Goal: Task Accomplishment & Management: Manage account settings

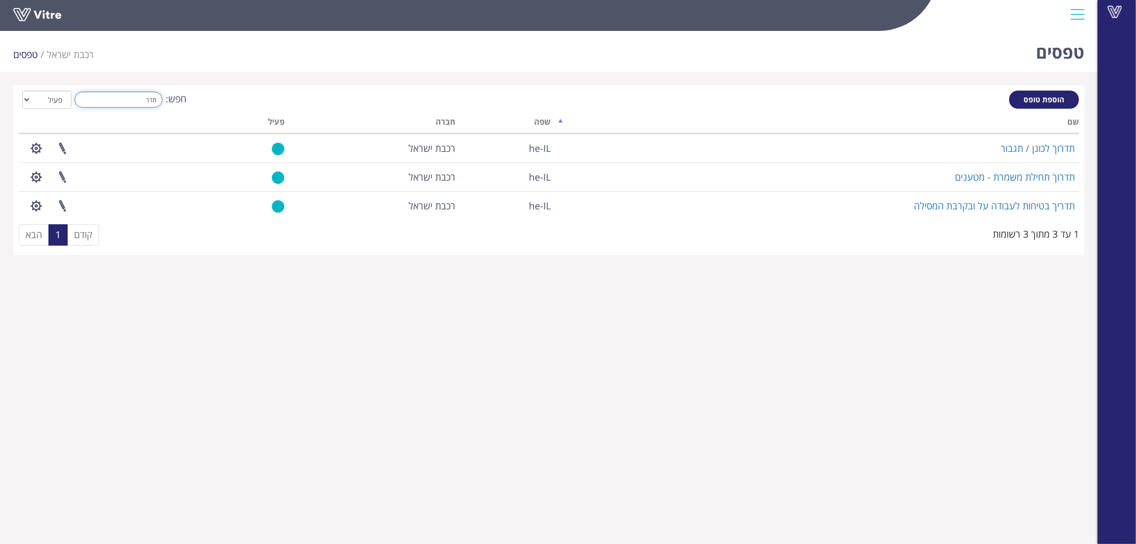
drag, startPoint x: 157, startPoint y: 103, endPoint x: 301, endPoint y: 109, distance: 143.9
click at [275, 110] on div "הוספת טופס חפש: תדר הכל פעיל לא פעיל מעבד... שם שפה חברה פעיל תדרוך לכונן / תגב…" at bounding box center [549, 170] width 1061 height 159
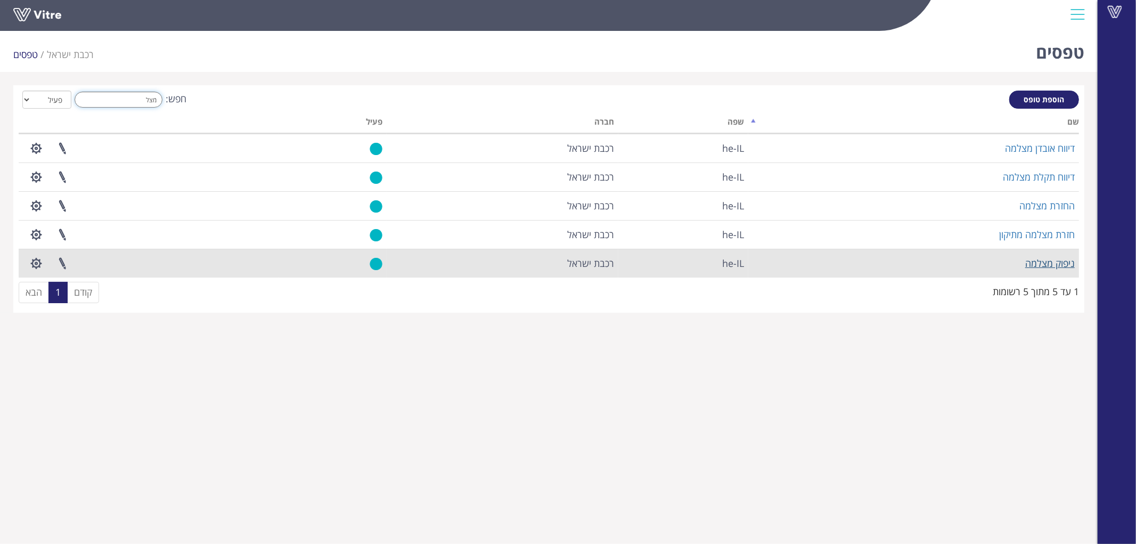
type input "מצל"
click at [1055, 258] on link "ניפוק מצלמה" at bounding box center [1050, 263] width 50 height 13
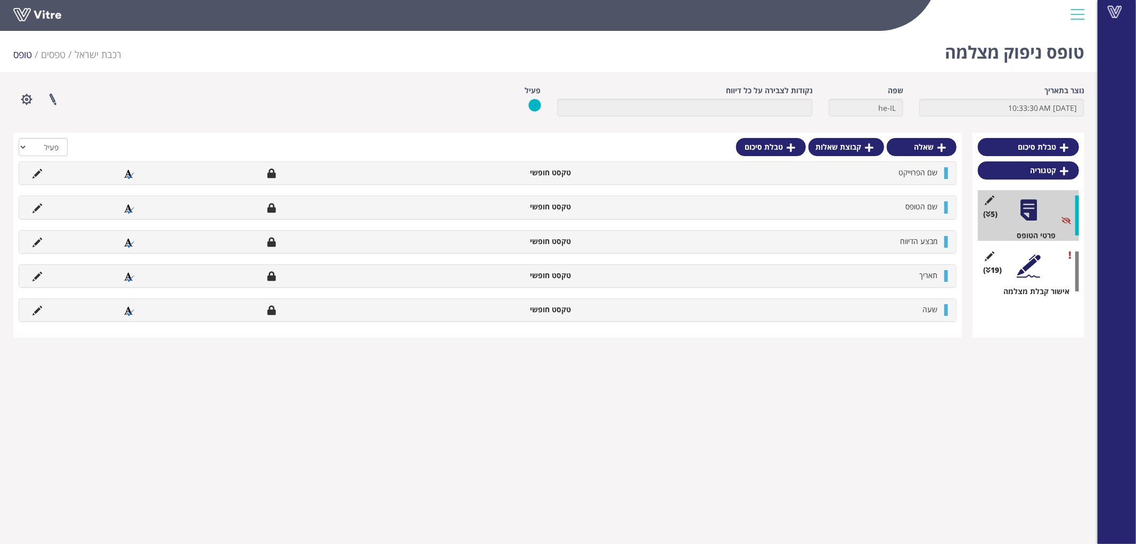
click at [1037, 252] on div "(19 ) אישור קבלת מצלמה" at bounding box center [1028, 271] width 101 height 51
click at [1031, 259] on div at bounding box center [1029, 266] width 24 height 24
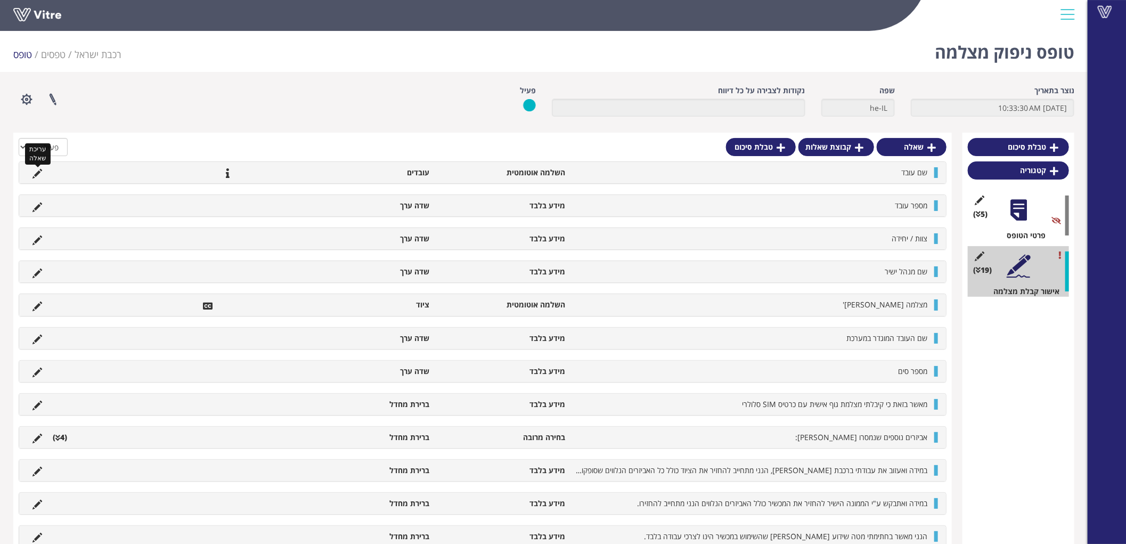
click at [32, 171] on icon at bounding box center [37, 174] width 10 height 10
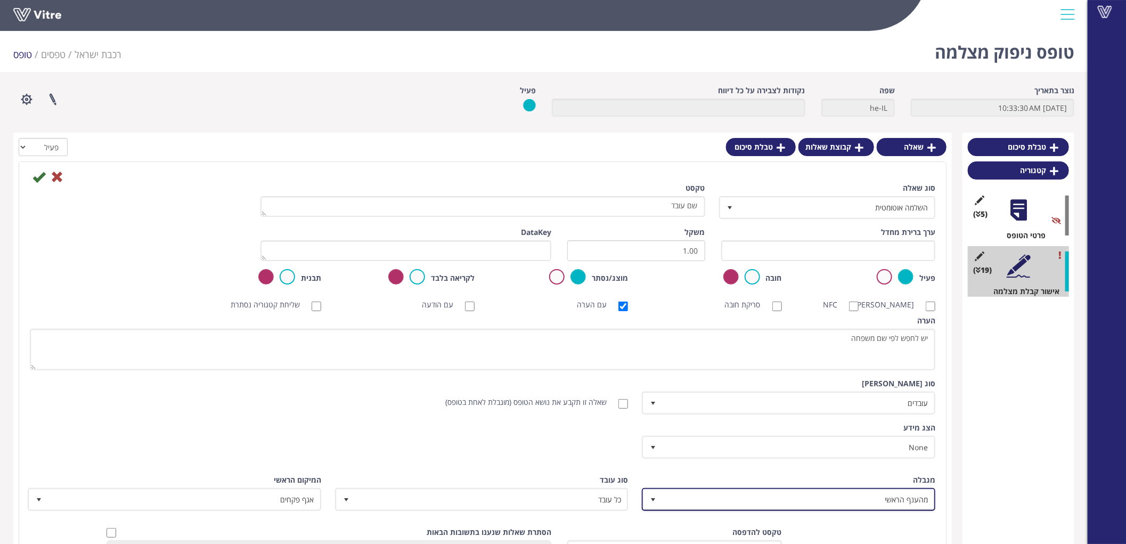
click at [878, 496] on span "מהענף הראשי" at bounding box center [798, 499] width 272 height 19
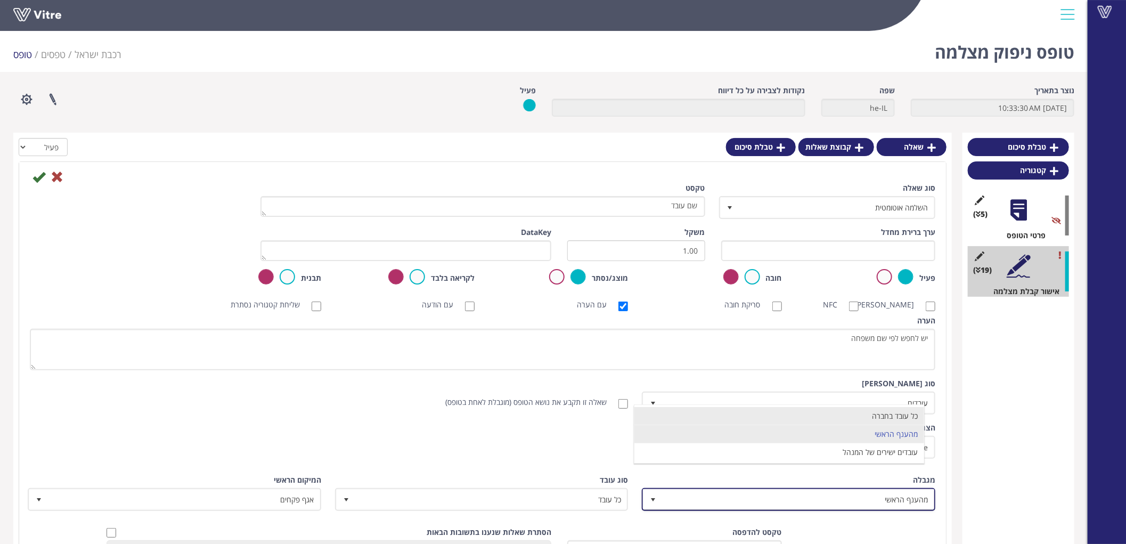
click at [897, 414] on li "כל עובד בחברה" at bounding box center [779, 416] width 290 height 18
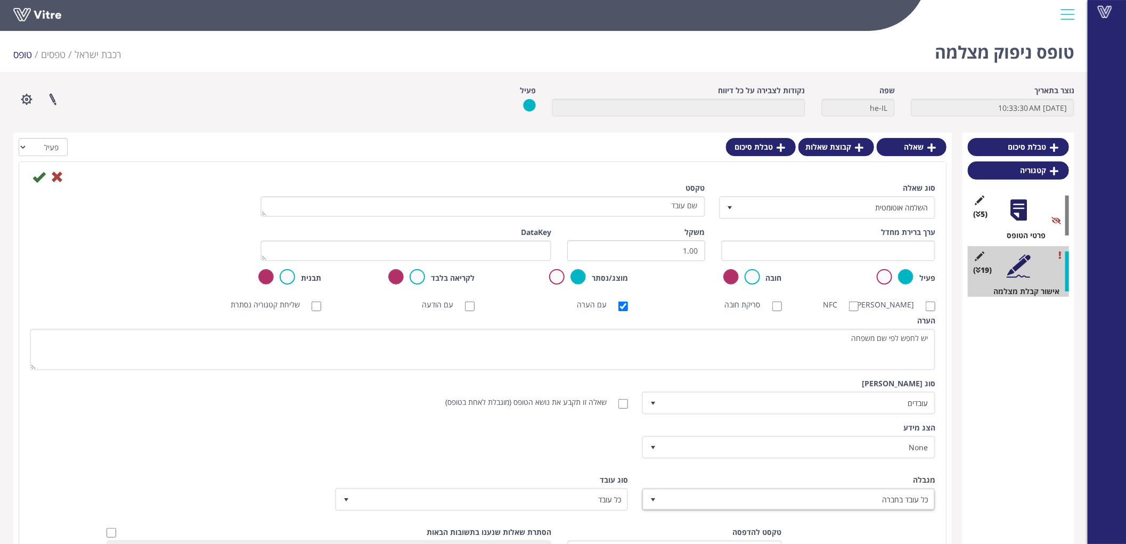
click at [247, 400] on div "סוג תשובה ברירת מחדל 0 סוג תשובה עובדים 6 מודול בחירה שאלה זו תקבע את נושא הטופ…" at bounding box center [483, 400] width 922 height 44
click at [35, 178] on icon at bounding box center [38, 176] width 13 height 13
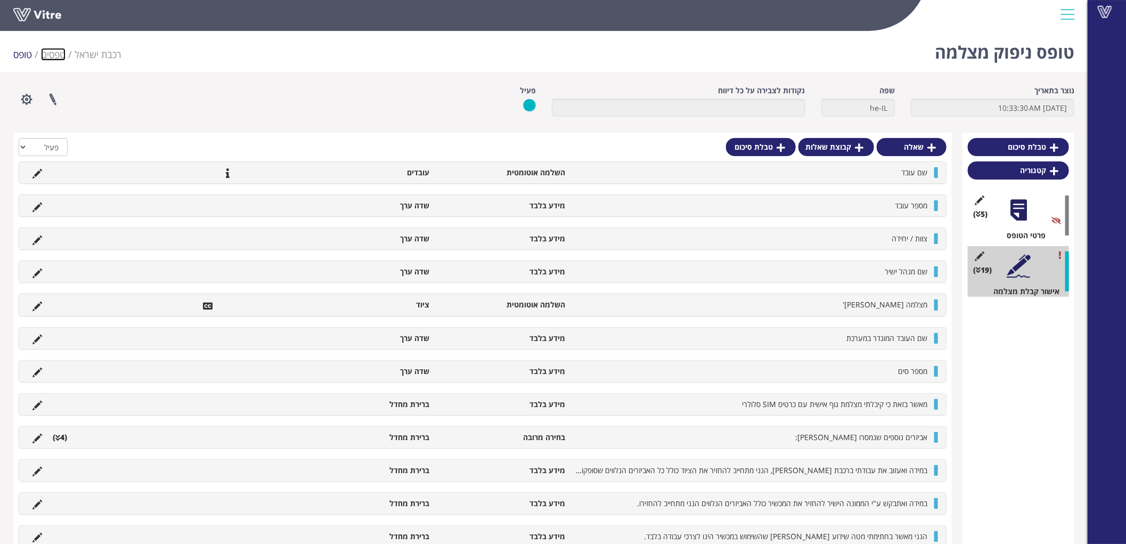
click at [47, 52] on link "טפסים" at bounding box center [53, 54] width 25 height 13
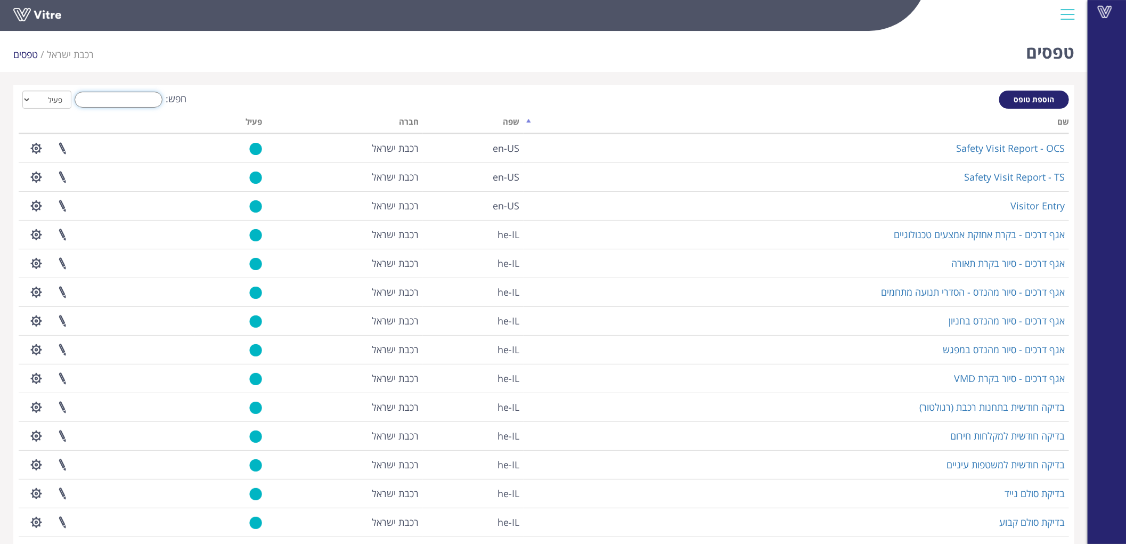
click at [150, 92] on input "חפש:" at bounding box center [119, 100] width 88 height 16
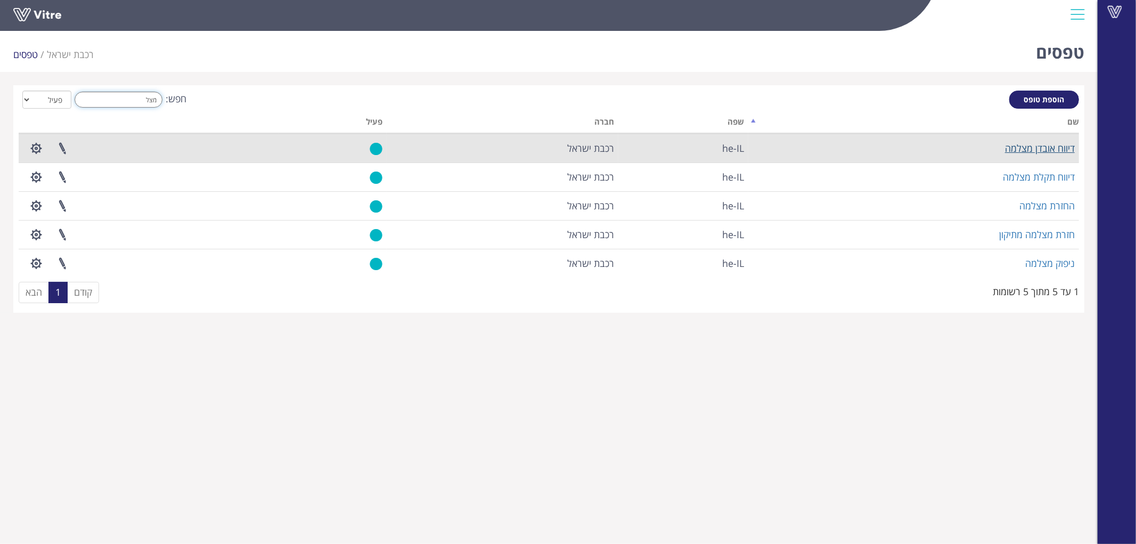
type input "מצל"
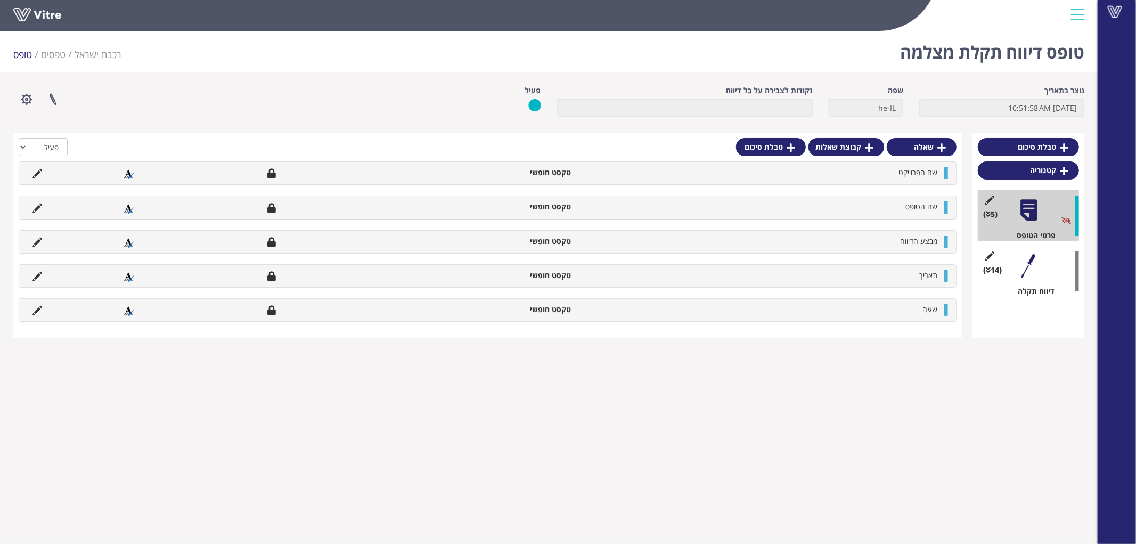
click at [1027, 262] on div at bounding box center [1029, 266] width 24 height 24
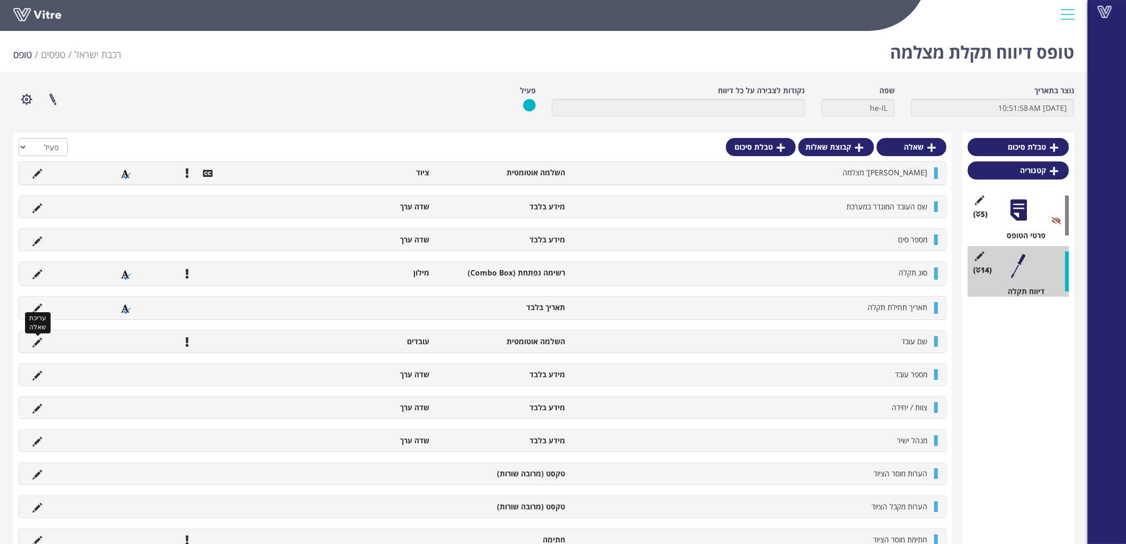
click at [39, 342] on icon at bounding box center [37, 343] width 10 height 10
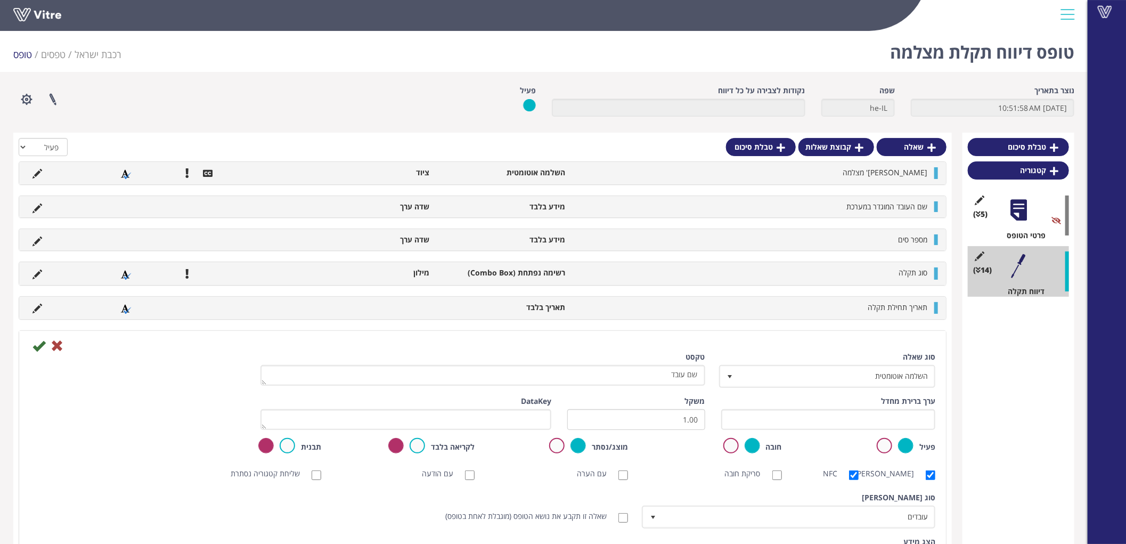
scroll to position [118, 0]
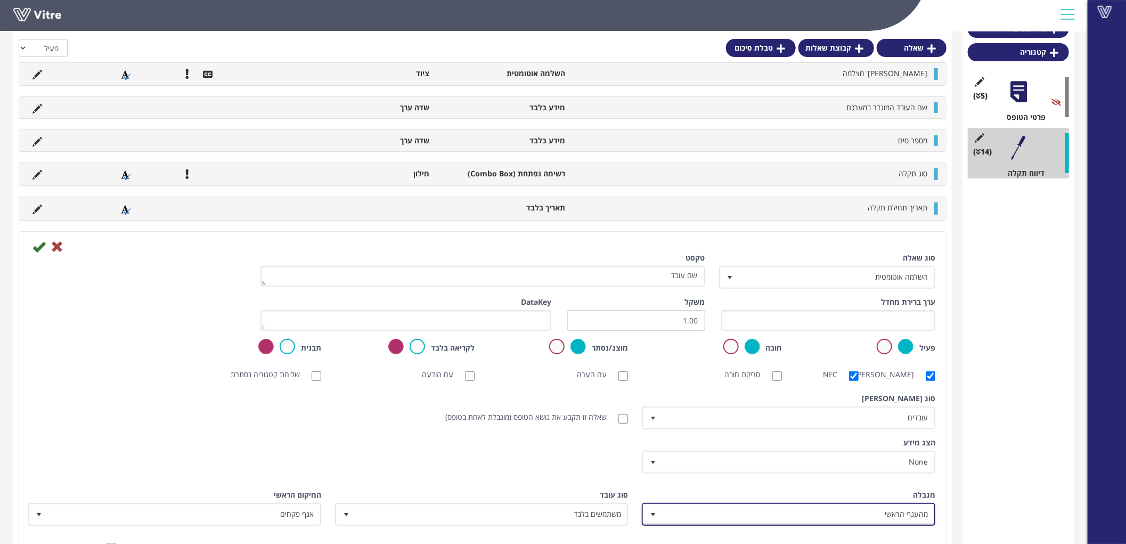
click at [890, 506] on span "מהענף הראשי" at bounding box center [798, 513] width 272 height 19
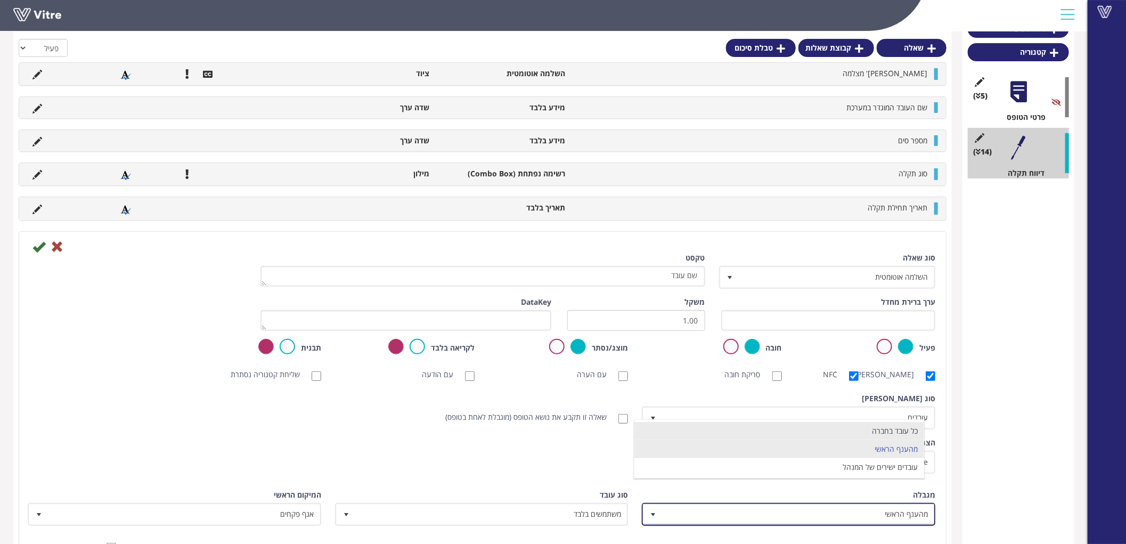
click at [904, 433] on li "כל עובד בחברה" at bounding box center [779, 431] width 290 height 18
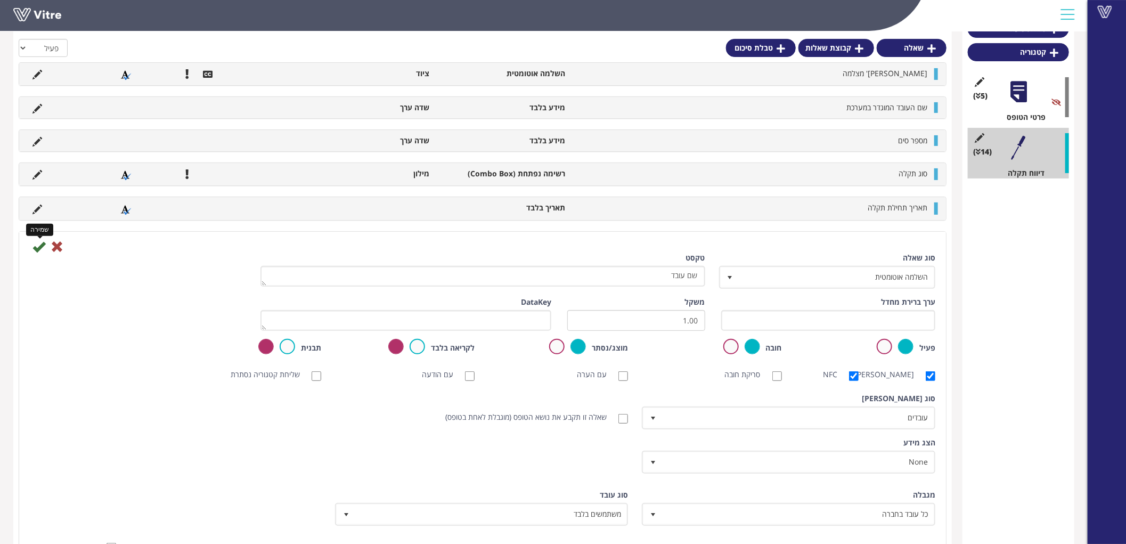
click at [36, 245] on icon at bounding box center [38, 246] width 13 height 13
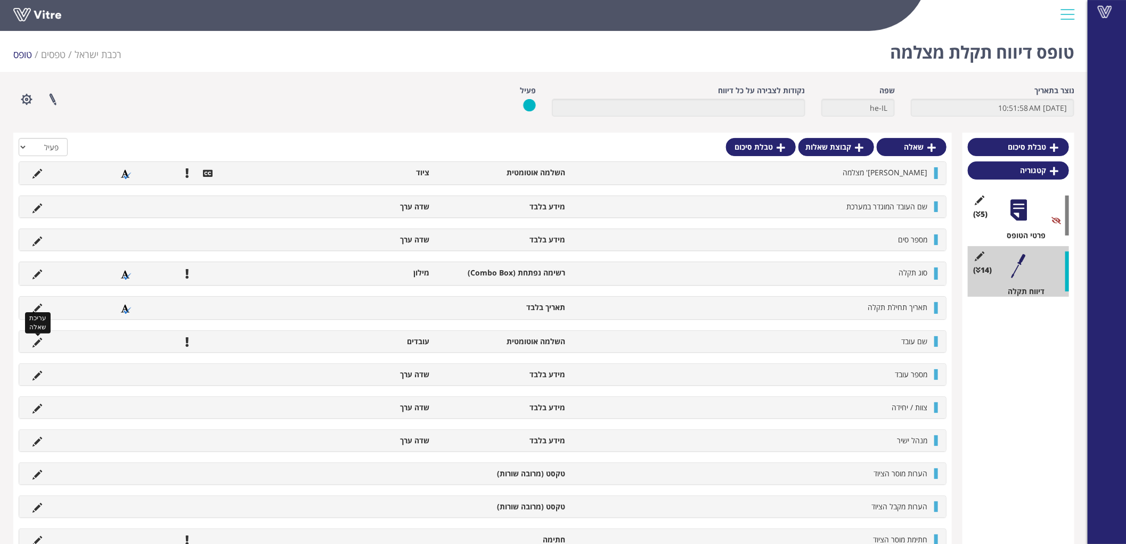
click at [38, 343] on icon at bounding box center [37, 343] width 10 height 10
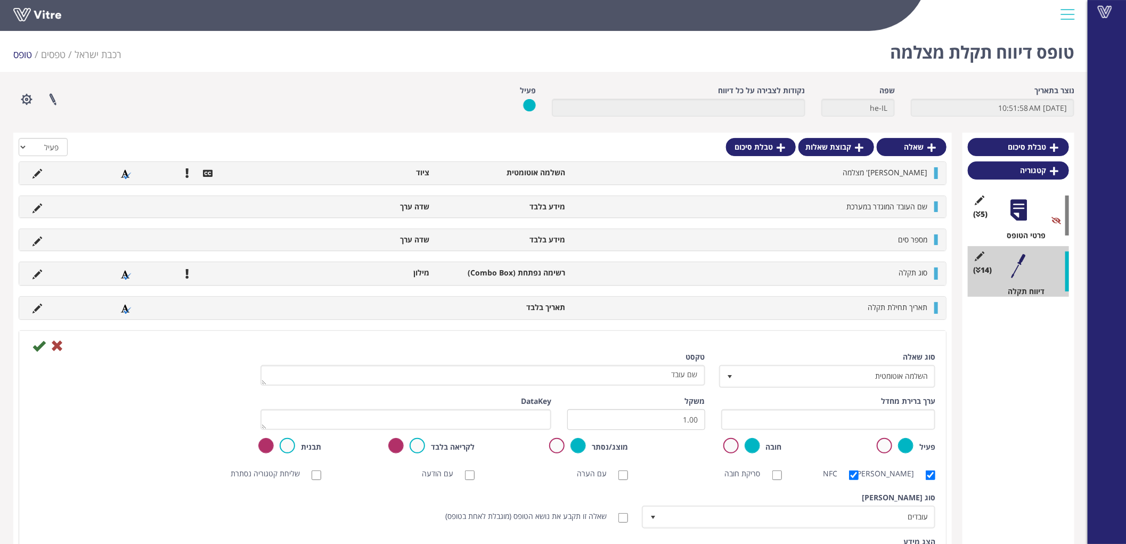
click at [618, 522] on div "שאלה זו תקבע את נושא הטופס (מוגבלת לאחת בטופס)" at bounding box center [482, 516] width 307 height 21
click at [622, 515] on input "שאלה זו תקבע את נושא הטופס (מוגבלת לאחת בטופס)" at bounding box center [623, 518] width 10 height 10
checkbox input "true"
click at [40, 343] on icon at bounding box center [38, 345] width 13 height 13
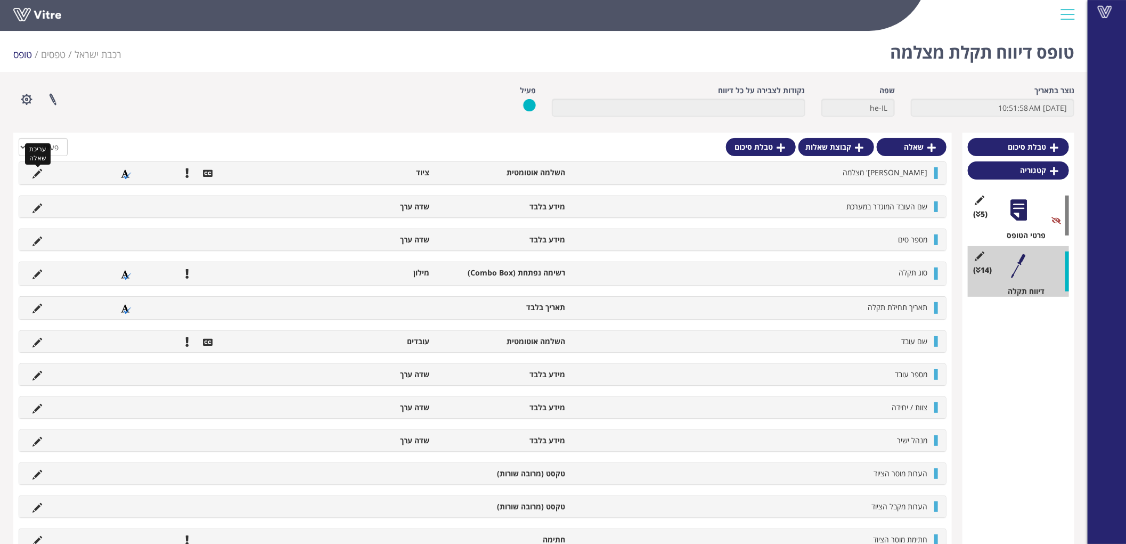
click at [36, 172] on icon at bounding box center [37, 174] width 10 height 10
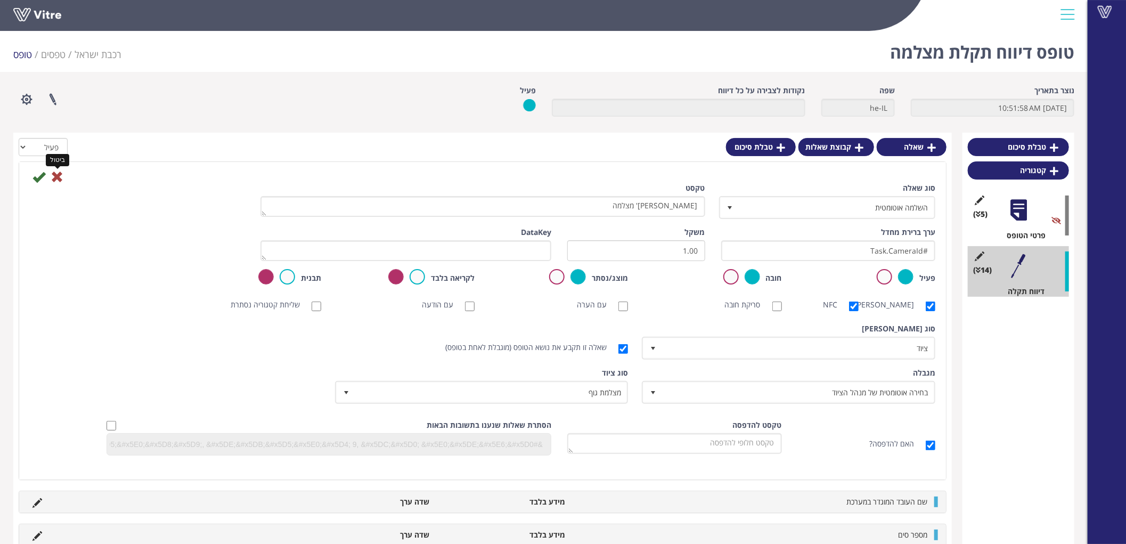
click at [54, 176] on icon at bounding box center [57, 176] width 13 height 13
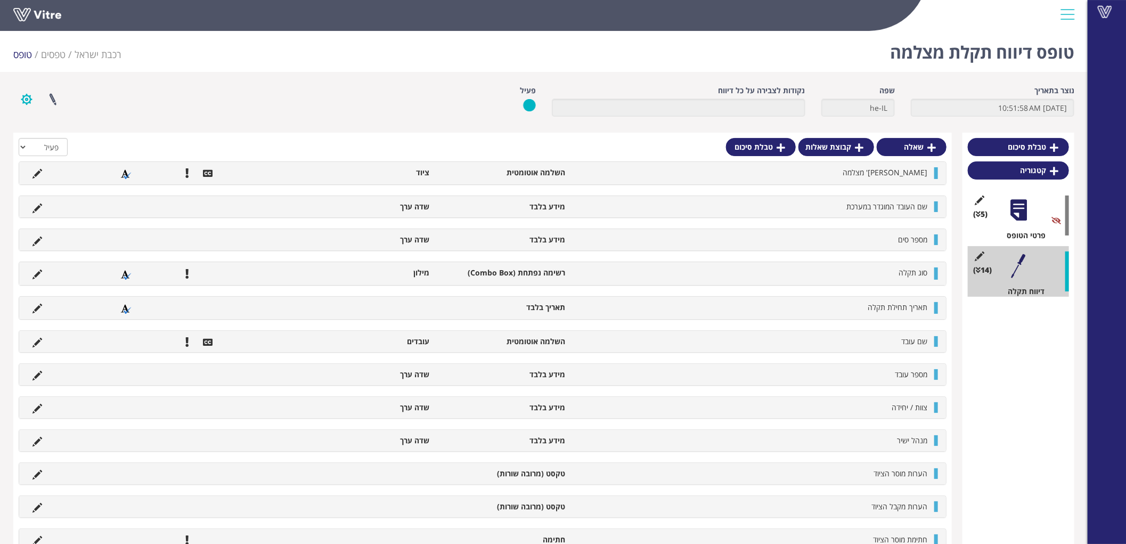
click at [25, 99] on button "button" at bounding box center [26, 99] width 27 height 28
click at [39, 142] on link "הגדרת משתמשים" at bounding box center [56, 139] width 84 height 14
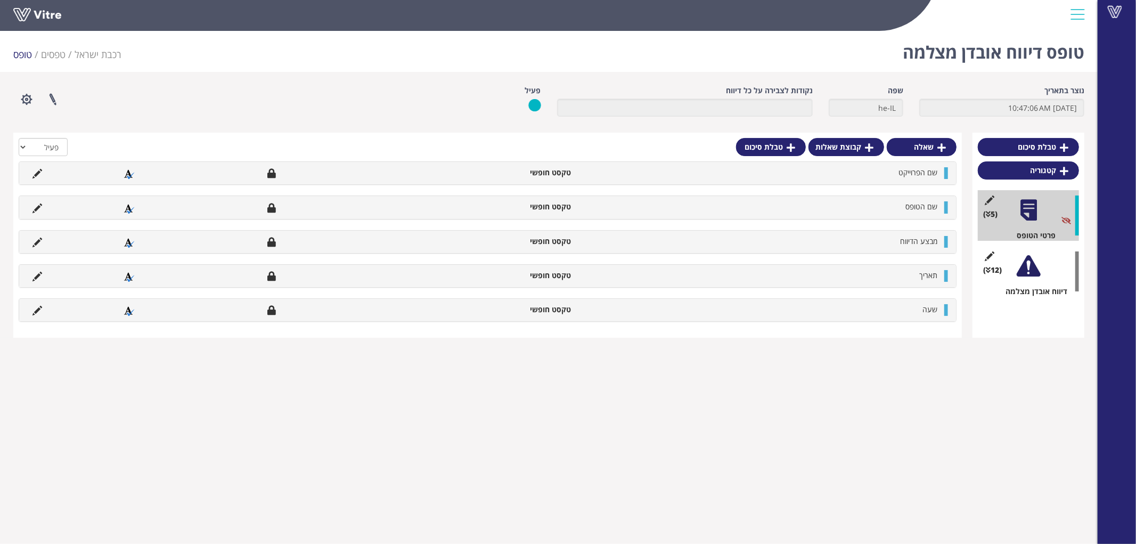
click at [1026, 268] on div at bounding box center [1029, 266] width 24 height 24
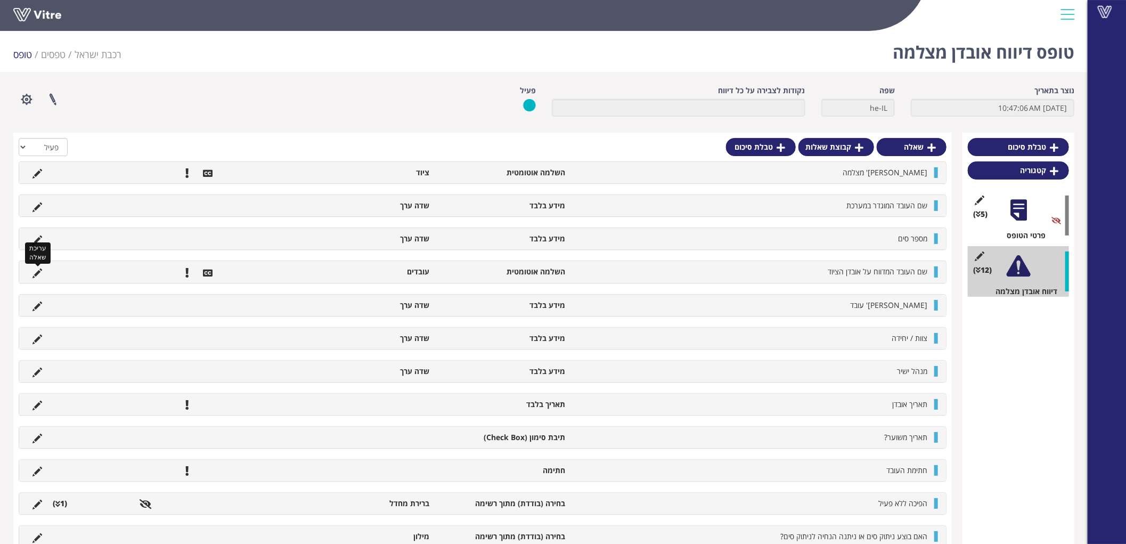
click at [38, 268] on icon at bounding box center [37, 273] width 10 height 10
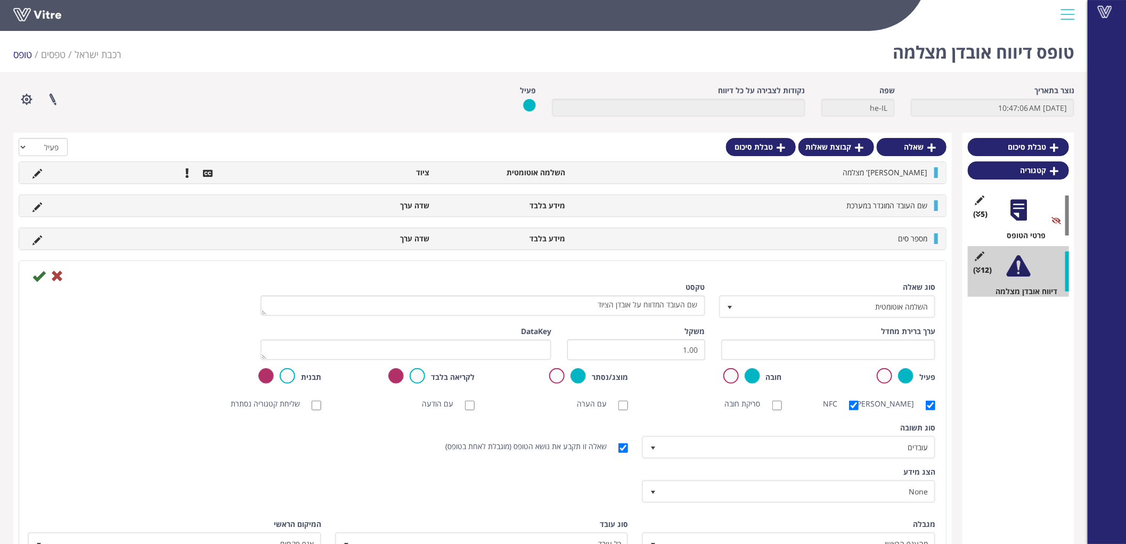
scroll to position [118, 0]
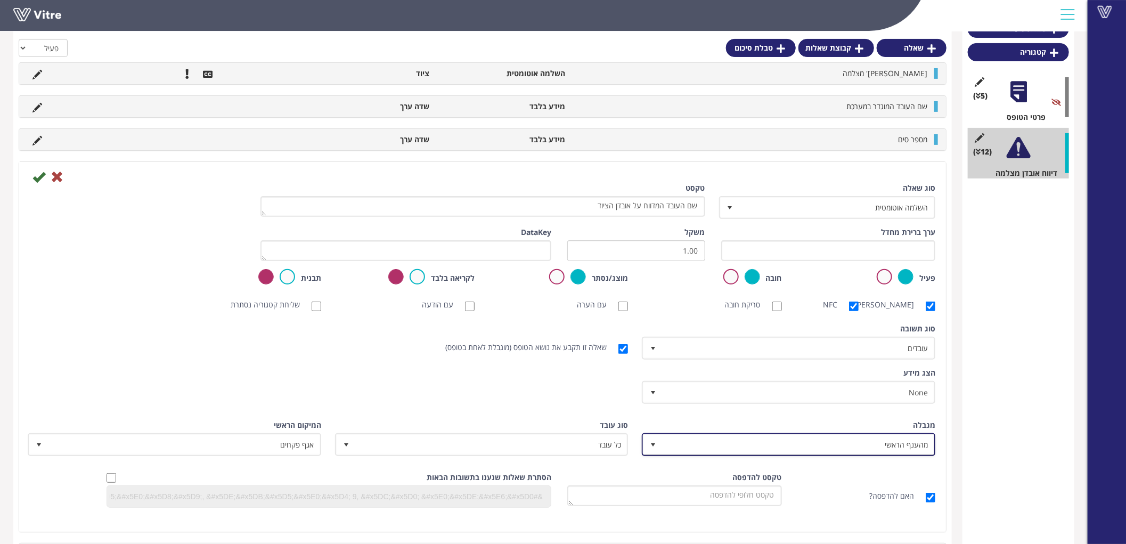
click at [840, 435] on span "מהענף הראשי" at bounding box center [798, 444] width 272 height 19
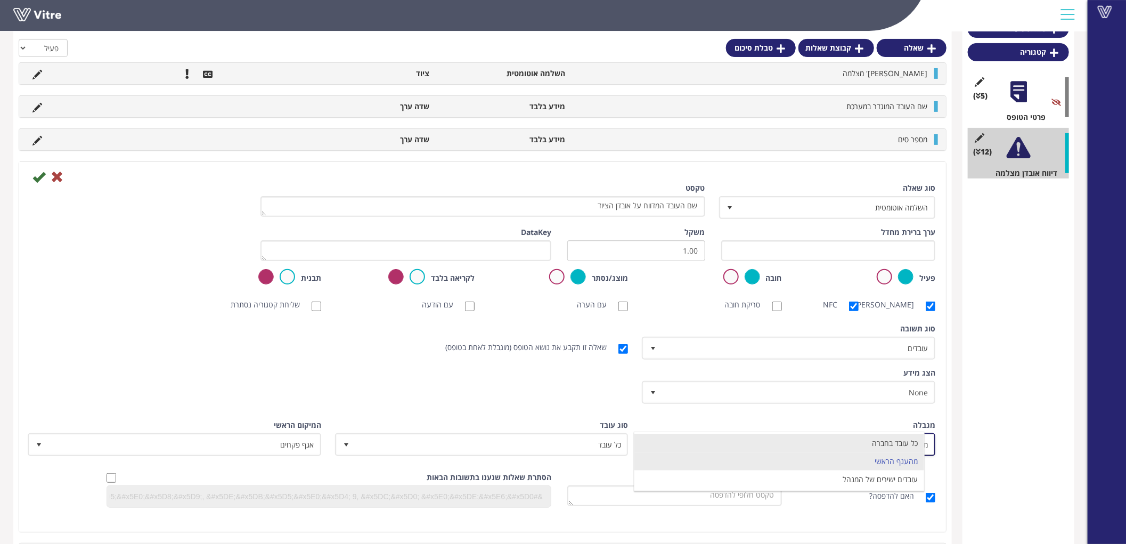
drag, startPoint x: 911, startPoint y: 441, endPoint x: 843, endPoint y: 435, distance: 68.4
click at [910, 441] on li "כל עובד בחברה" at bounding box center [779, 443] width 290 height 18
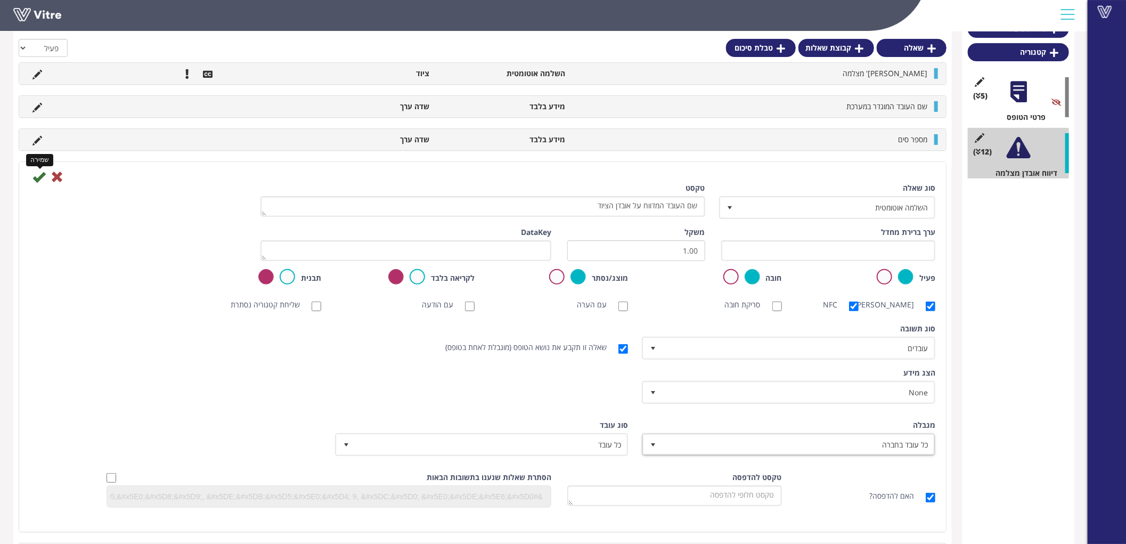
click at [37, 178] on icon at bounding box center [38, 176] width 13 height 13
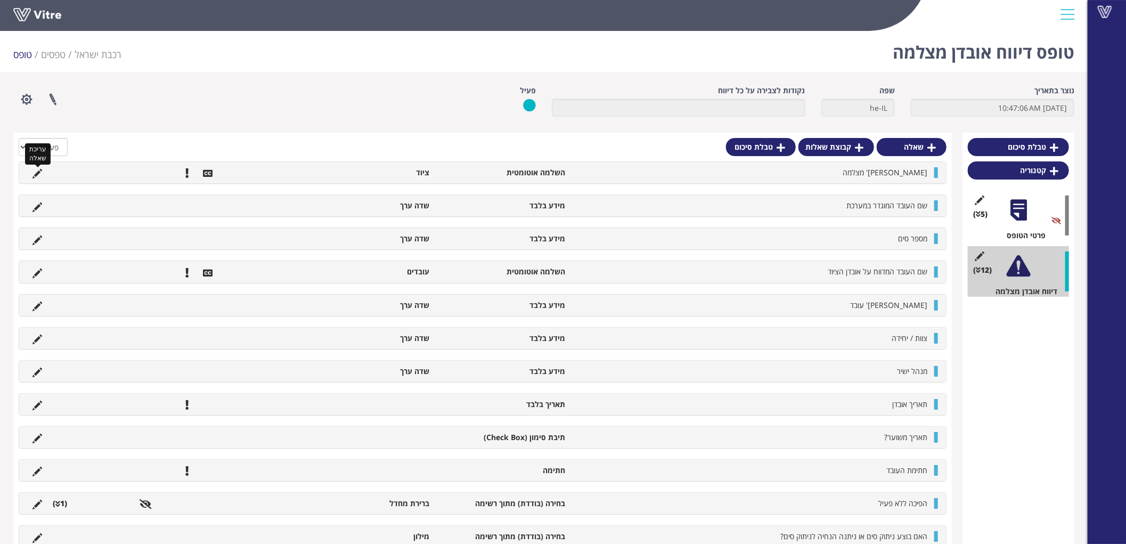
click at [35, 174] on icon at bounding box center [37, 174] width 10 height 10
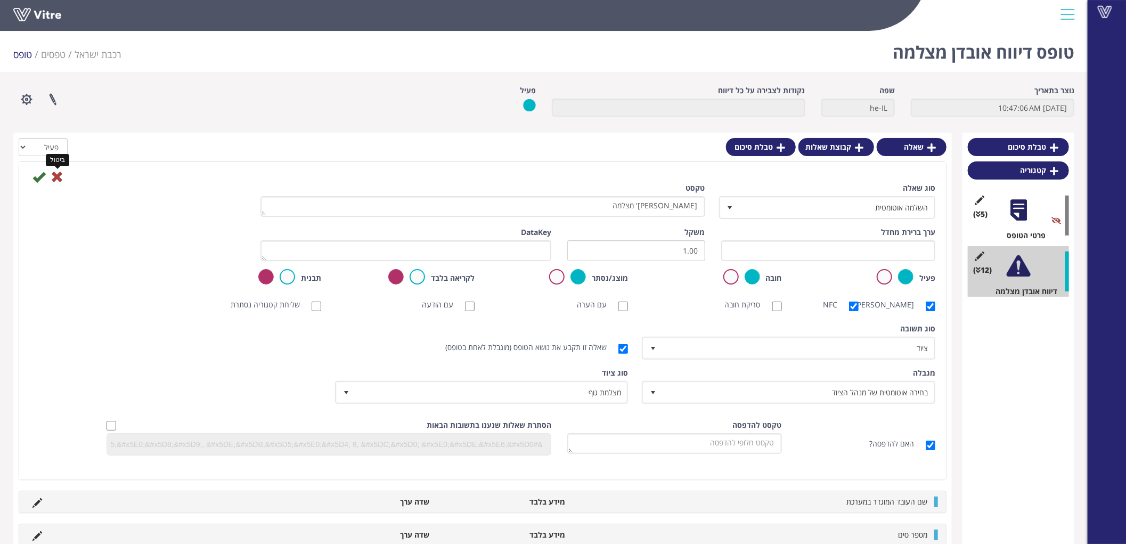
click at [56, 177] on icon at bounding box center [57, 176] width 13 height 13
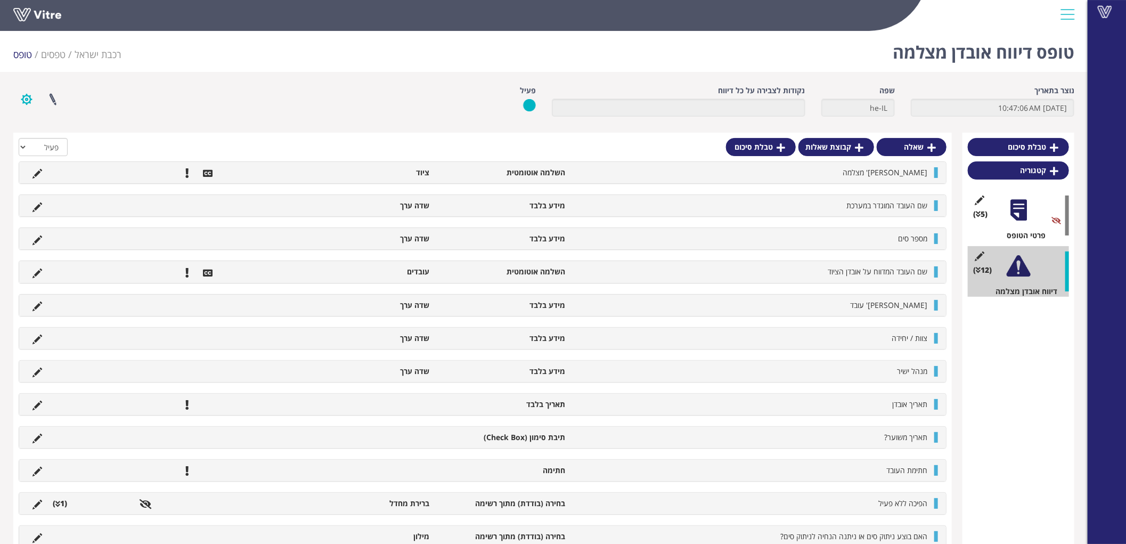
click at [28, 101] on button "button" at bounding box center [26, 99] width 27 height 28
click at [46, 136] on link "הגדרת משתמשים" at bounding box center [56, 139] width 84 height 14
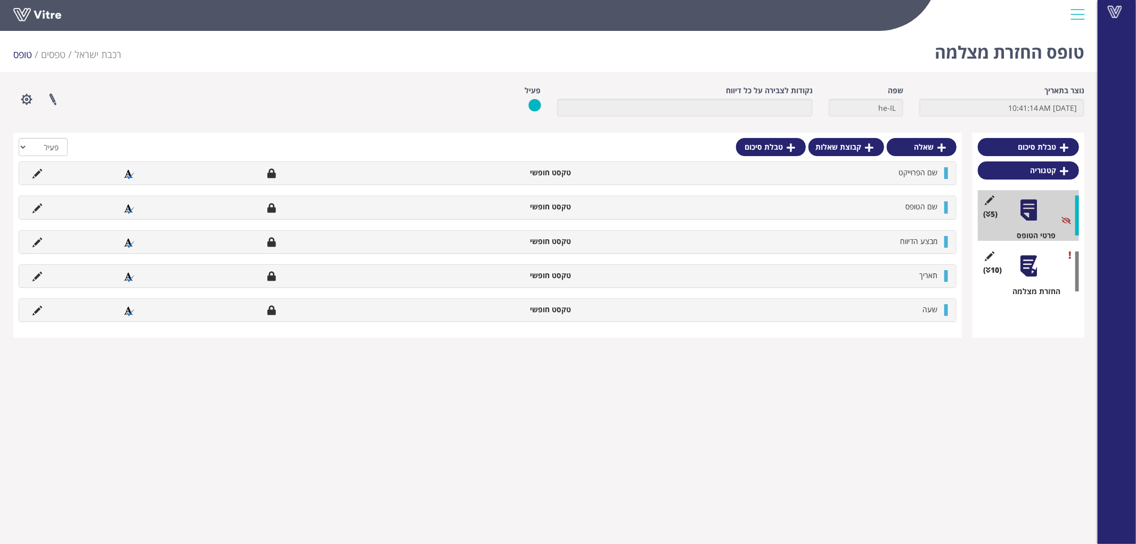
click at [1034, 264] on div at bounding box center [1029, 266] width 24 height 24
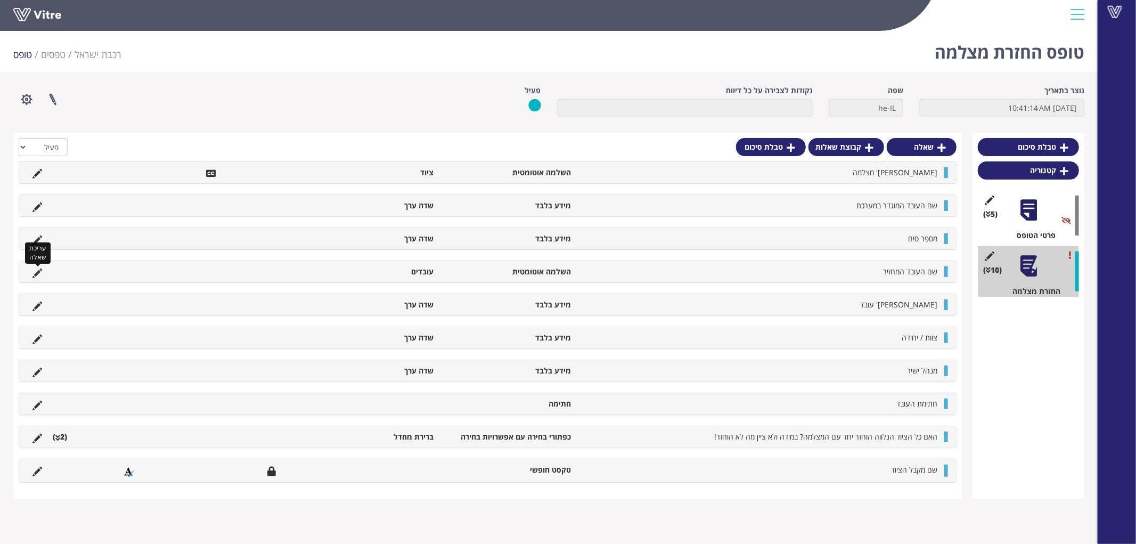
click at [36, 273] on icon at bounding box center [37, 273] width 10 height 10
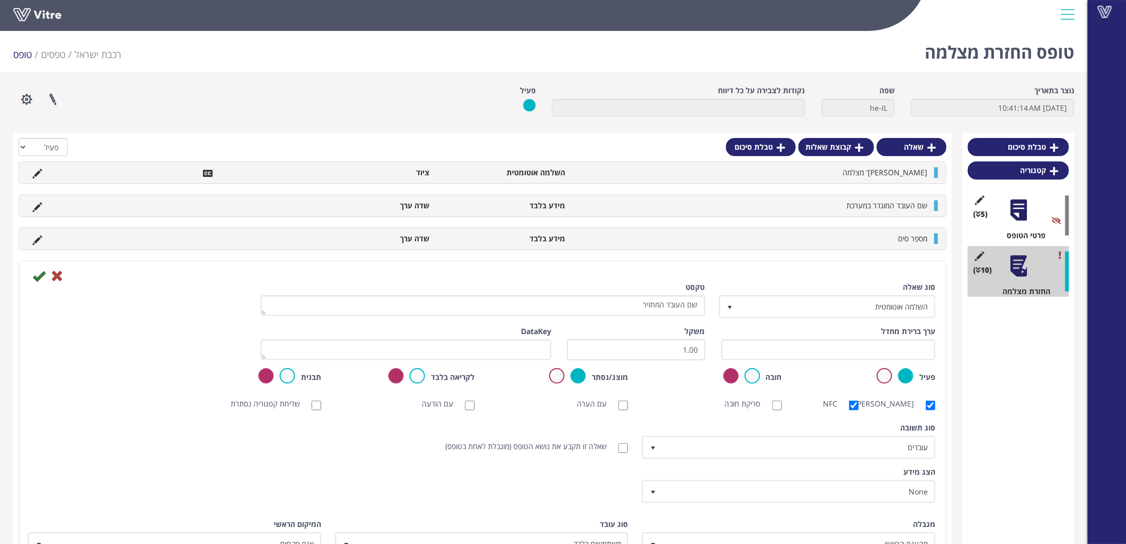
click at [598, 448] on label "שאלה זו תקבע את נושא הטופס (מוגבלת לאחת בטופס)" at bounding box center [531, 446] width 172 height 11
click at [618, 448] on input "שאלה זו תקבע את נושא הטופס (מוגבלת לאחת בטופס)" at bounding box center [623, 448] width 10 height 10
checkbox input "true"
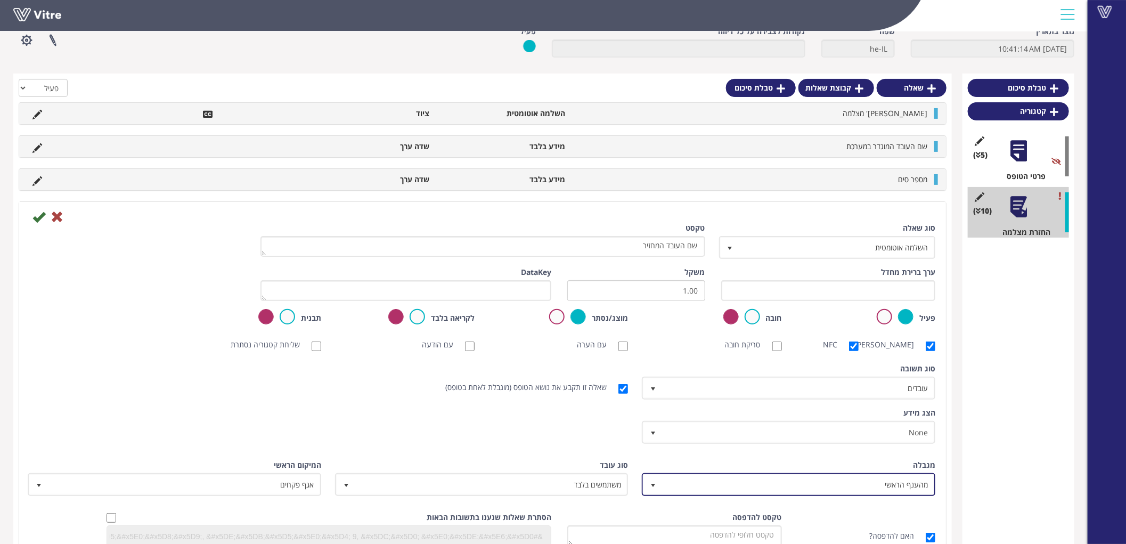
click at [798, 489] on span "מהענף הראשי" at bounding box center [798, 484] width 272 height 19
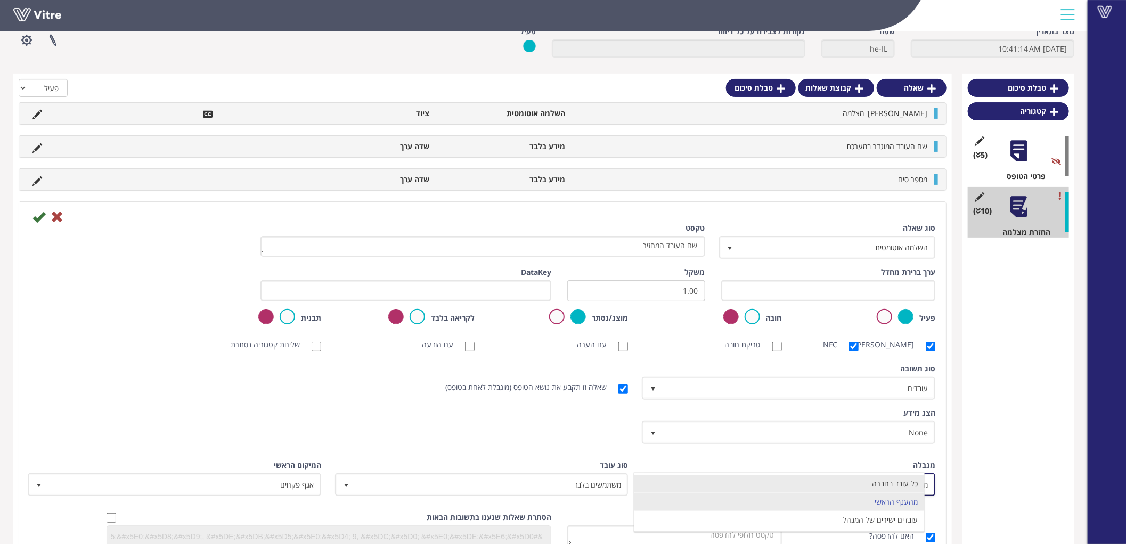
click at [870, 477] on li "כל עובד בחברה" at bounding box center [779, 484] width 290 height 18
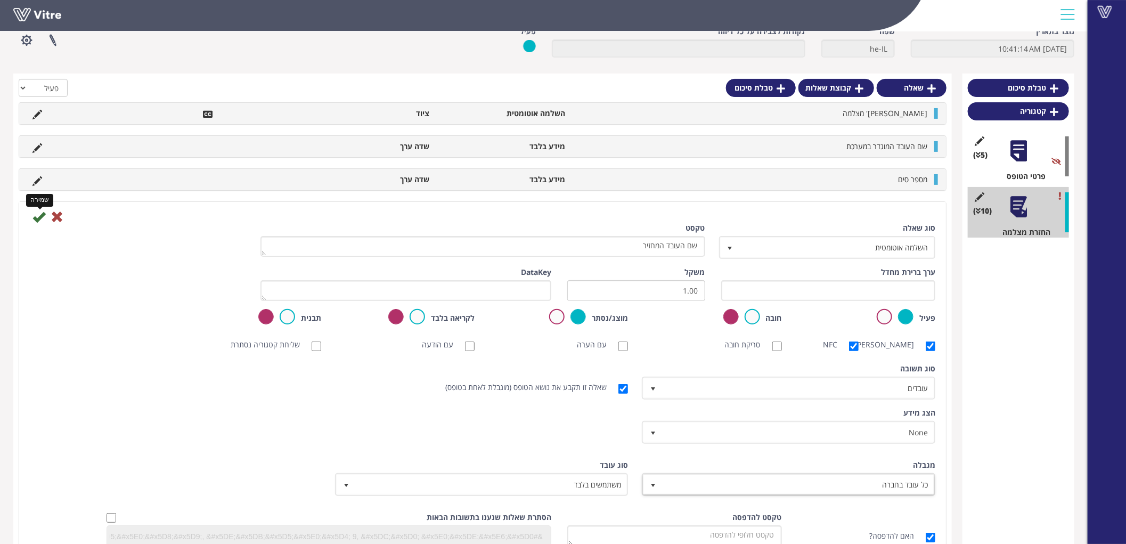
click at [36, 219] on icon at bounding box center [38, 216] width 13 height 13
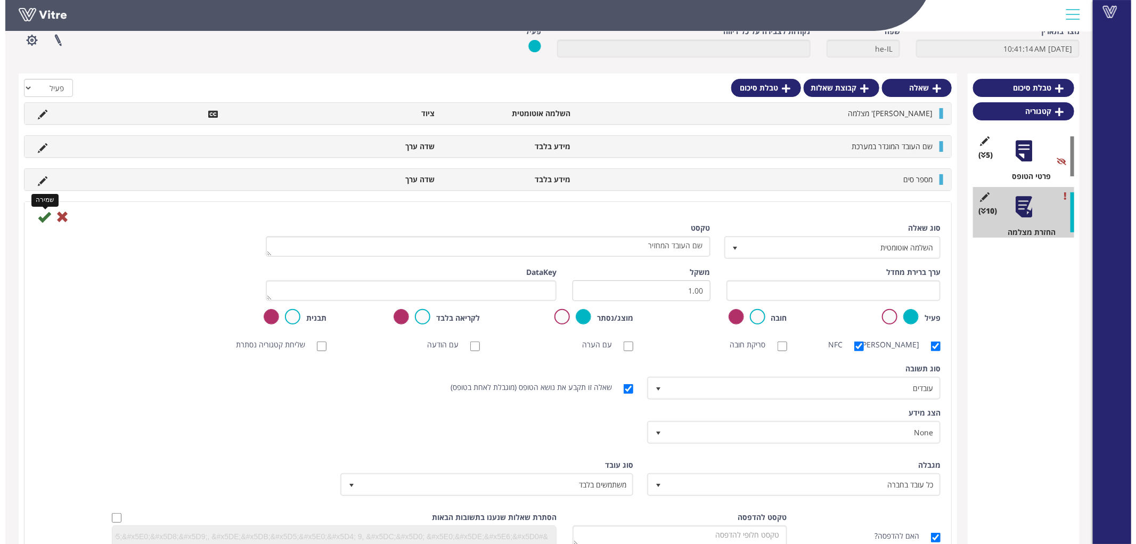
scroll to position [0, 0]
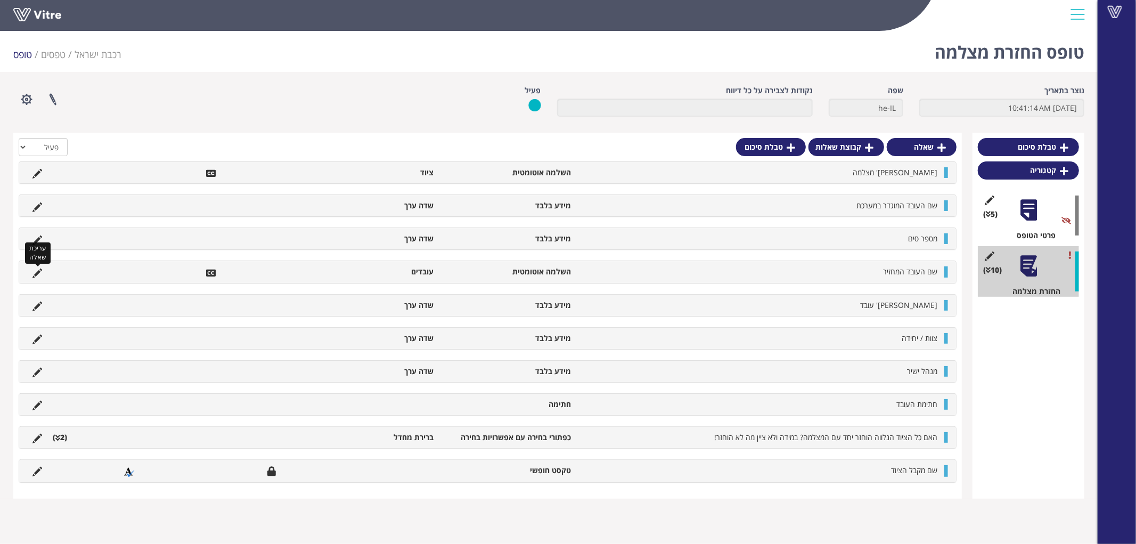
click at [35, 270] on icon at bounding box center [37, 273] width 10 height 10
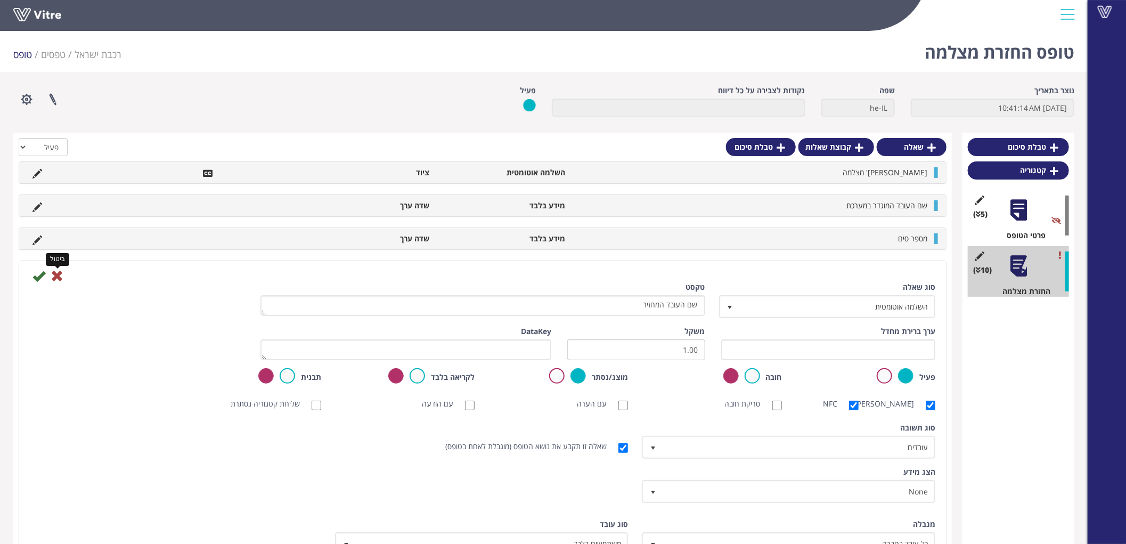
click at [56, 270] on icon at bounding box center [57, 276] width 13 height 13
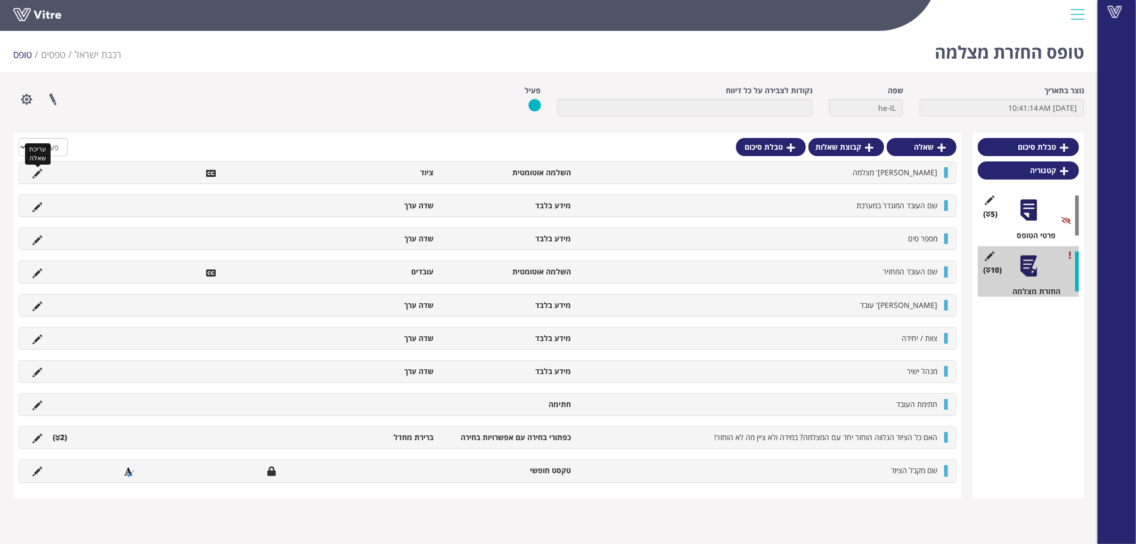
click at [38, 169] on icon at bounding box center [37, 174] width 10 height 10
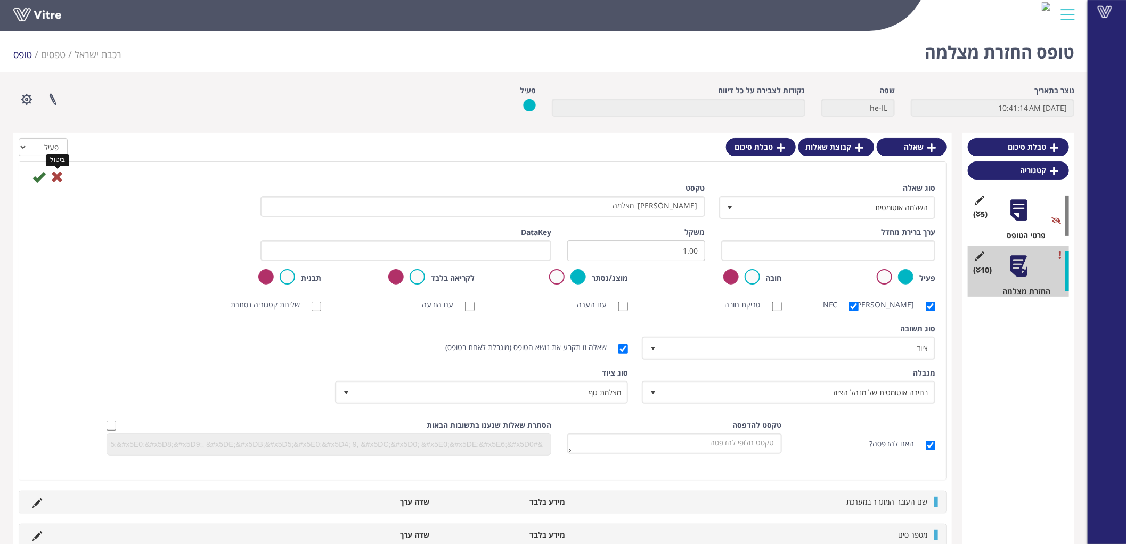
click at [57, 173] on icon at bounding box center [57, 176] width 13 height 13
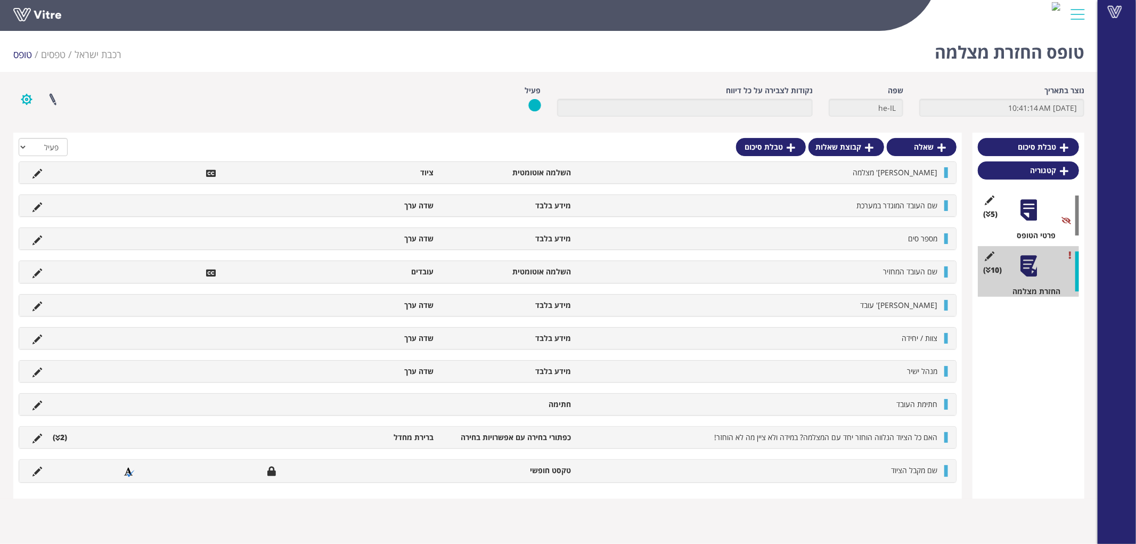
click at [28, 102] on button "button" at bounding box center [26, 99] width 27 height 28
click at [36, 139] on link "הגדרת משתמשים" at bounding box center [56, 139] width 84 height 14
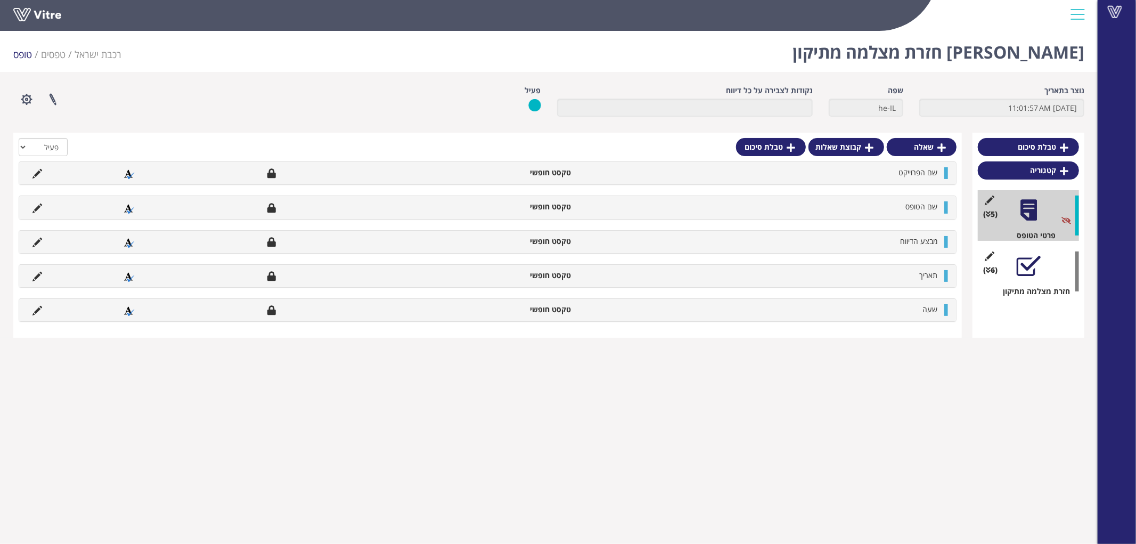
click at [1028, 271] on div at bounding box center [1029, 266] width 24 height 24
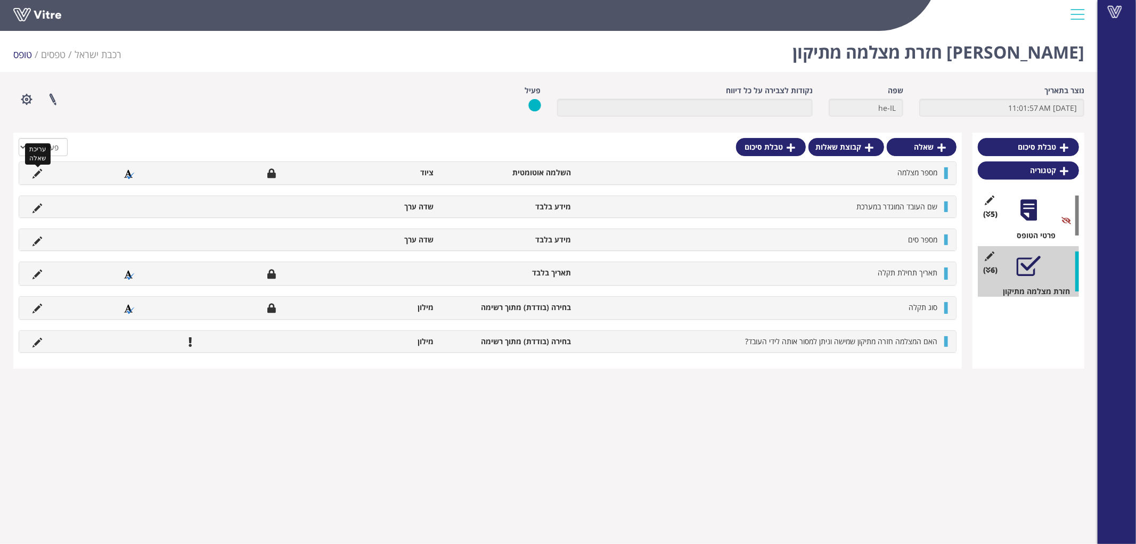
click at [38, 171] on icon at bounding box center [37, 174] width 10 height 10
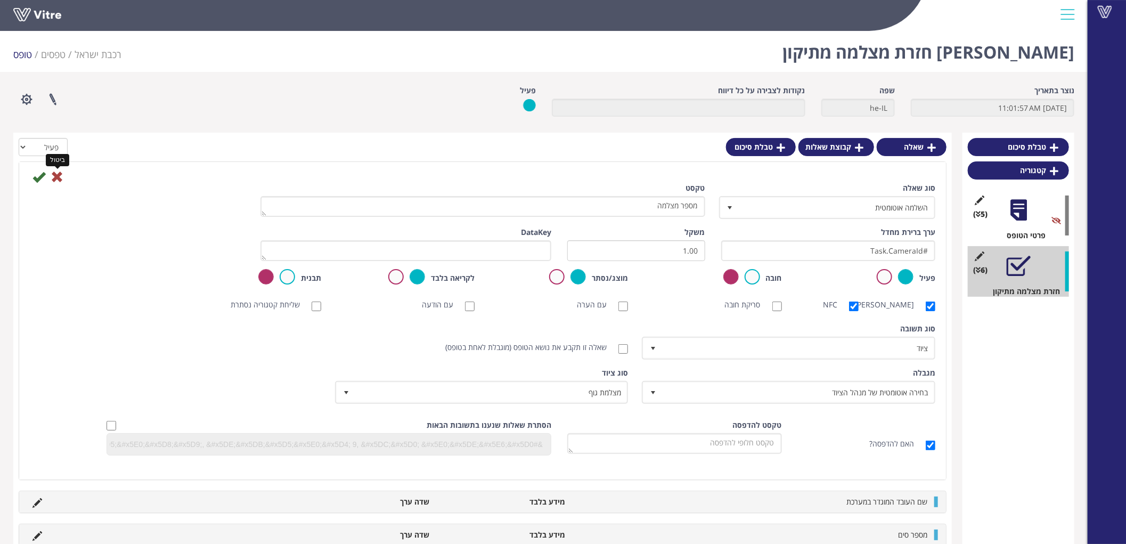
click at [55, 178] on icon at bounding box center [57, 176] width 13 height 13
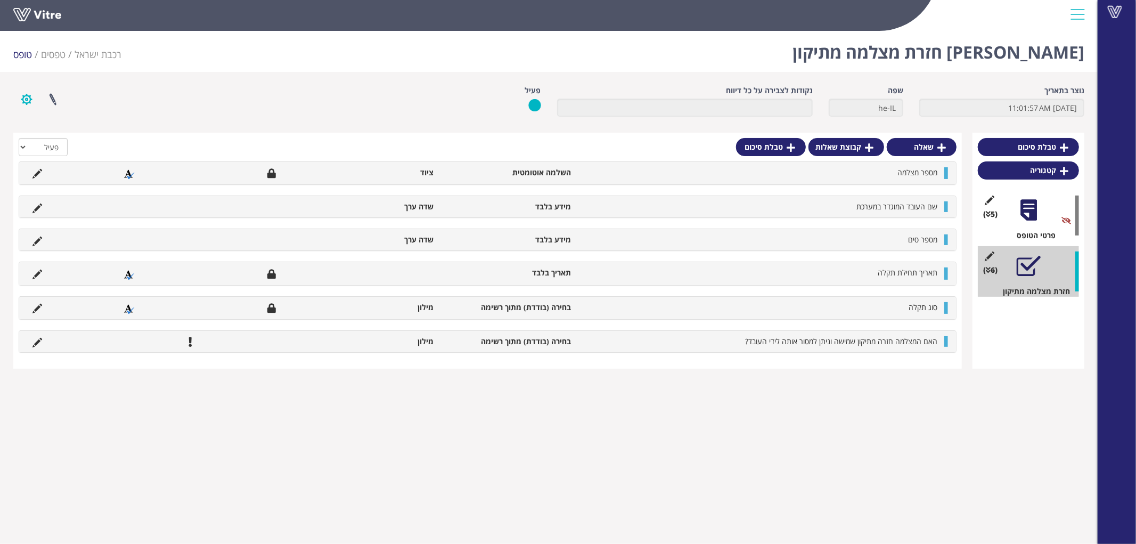
click at [30, 93] on button "button" at bounding box center [26, 99] width 27 height 28
click at [39, 138] on link "הגדרת משתמשים" at bounding box center [56, 139] width 84 height 14
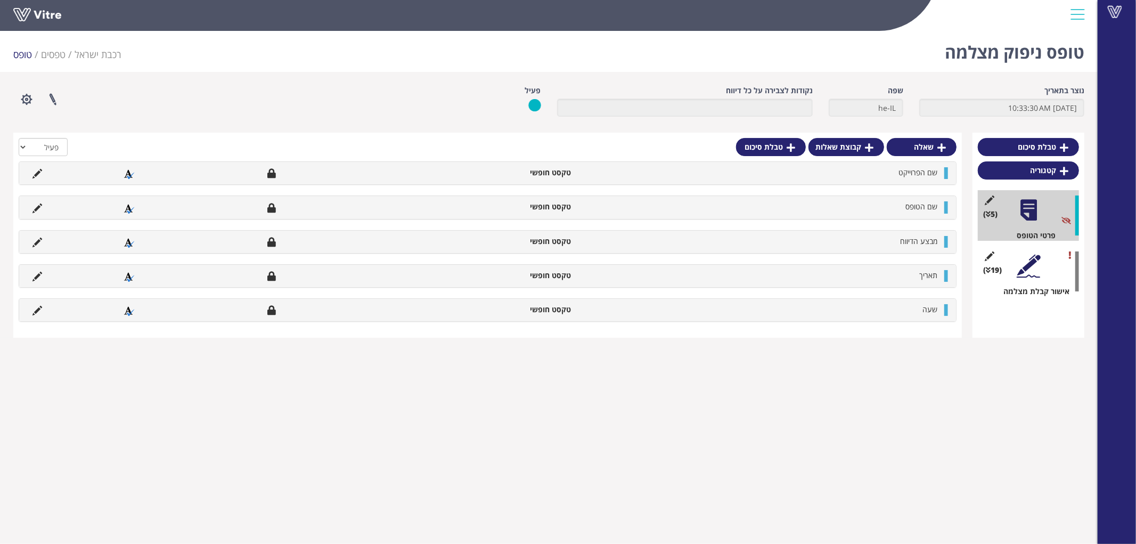
click at [1033, 263] on div at bounding box center [1029, 266] width 24 height 24
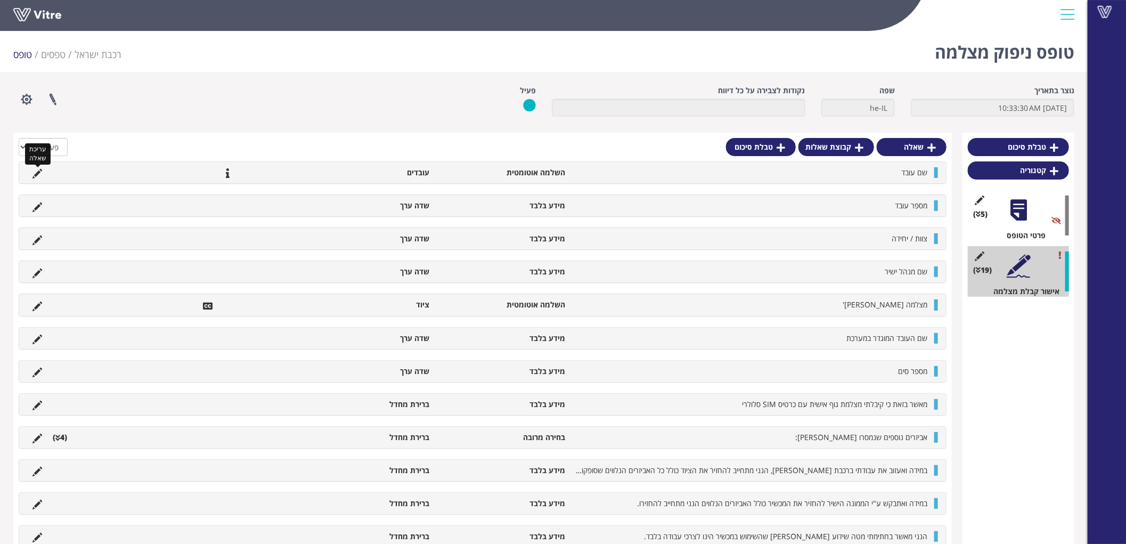
click at [34, 170] on icon at bounding box center [37, 174] width 10 height 10
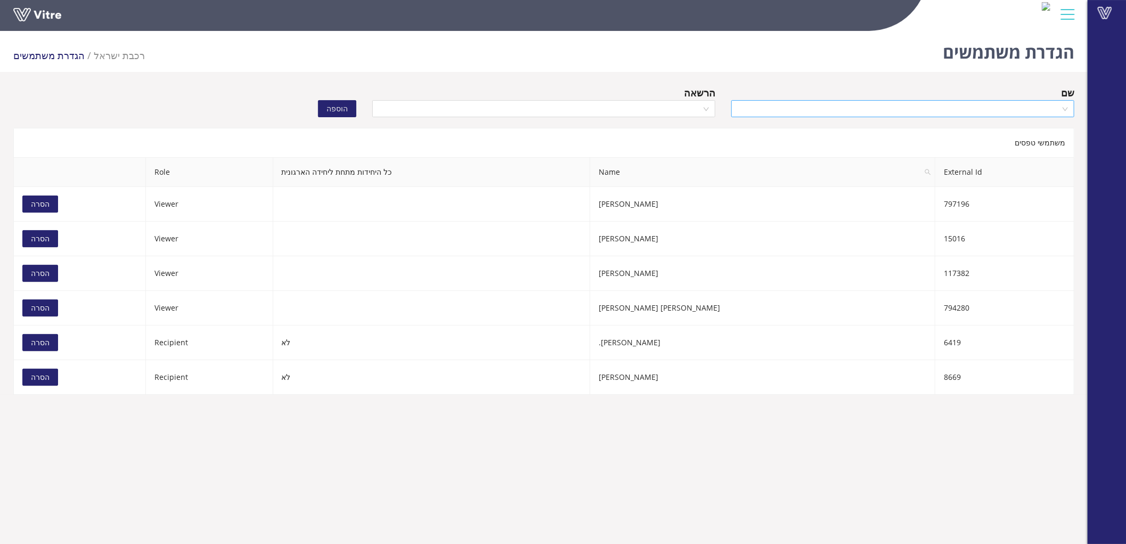
click at [917, 115] on input "search" at bounding box center [899, 109] width 323 height 16
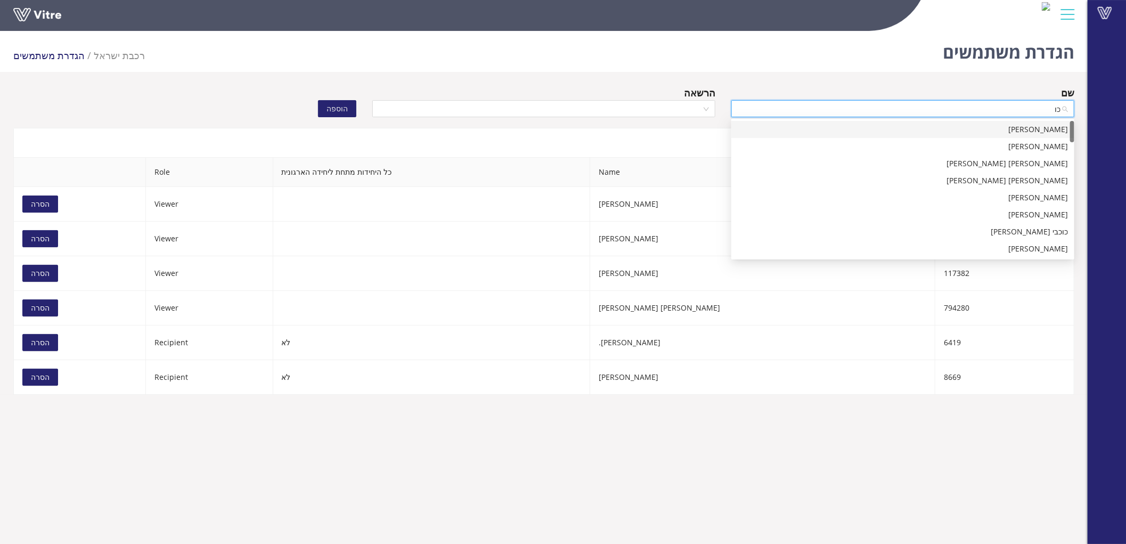
type input "[PERSON_NAME]"
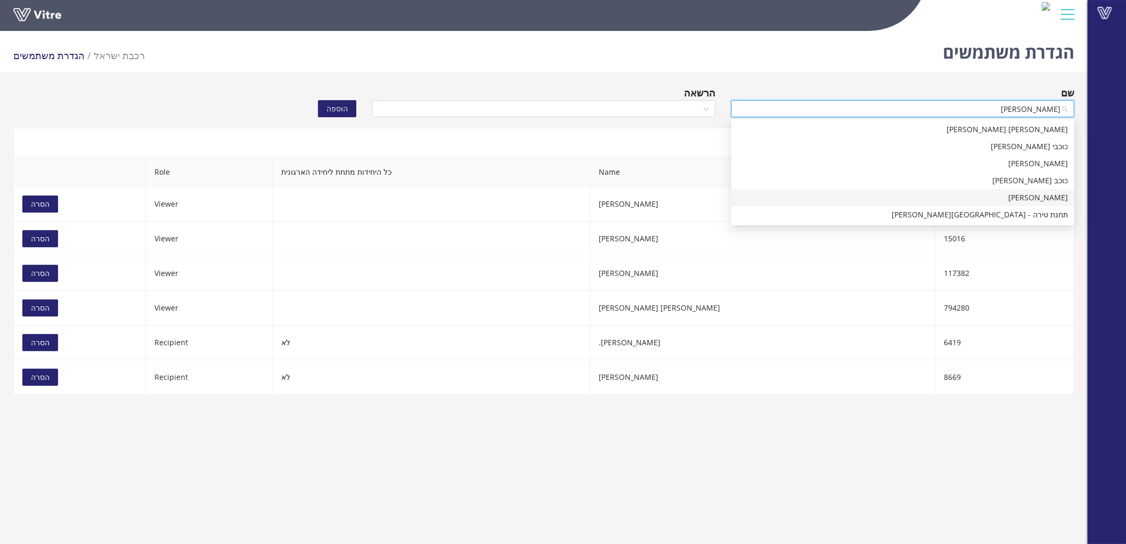
click at [1055, 199] on div "[PERSON_NAME]" at bounding box center [903, 198] width 330 height 12
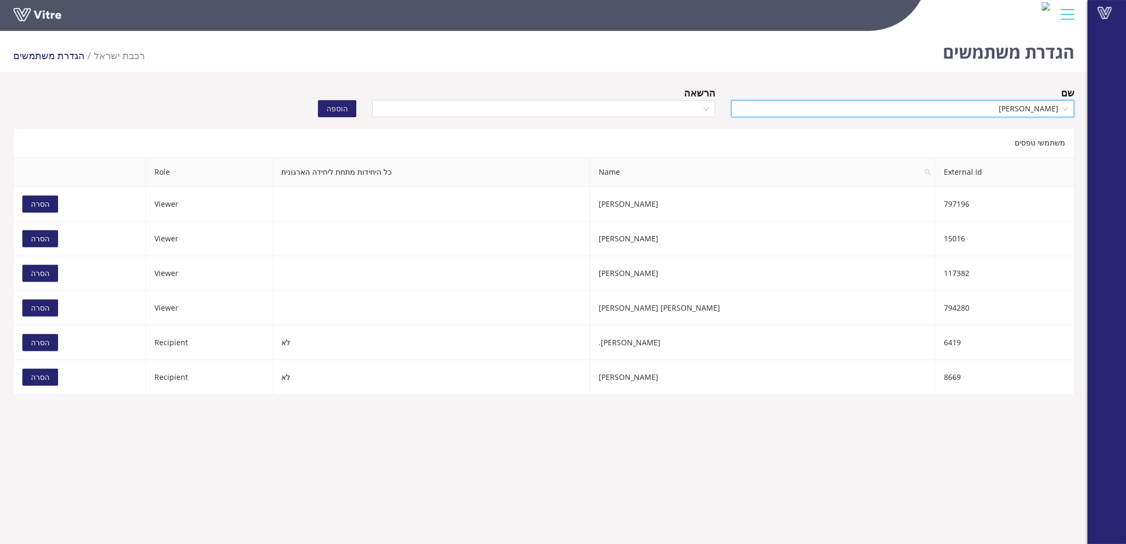
scroll to position [51690, 0]
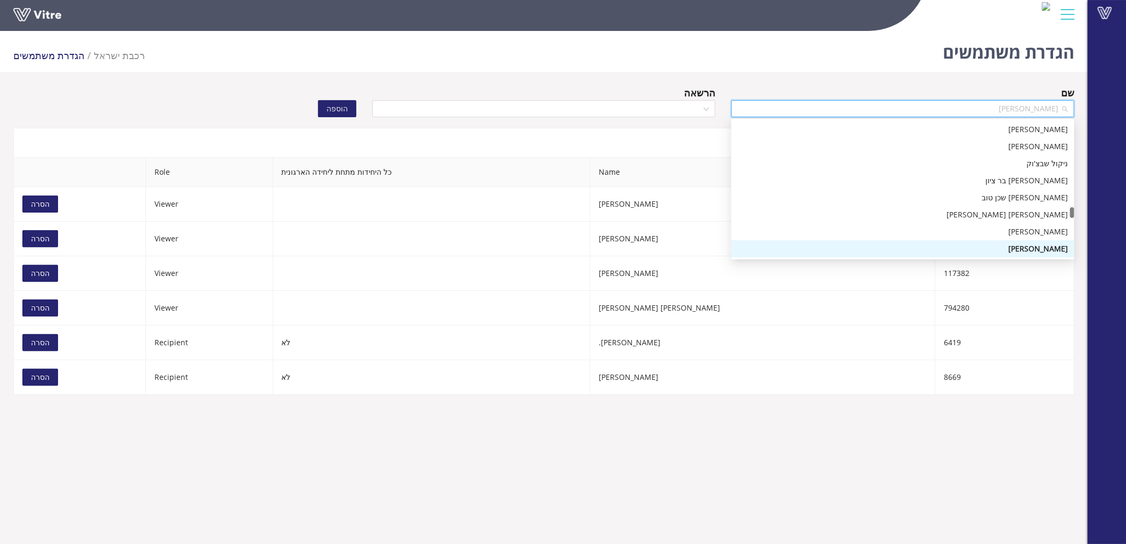
click at [1062, 114] on span "[PERSON_NAME]" at bounding box center [903, 109] width 330 height 16
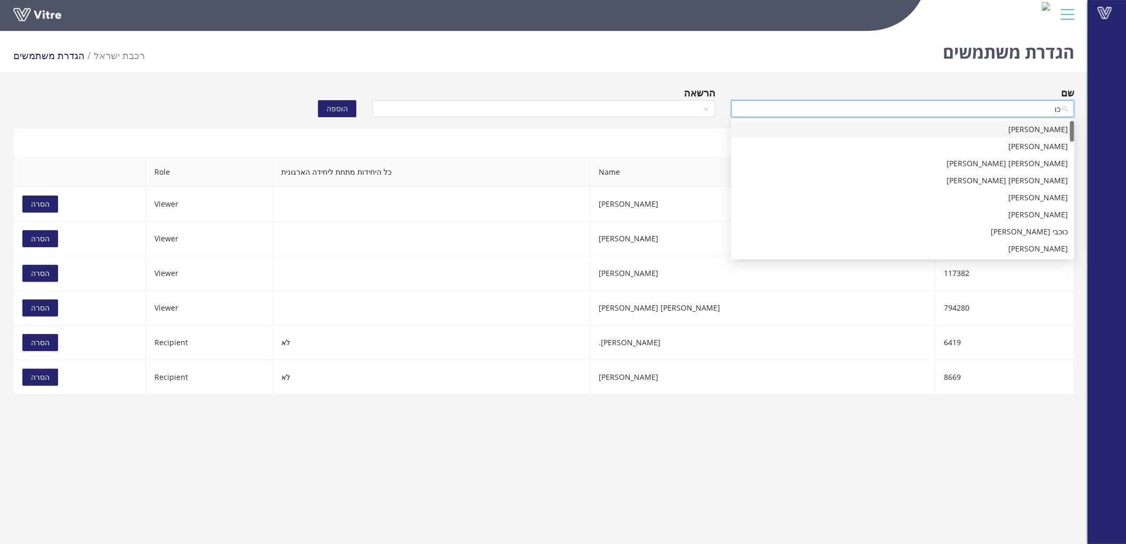
type input "[PERSON_NAME]"
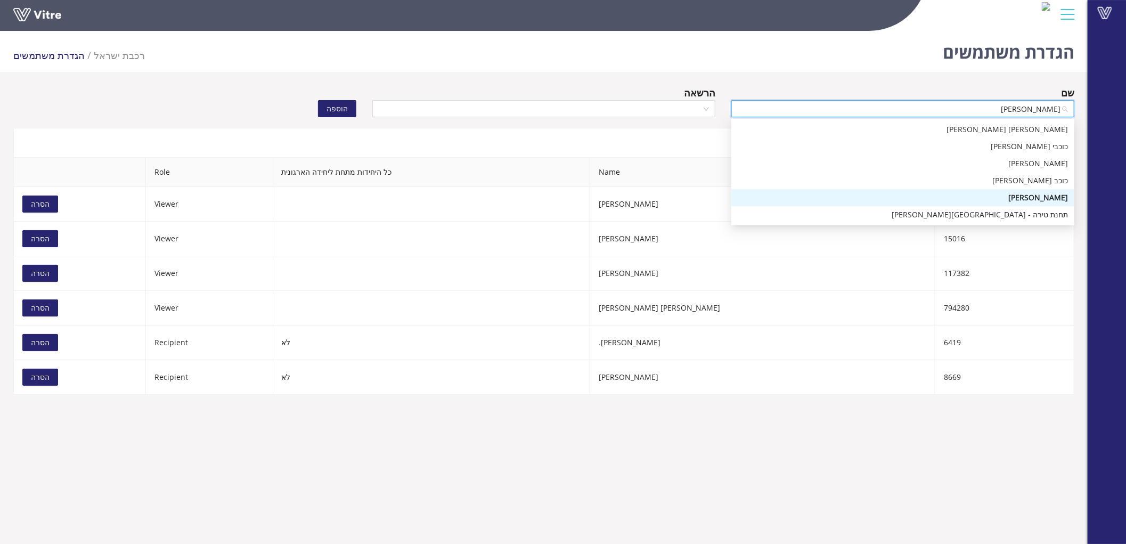
click at [1005, 199] on div "[PERSON_NAME]" at bounding box center [903, 198] width 330 height 12
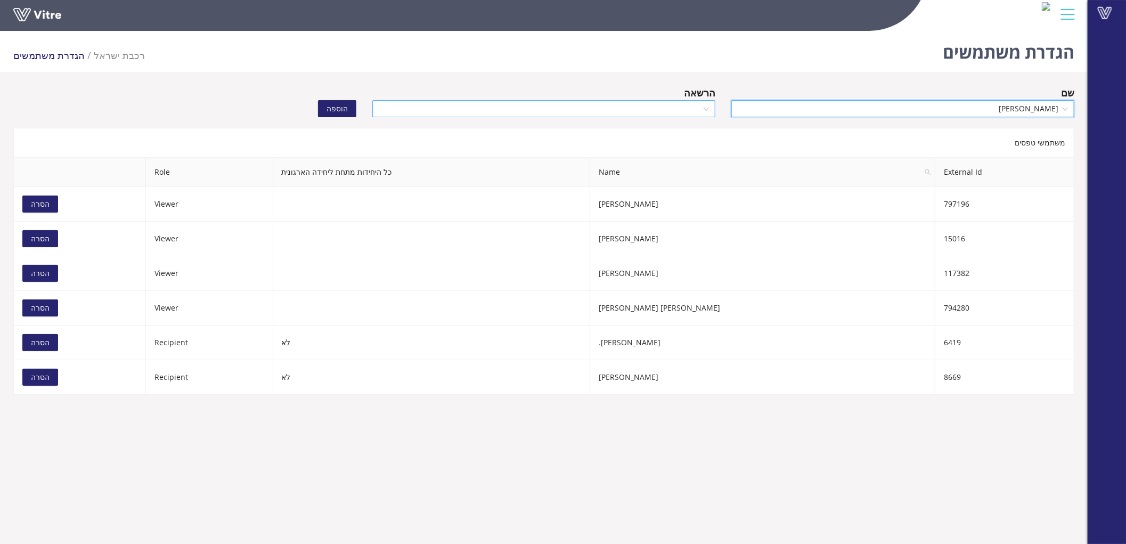
click at [674, 110] on input "search" at bounding box center [540, 109] width 323 height 16
click at [677, 145] on div "Recipient" at bounding box center [544, 147] width 330 height 12
click at [345, 105] on span "הוספה" at bounding box center [337, 109] width 21 height 12
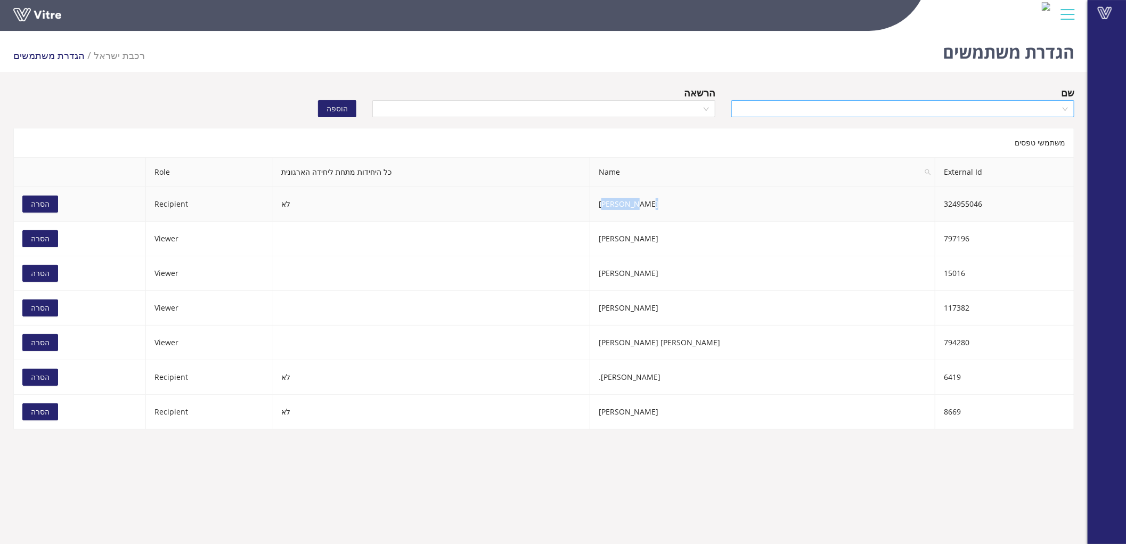
drag, startPoint x: 717, startPoint y: 204, endPoint x: 692, endPoint y: 201, distance: 24.7
click at [692, 201] on td "[PERSON_NAME]" at bounding box center [762, 204] width 345 height 35
copy td "[PERSON_NAME]"
click at [50, 340] on button "הסרה" at bounding box center [40, 342] width 36 height 17
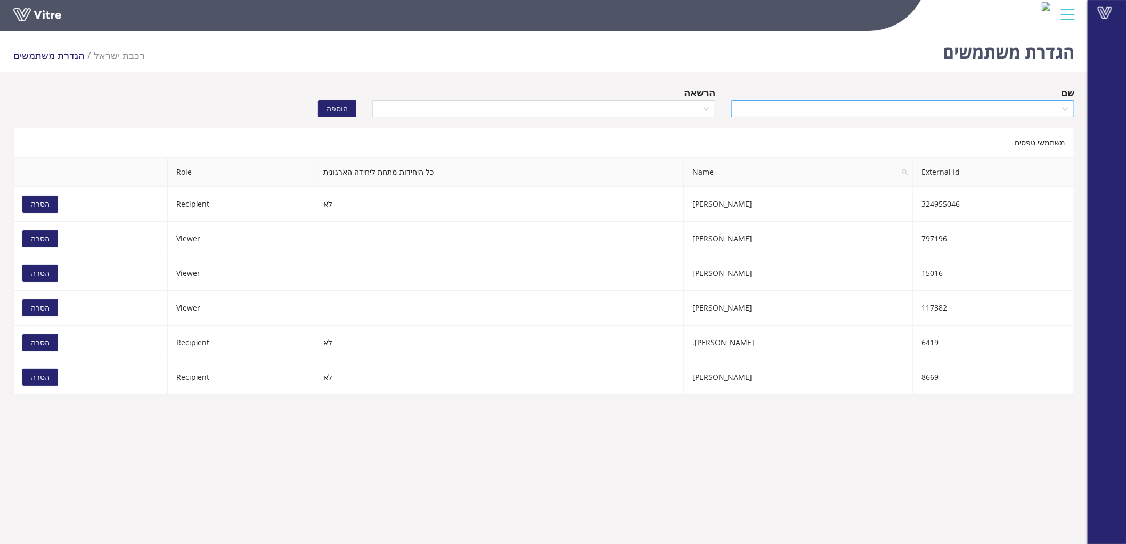
click at [858, 103] on input "search" at bounding box center [899, 109] width 323 height 16
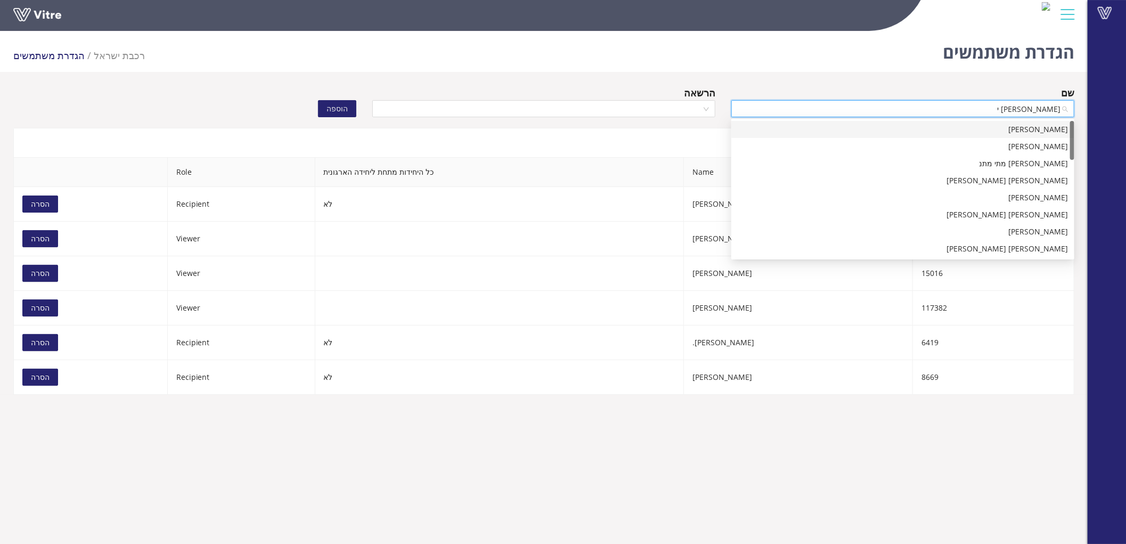
type input "[PERSON_NAME] יש"
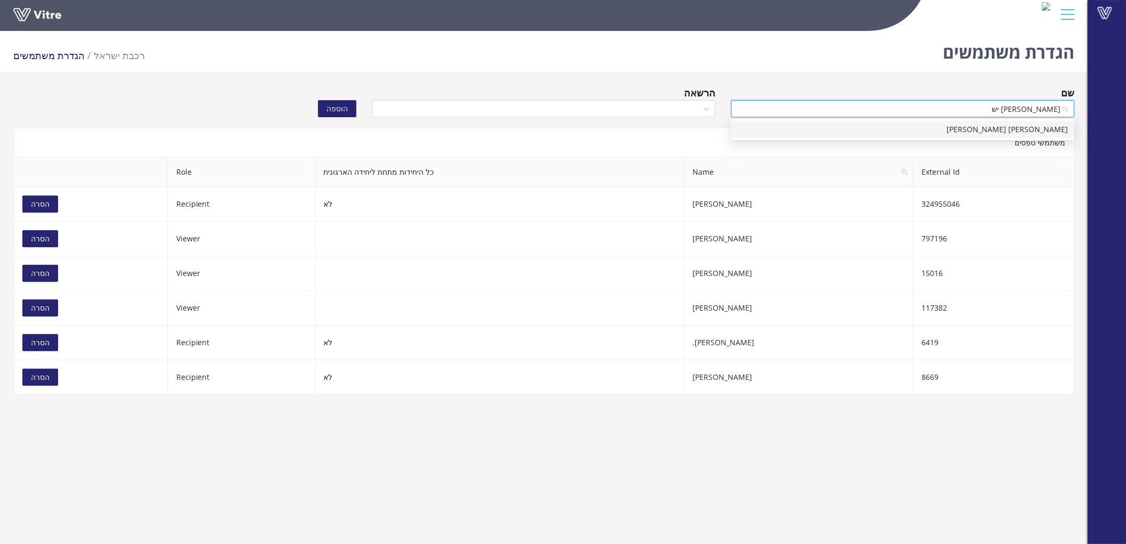
click at [859, 126] on div "[PERSON_NAME] [PERSON_NAME]" at bounding box center [903, 130] width 330 height 12
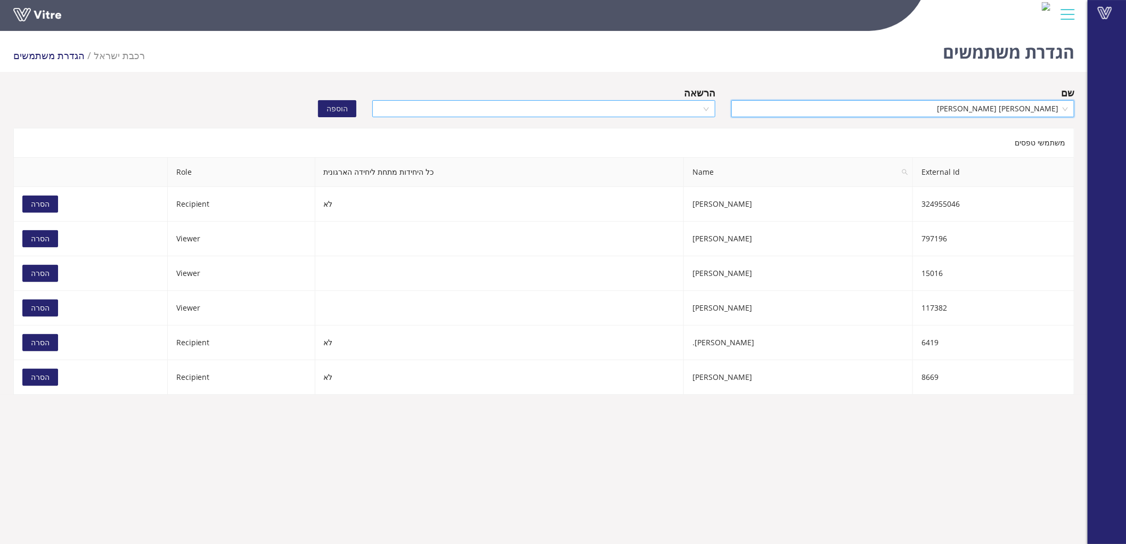
click at [658, 116] on input "search" at bounding box center [540, 109] width 323 height 16
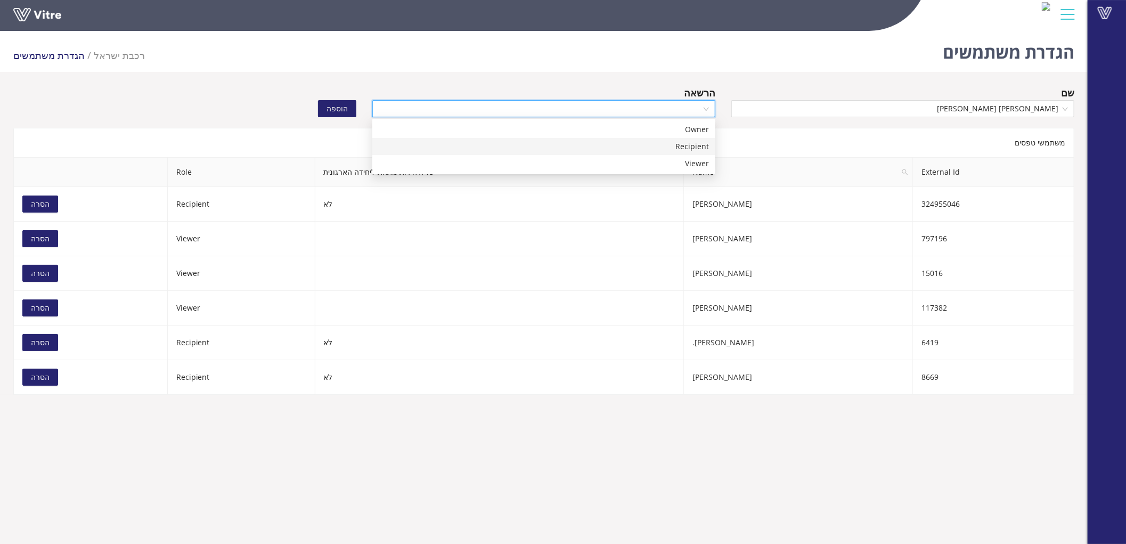
click at [663, 144] on div "Recipient" at bounding box center [544, 147] width 330 height 12
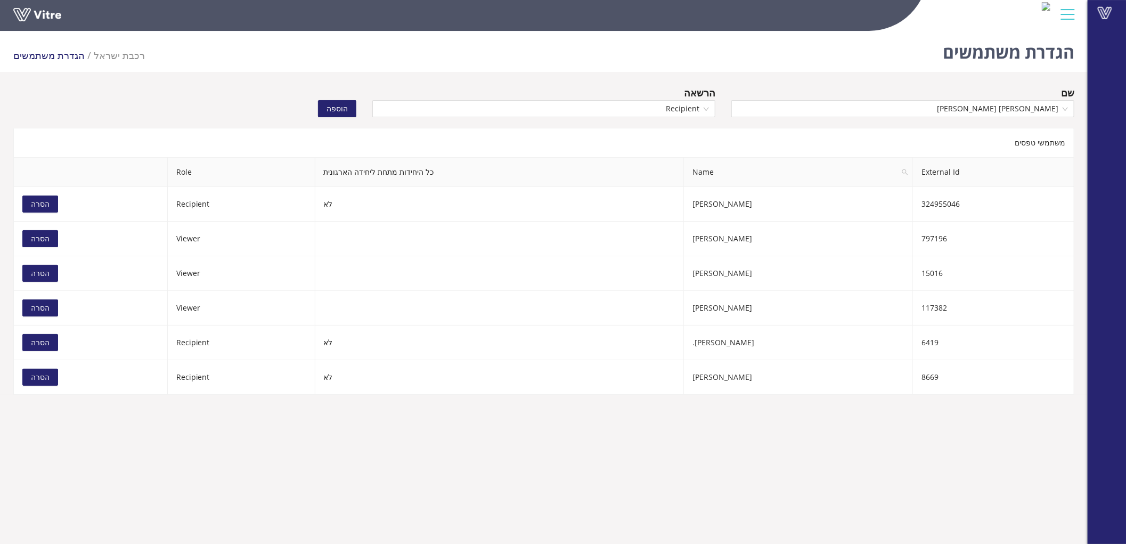
click at [348, 107] on button "הוספה" at bounding box center [337, 108] width 38 height 17
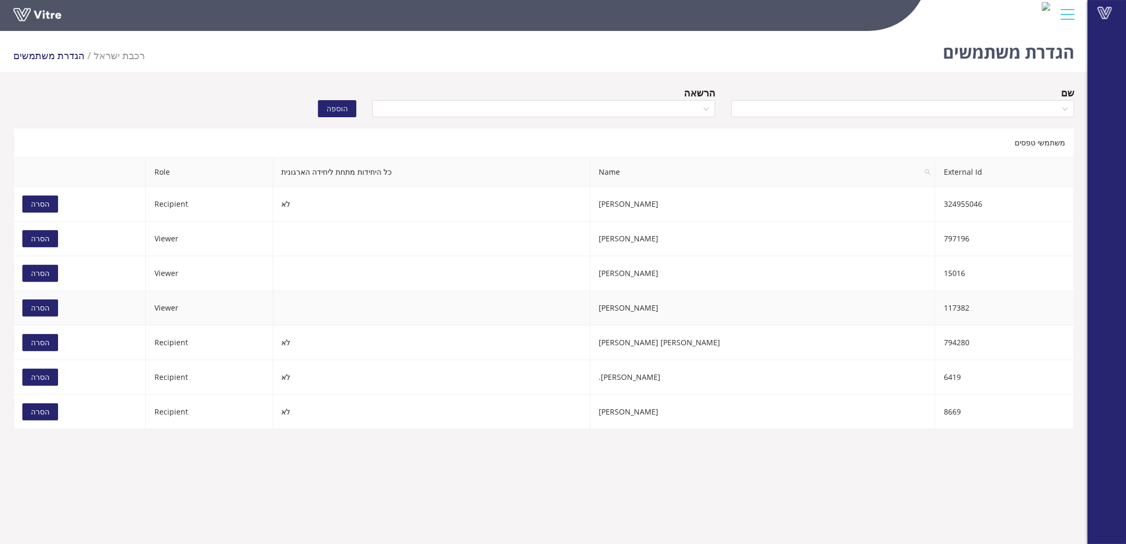
click at [40, 307] on span "הסרה" at bounding box center [40, 308] width 19 height 12
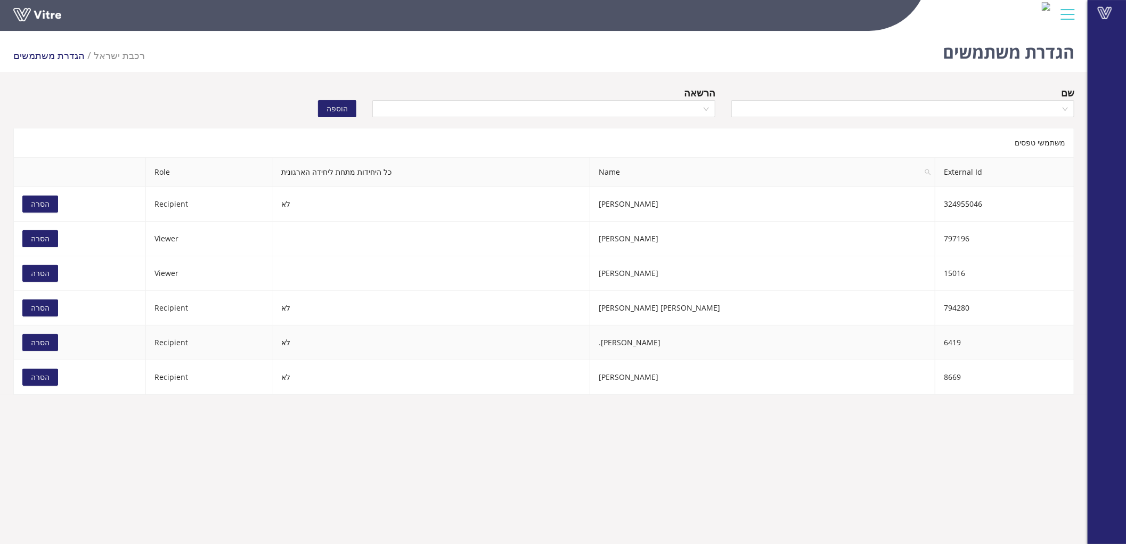
click at [44, 345] on span "הסרה" at bounding box center [40, 343] width 19 height 12
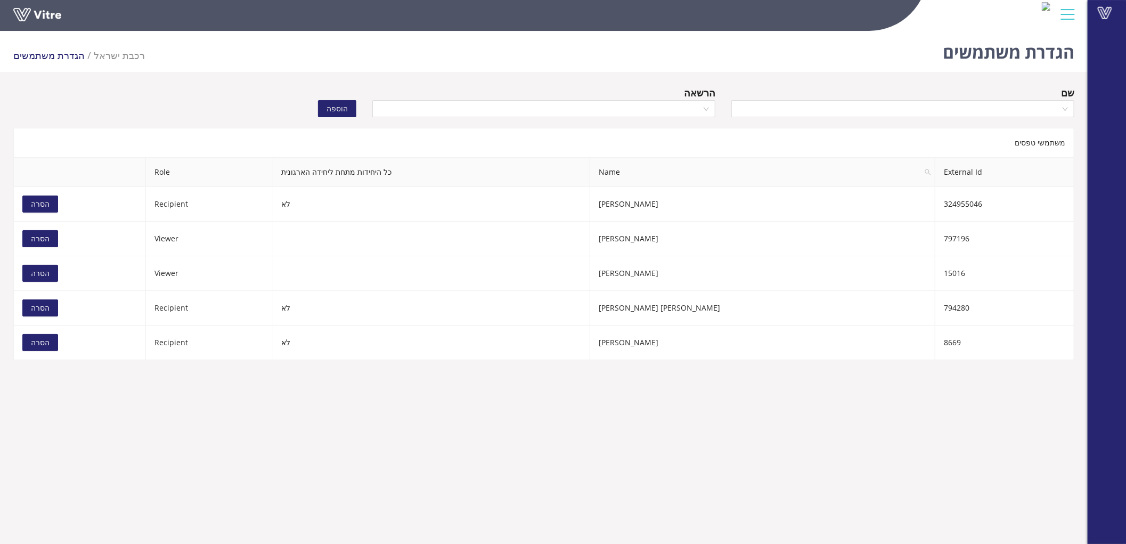
drag, startPoint x: 670, startPoint y: 76, endPoint x: 659, endPoint y: 73, distance: 11.1
click at [669, 76] on div "הגדרת משתמשים רכבת ישראל הגדרת משתמשים שם הרשאה הוספה משתמשי טפסים External Id …" at bounding box center [544, 193] width 1088 height 333
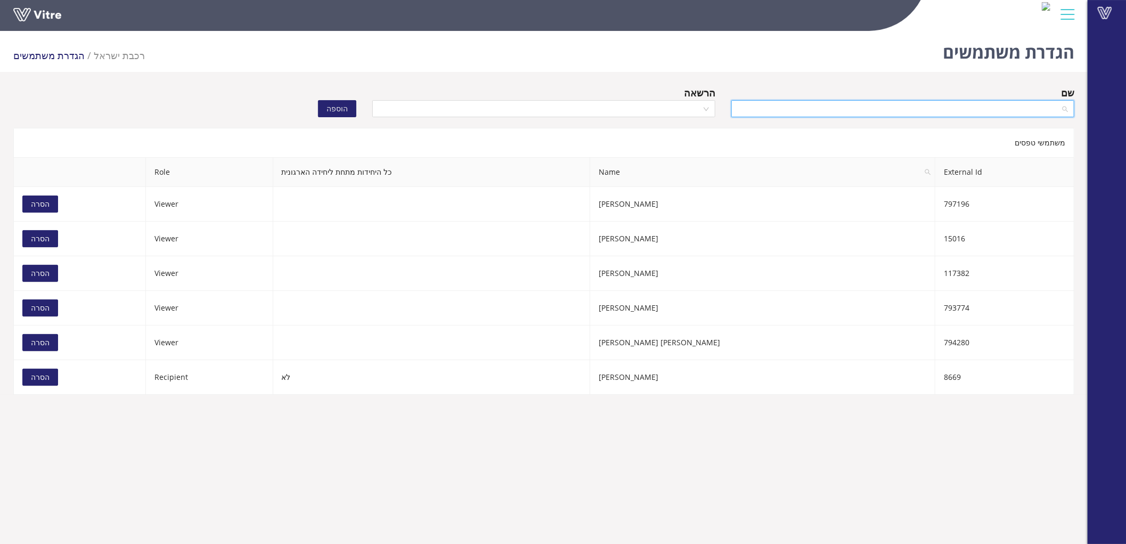
click at [776, 107] on input "search" at bounding box center [899, 109] width 323 height 16
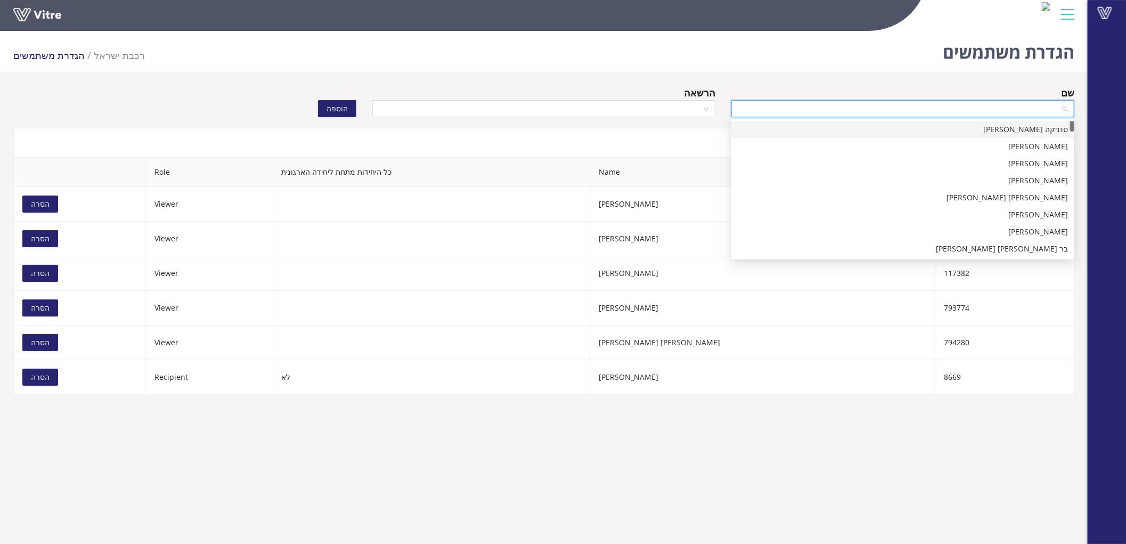
paste input "f"
type input "f"
type input "[PERSON_NAME]"
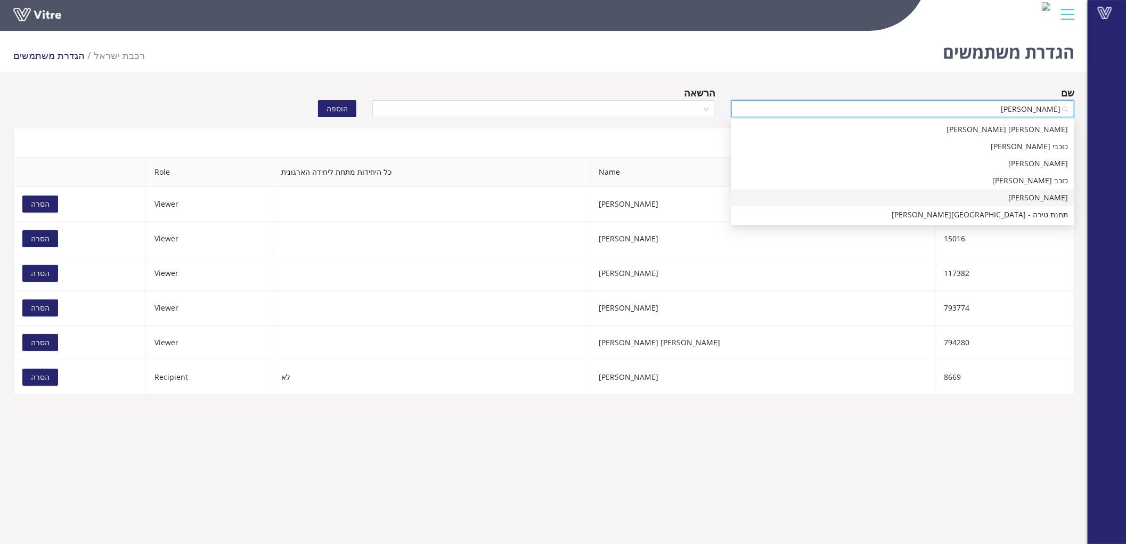
click at [1007, 198] on div "[PERSON_NAME]" at bounding box center [903, 198] width 330 height 12
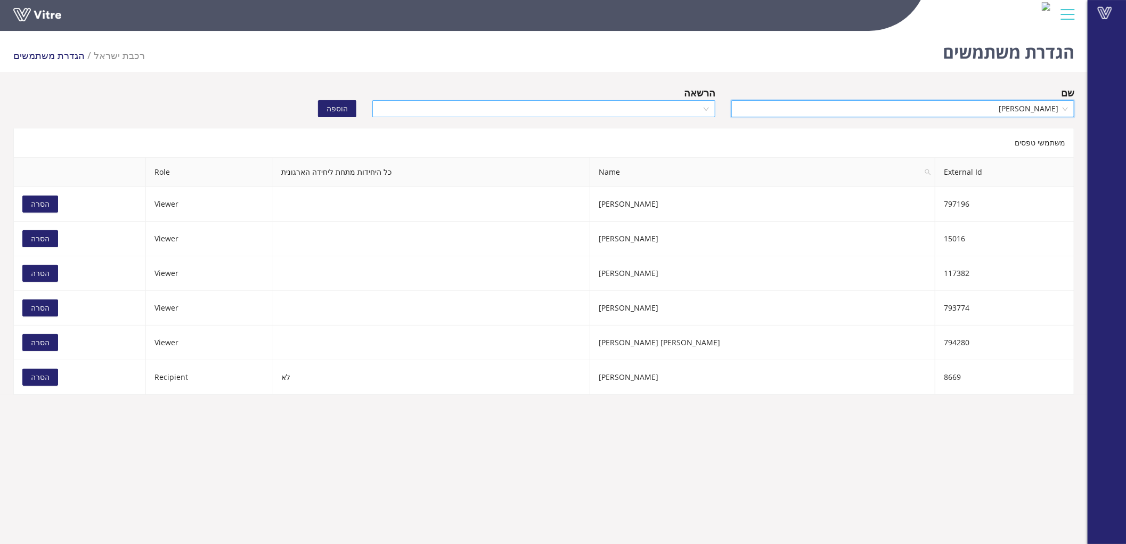
click at [544, 101] on input "search" at bounding box center [540, 109] width 323 height 16
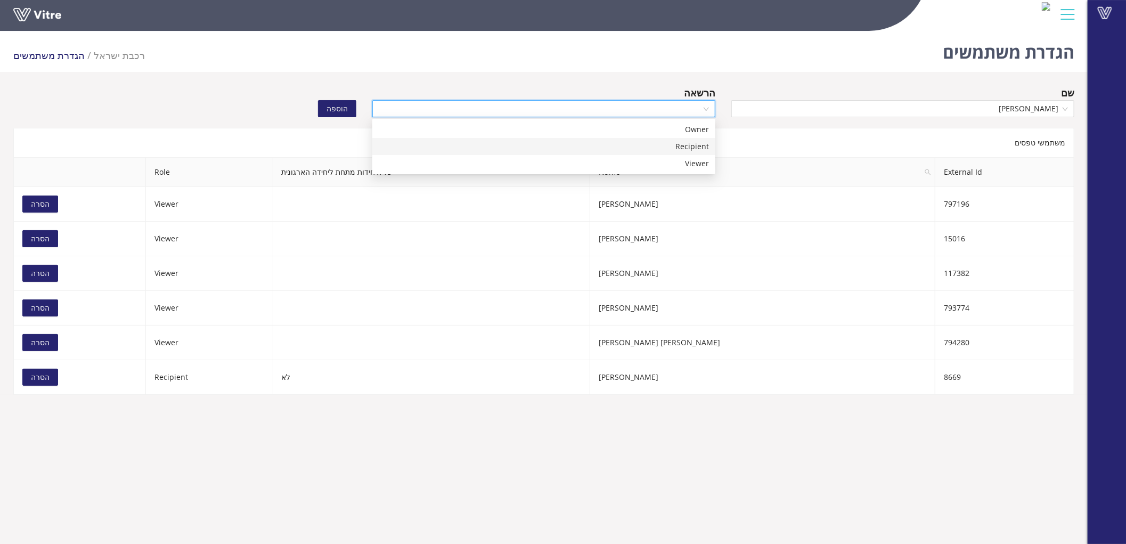
click at [606, 148] on div "Recipient" at bounding box center [544, 147] width 330 height 12
click at [340, 104] on span "הוספה" at bounding box center [337, 109] width 21 height 12
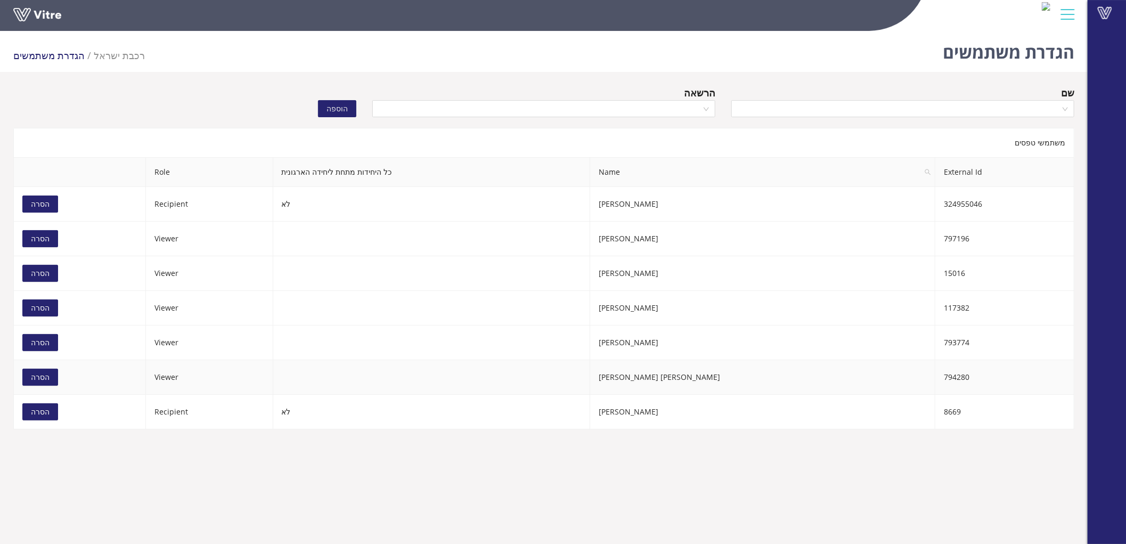
click at [50, 377] on button "הסרה" at bounding box center [40, 377] width 36 height 17
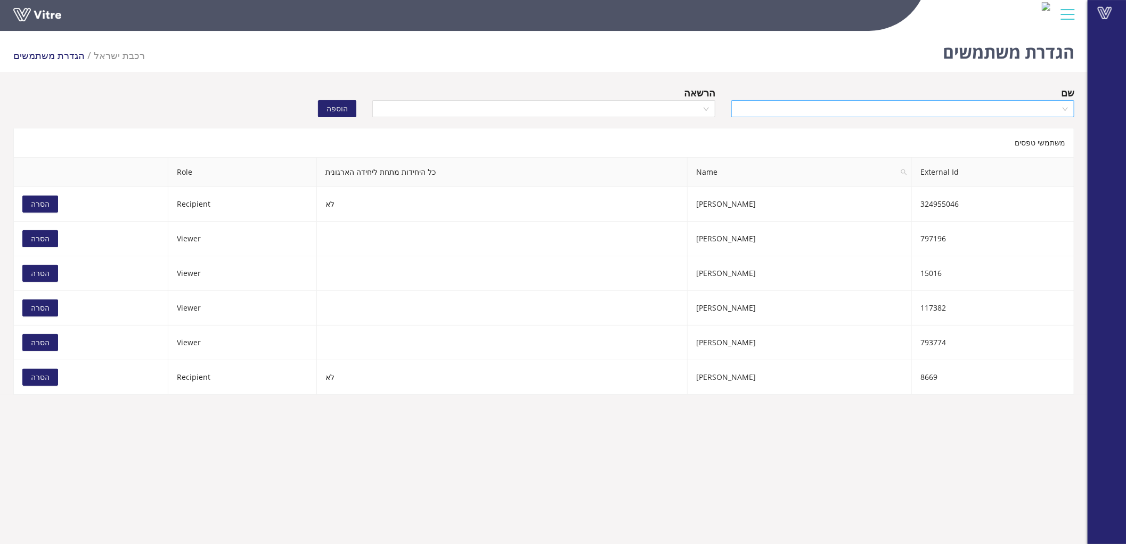
click at [879, 109] on input "search" at bounding box center [899, 109] width 323 height 16
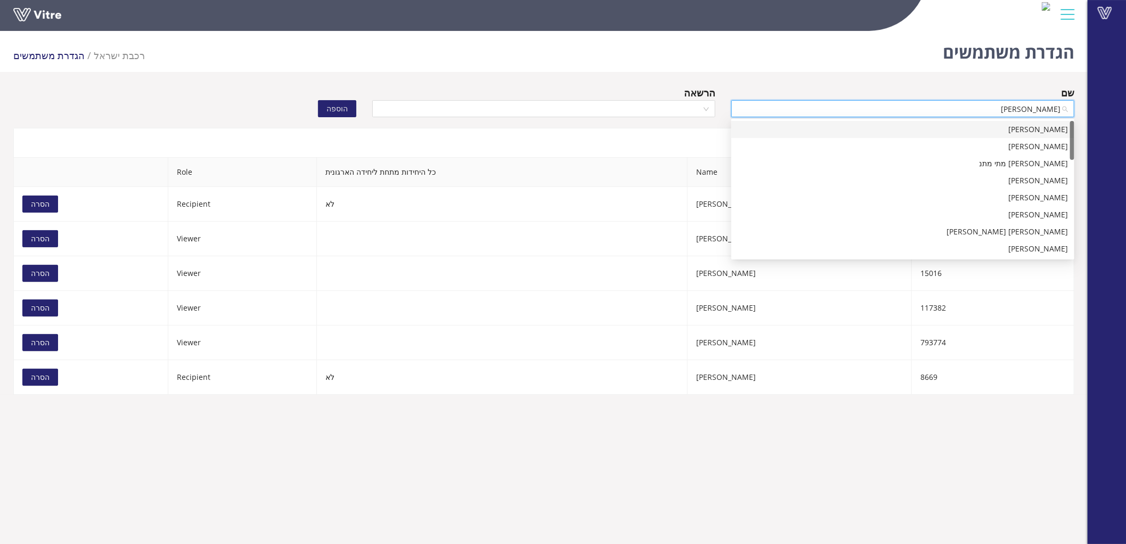
type input "[PERSON_NAME] י"
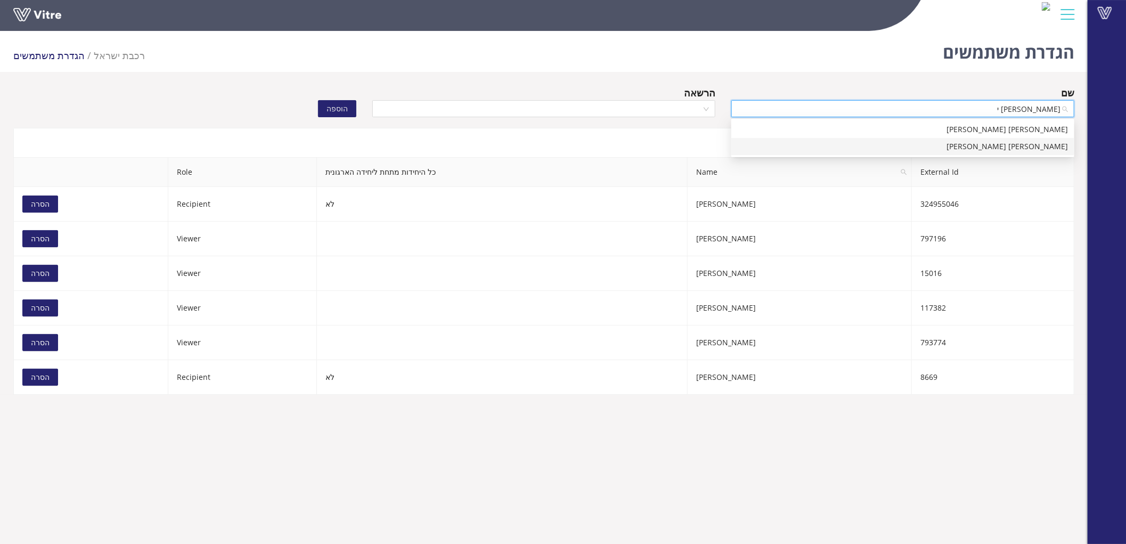
click at [927, 152] on div "[PERSON_NAME] [PERSON_NAME]" at bounding box center [903, 147] width 330 height 12
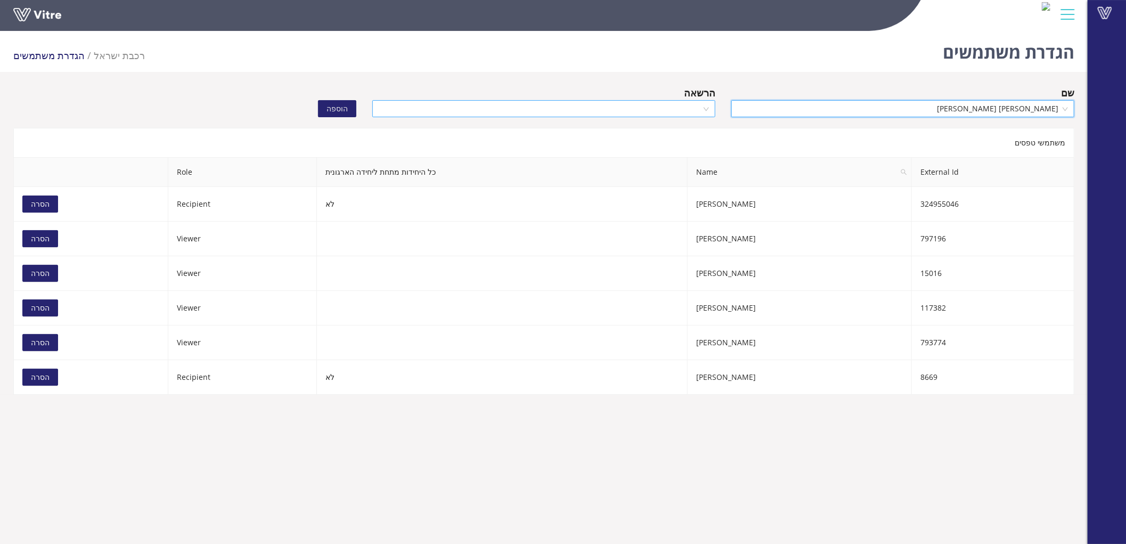
click at [637, 110] on input "search" at bounding box center [540, 109] width 323 height 16
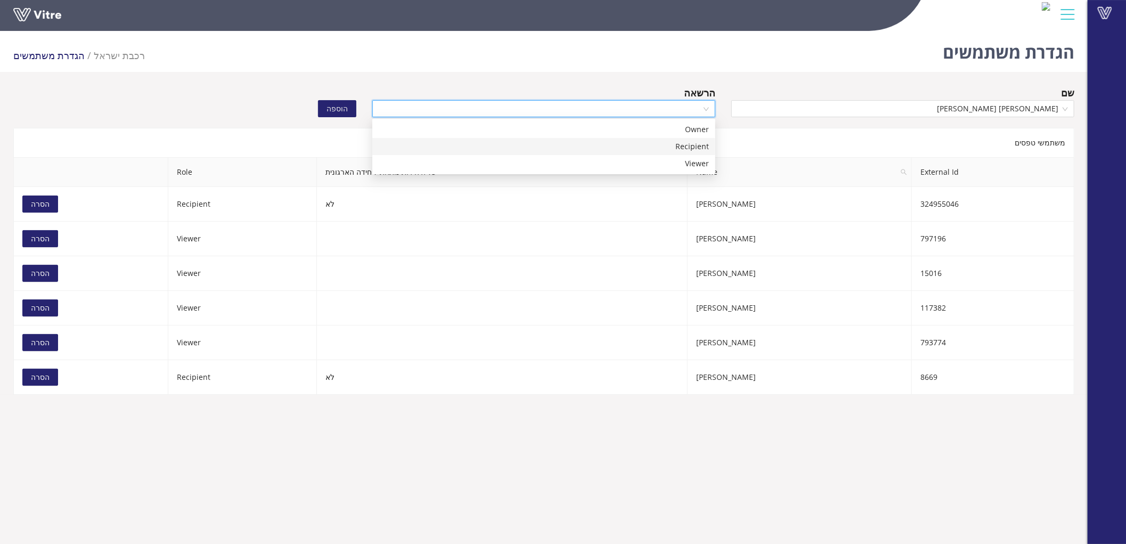
click at [657, 144] on div "Recipient" at bounding box center [544, 147] width 330 height 12
click at [339, 109] on span "הוספה" at bounding box center [337, 109] width 21 height 12
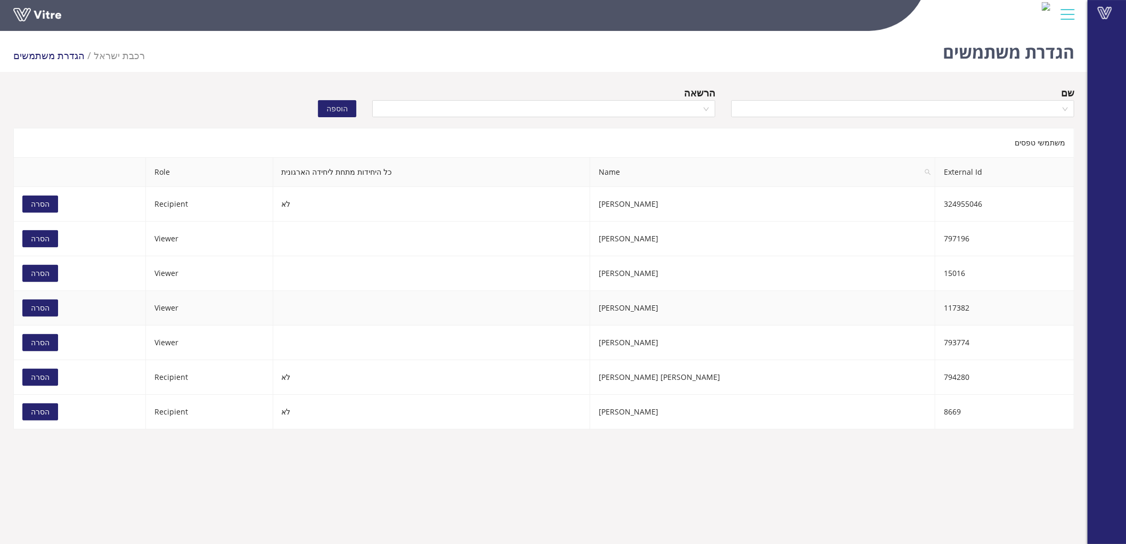
click at [40, 307] on span "הסרה" at bounding box center [40, 308] width 19 height 12
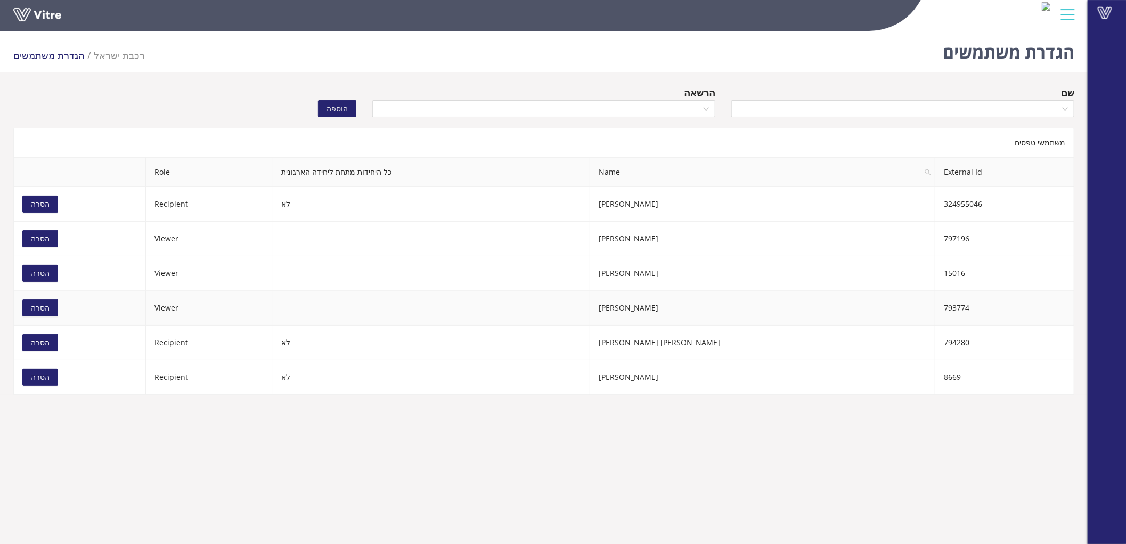
click at [34, 309] on span "הסרה" at bounding box center [40, 308] width 19 height 12
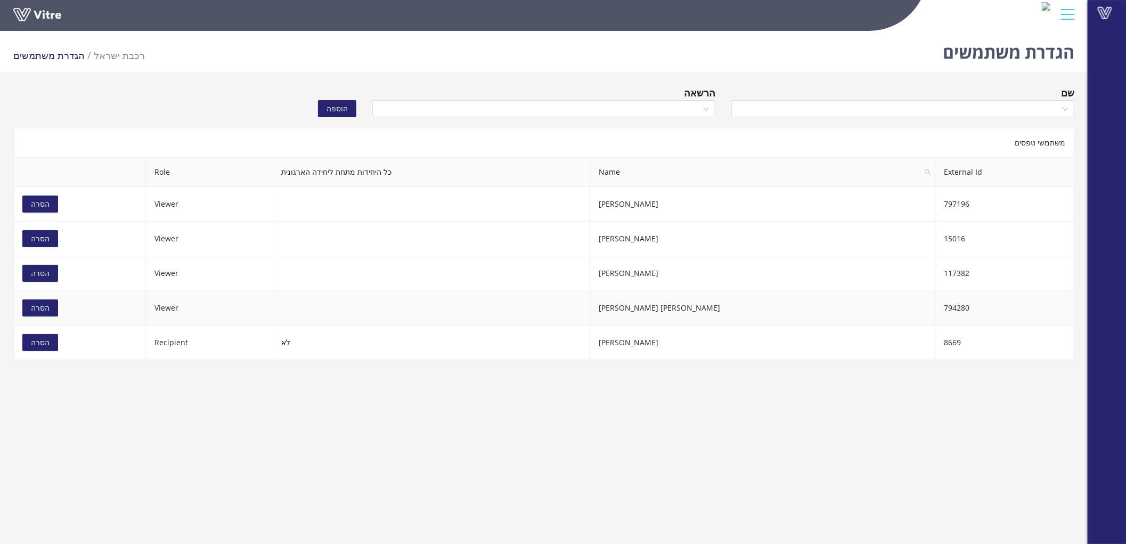
click at [45, 308] on span "הסרה" at bounding box center [40, 308] width 19 height 12
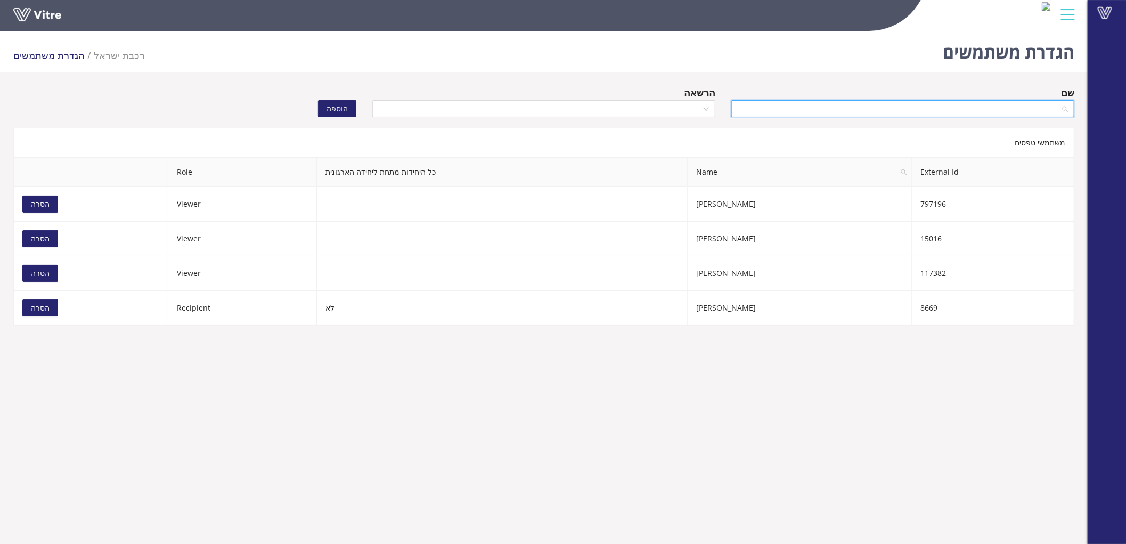
click at [828, 108] on input "search" at bounding box center [899, 109] width 323 height 16
type input "[PERSON_NAME] יש"
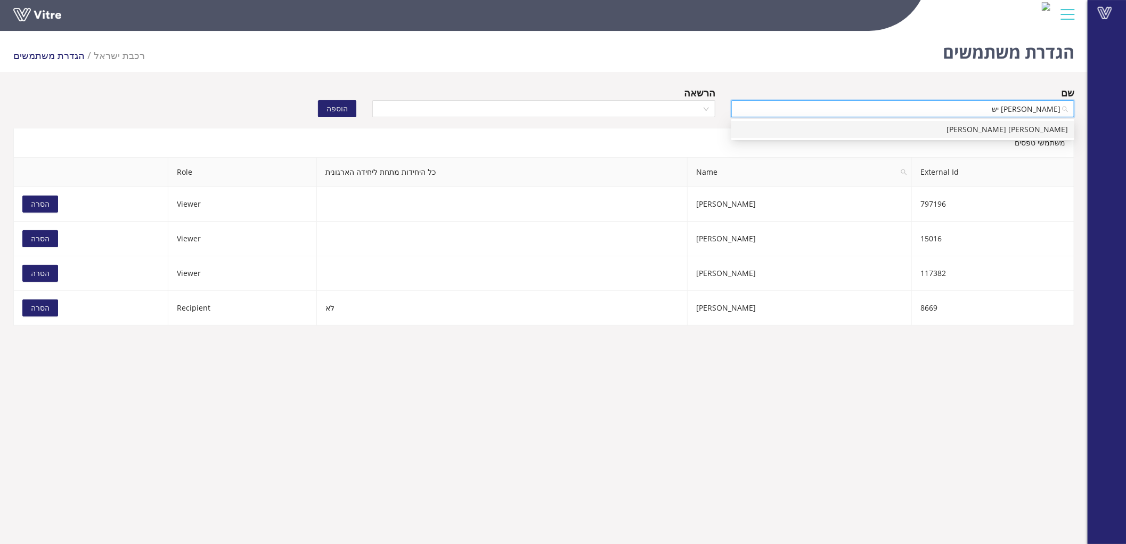
click at [834, 128] on div "[PERSON_NAME] [PERSON_NAME]" at bounding box center [903, 130] width 330 height 12
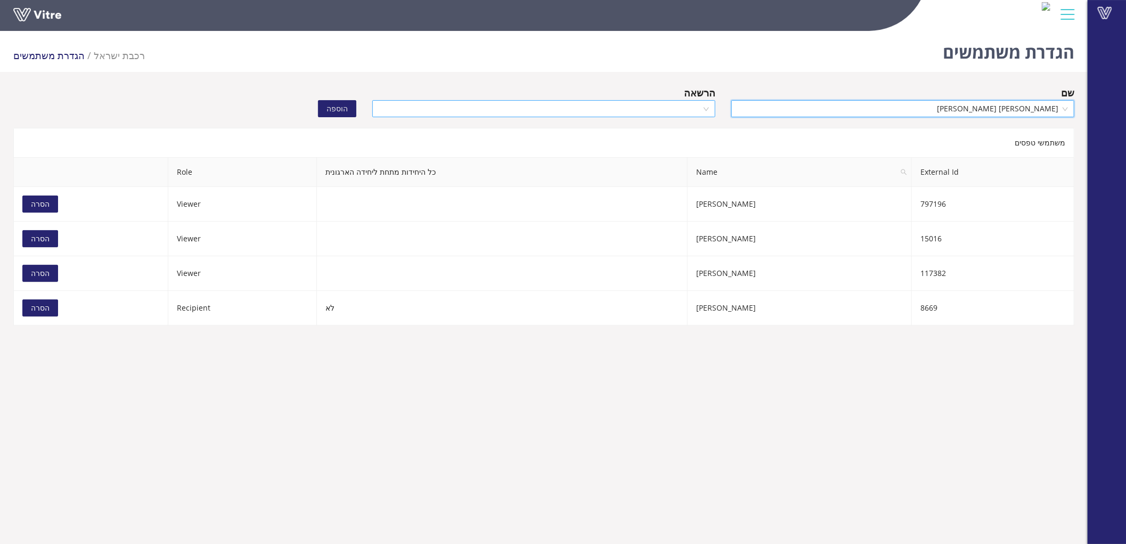
click at [646, 110] on input "search" at bounding box center [540, 109] width 323 height 16
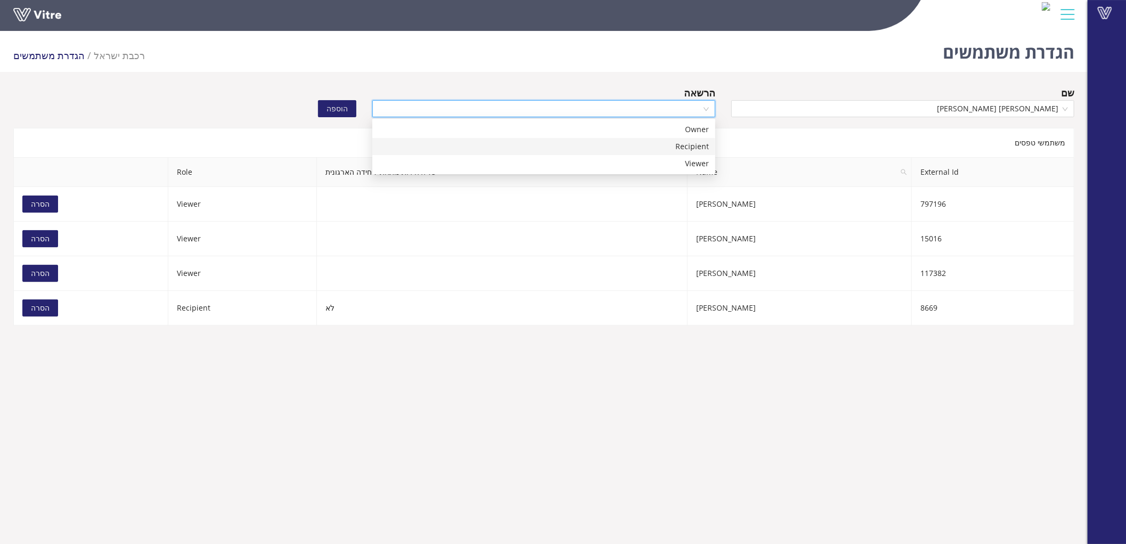
click at [650, 151] on div "Recipient" at bounding box center [544, 147] width 330 height 12
click at [344, 111] on span "הוספה" at bounding box center [337, 109] width 21 height 12
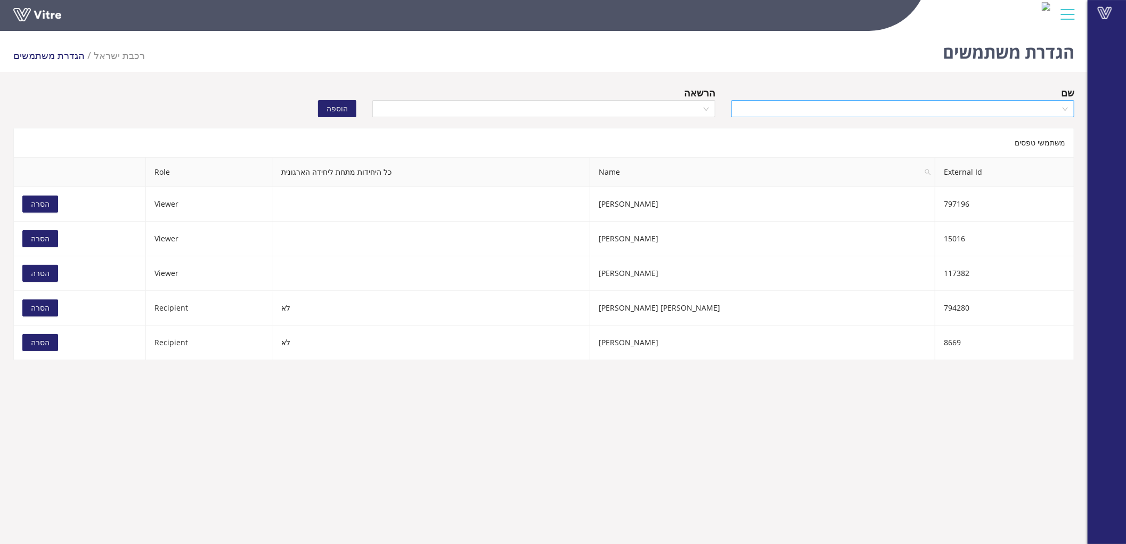
click at [817, 110] on input "search" at bounding box center [899, 109] width 323 height 16
type input "כוכבי נ"
click at [823, 125] on div "[PERSON_NAME]" at bounding box center [903, 130] width 330 height 12
click at [680, 110] on input "search" at bounding box center [540, 109] width 323 height 16
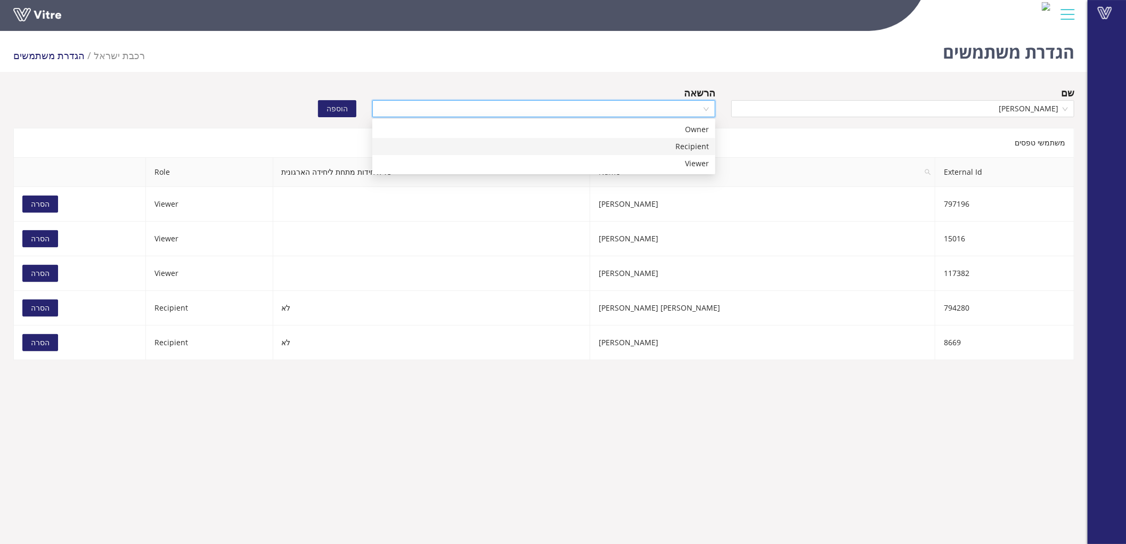
click at [683, 140] on div "Recipient" at bounding box center [543, 146] width 343 height 17
click at [339, 108] on span "הוספה" at bounding box center [337, 109] width 21 height 12
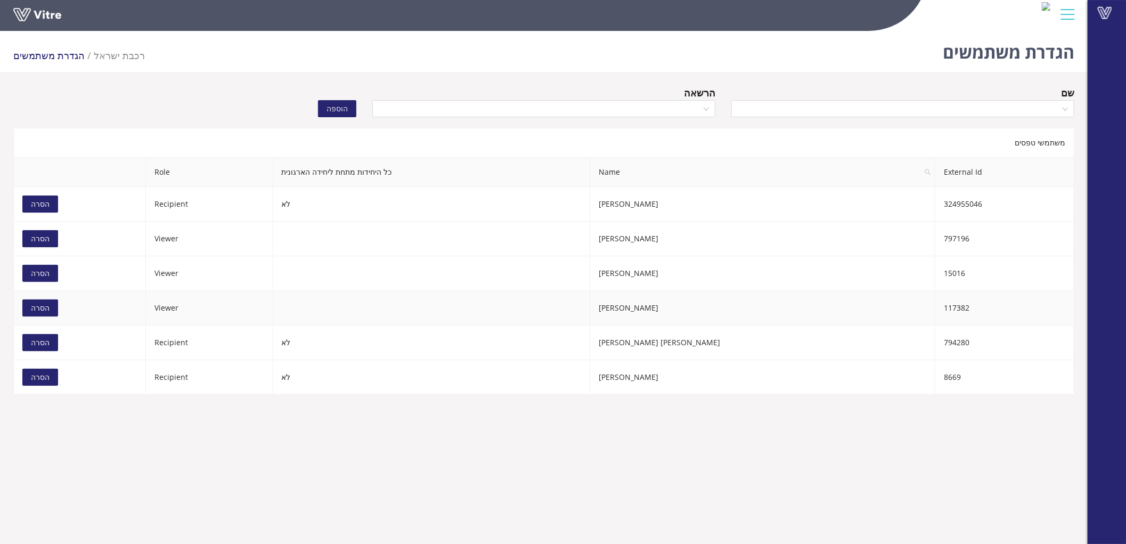
click at [48, 312] on span "הסרה" at bounding box center [40, 308] width 19 height 12
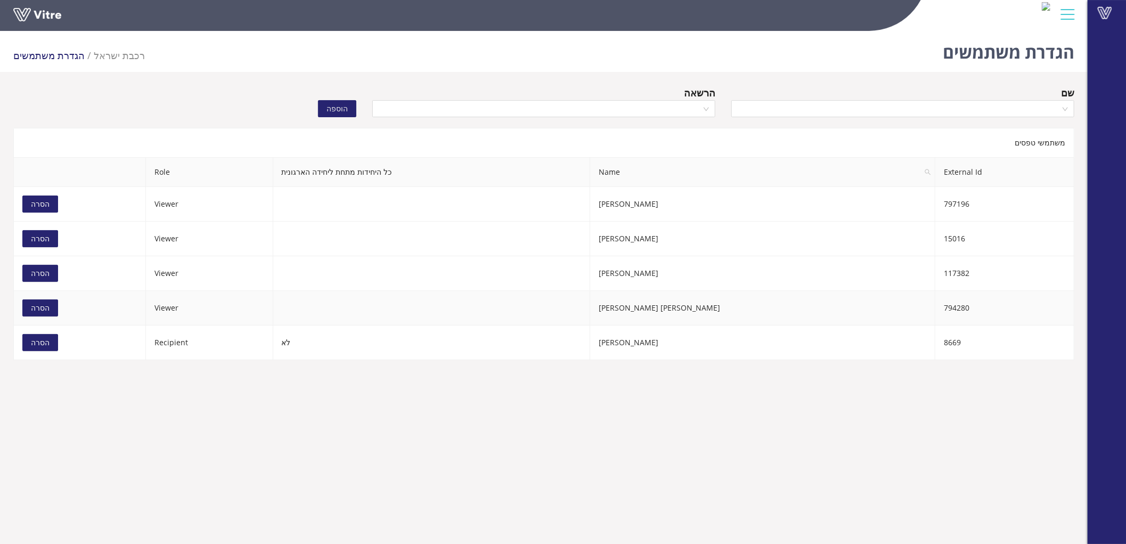
click at [53, 310] on button "הסרה" at bounding box center [40, 307] width 36 height 17
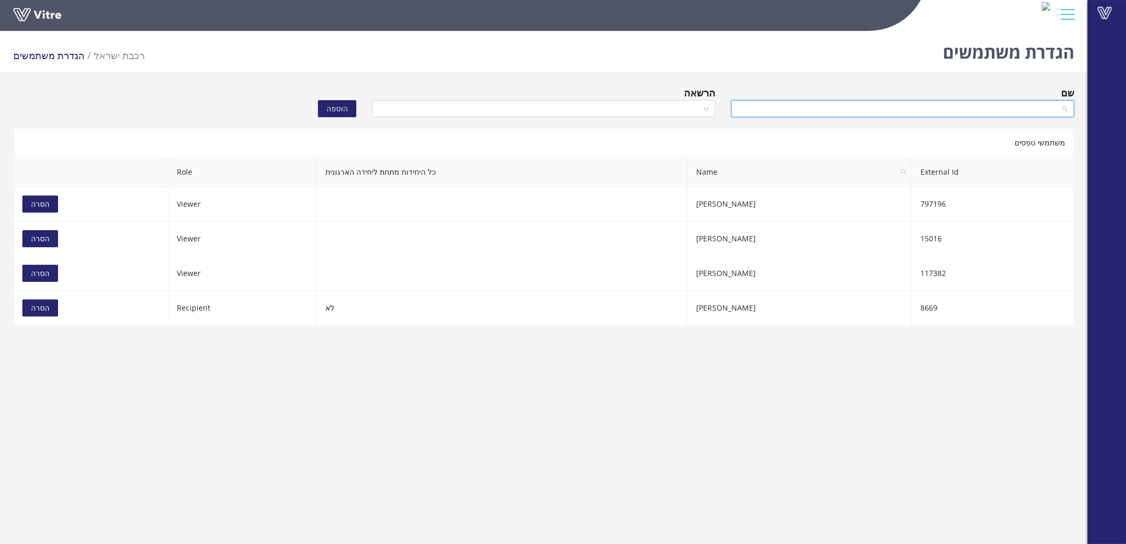
click at [808, 109] on input "search" at bounding box center [899, 109] width 323 height 16
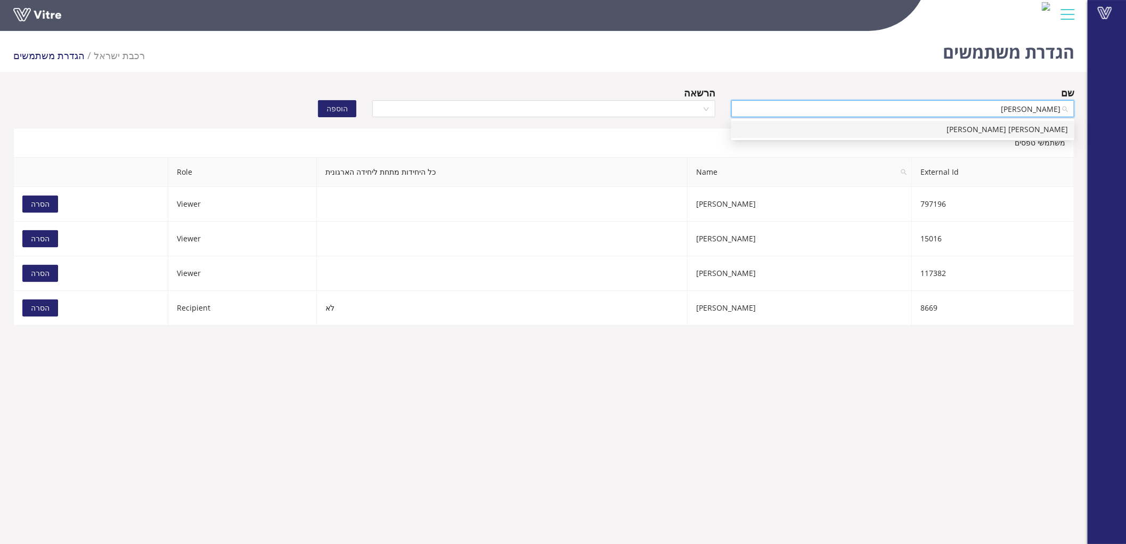
type input "מלכה ישרא"
click at [845, 135] on div "[PERSON_NAME] [PERSON_NAME]" at bounding box center [903, 130] width 330 height 12
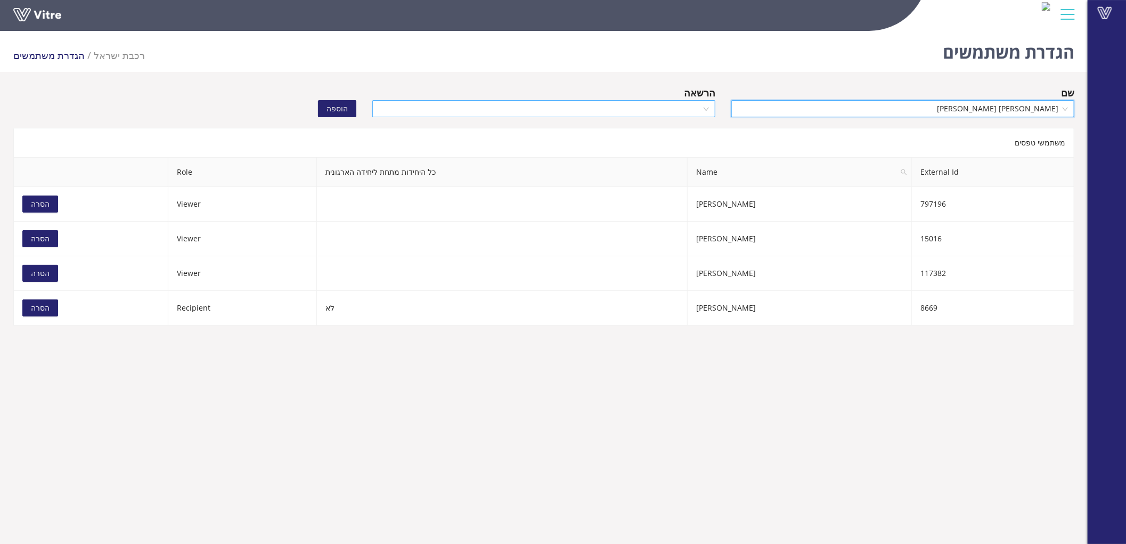
click at [657, 114] on input "search" at bounding box center [540, 109] width 323 height 16
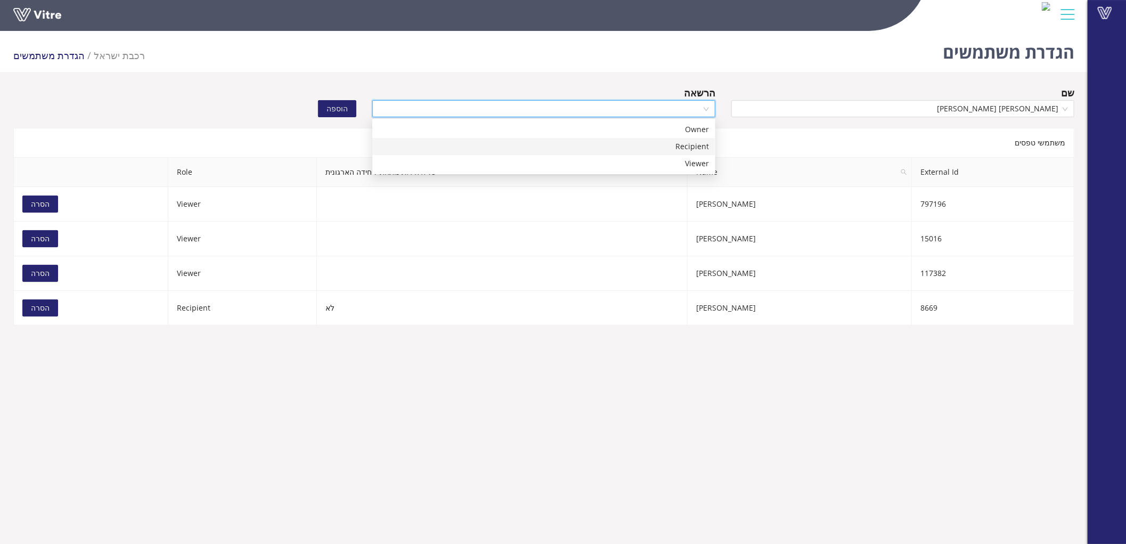
click at [664, 148] on div "Recipient" at bounding box center [544, 147] width 330 height 12
click at [352, 104] on button "הוספה" at bounding box center [337, 108] width 38 height 17
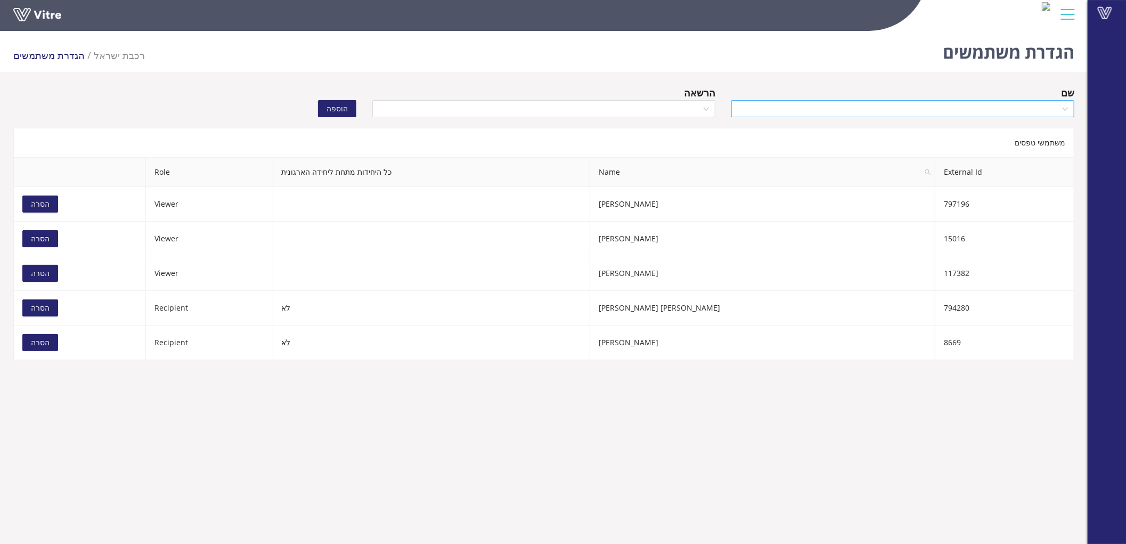
click at [853, 104] on input "search" at bounding box center [899, 109] width 323 height 16
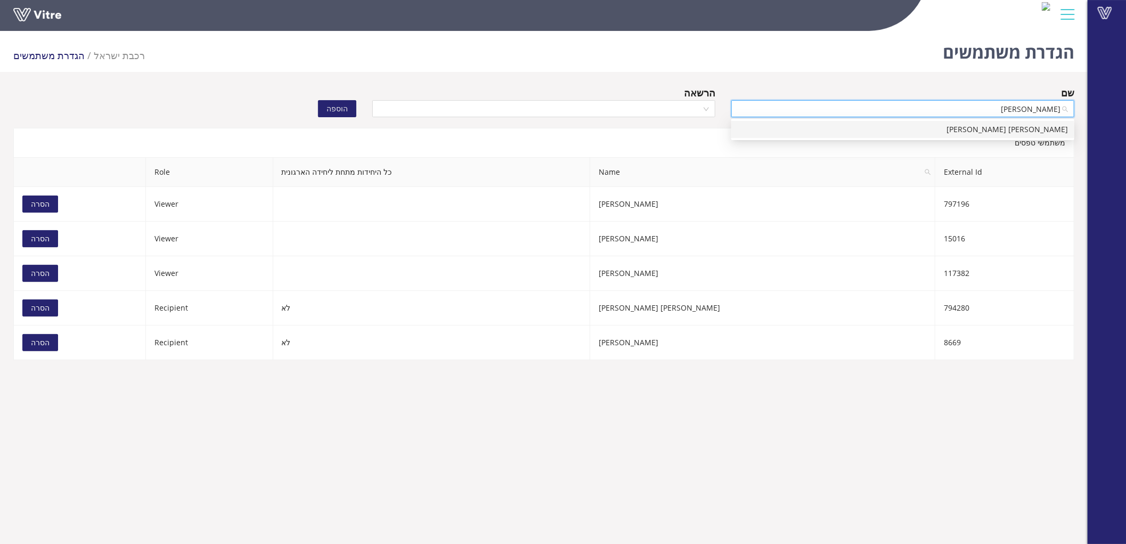
type input "כוכב"
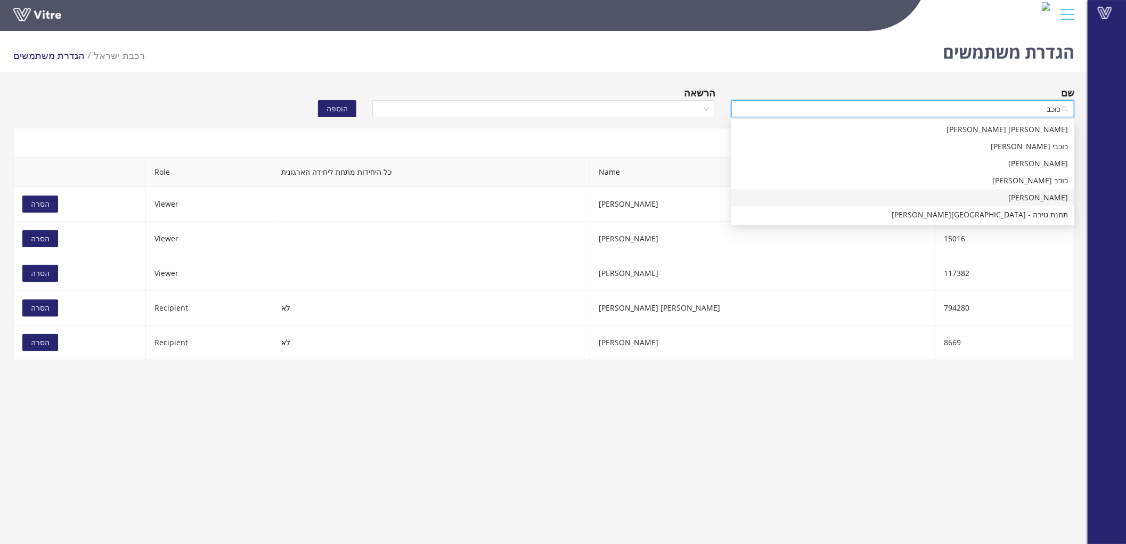
click at [1057, 198] on div "[PERSON_NAME]" at bounding box center [903, 198] width 330 height 12
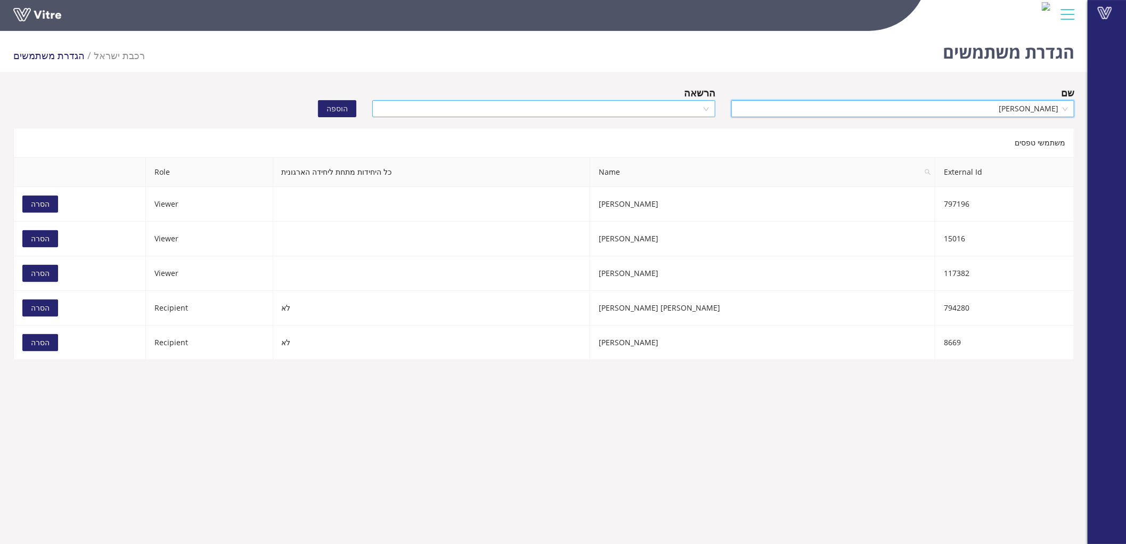
click at [626, 108] on input "search" at bounding box center [540, 109] width 323 height 16
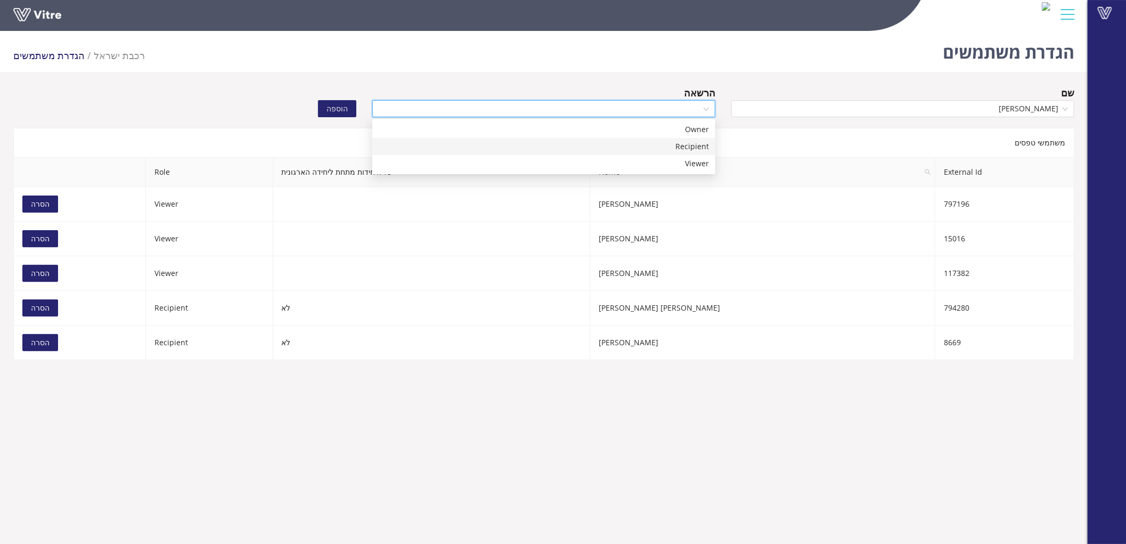
click at [672, 150] on div "Recipient" at bounding box center [544, 147] width 330 height 12
click at [339, 103] on span "הוספה" at bounding box center [337, 109] width 21 height 12
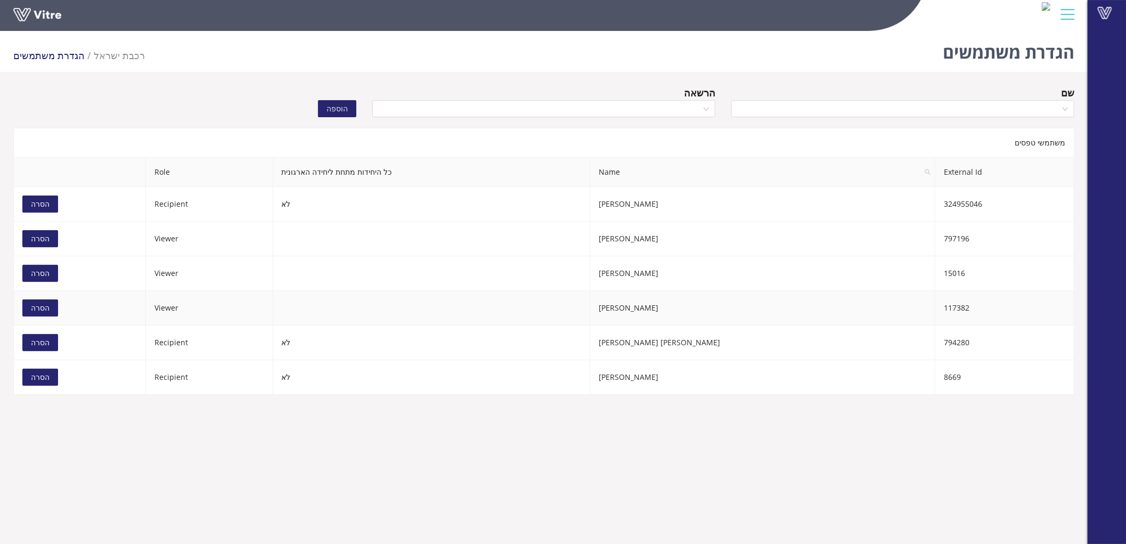
click at [46, 307] on span "הסרה" at bounding box center [40, 308] width 19 height 12
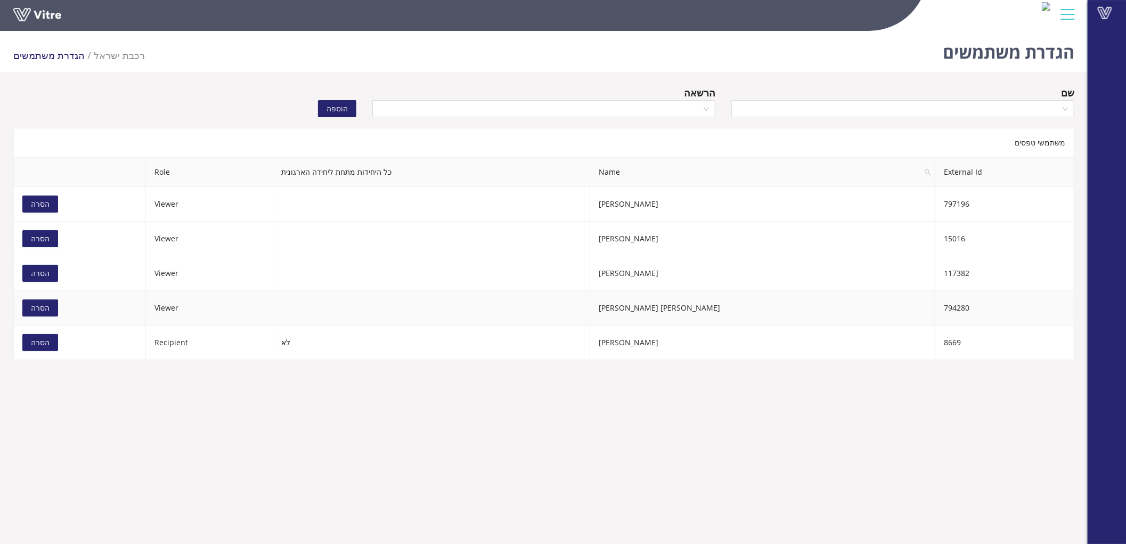
click at [45, 305] on span "הסרה" at bounding box center [40, 308] width 19 height 12
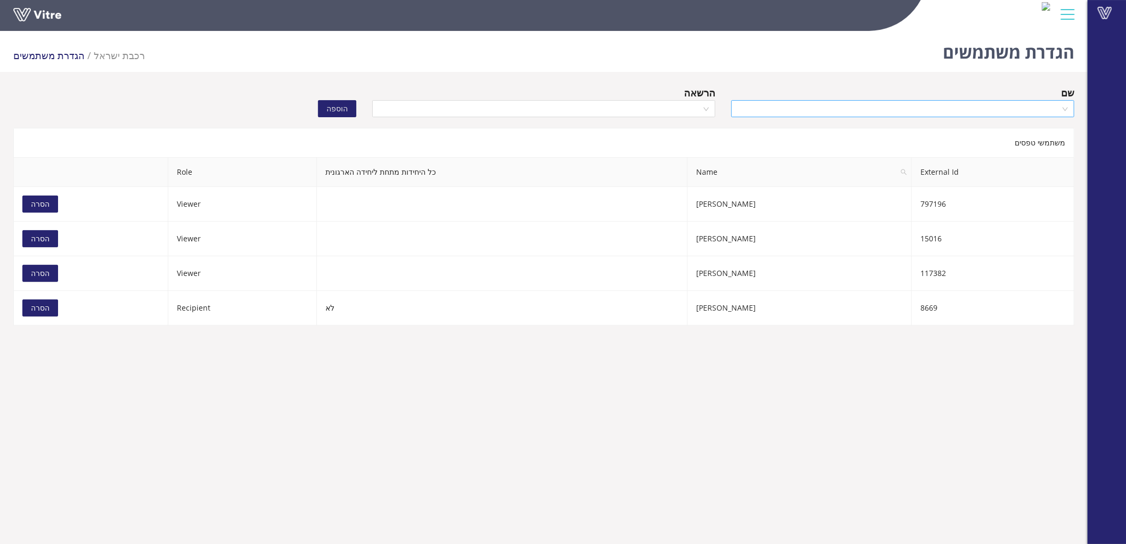
click at [779, 111] on input "search" at bounding box center [899, 109] width 323 height 16
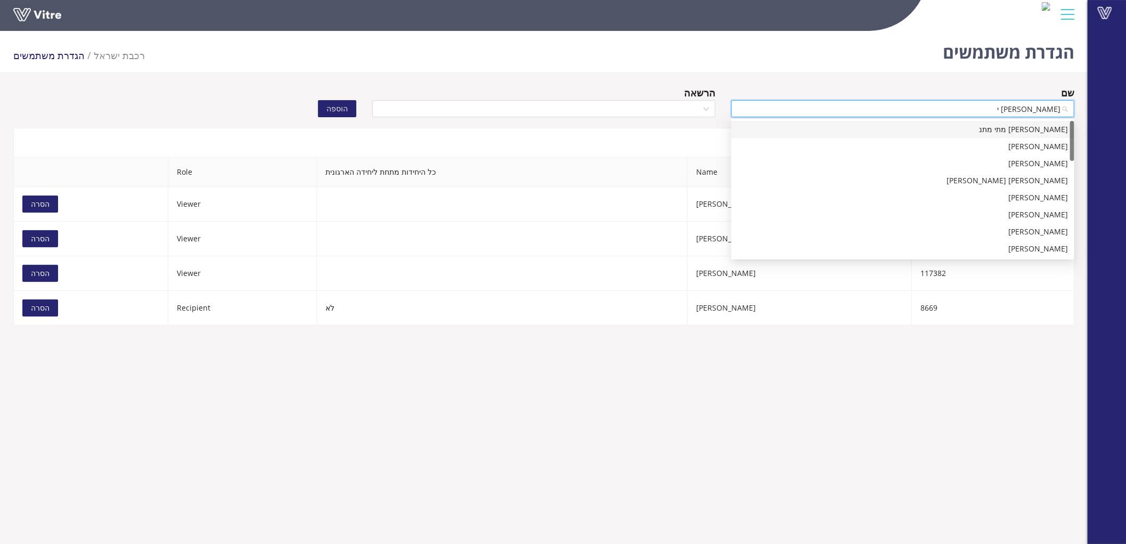
type input "[PERSON_NAME] יש"
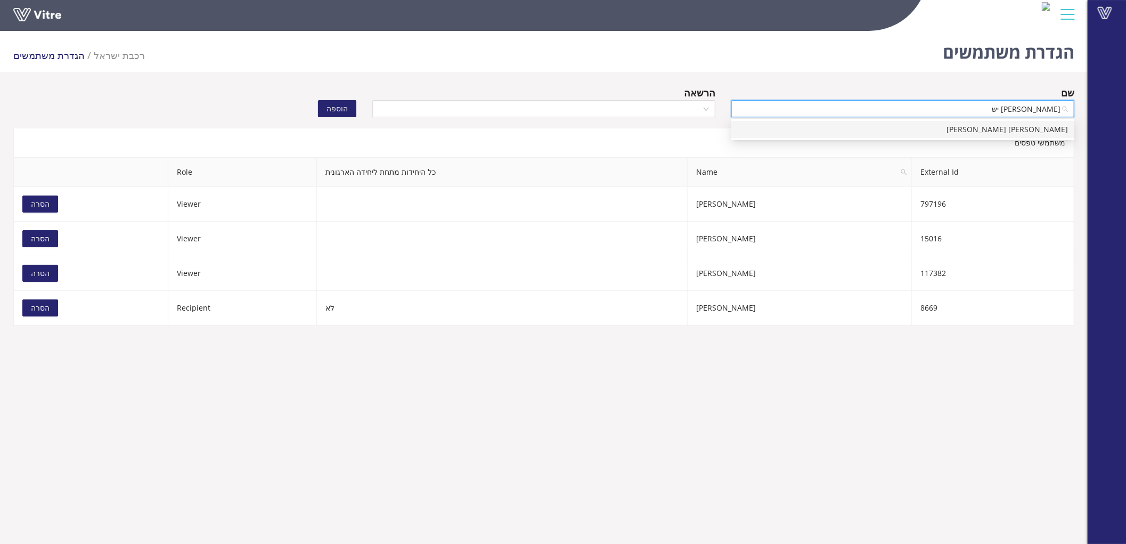
click at [785, 128] on div "[PERSON_NAME] [PERSON_NAME]" at bounding box center [903, 130] width 330 height 12
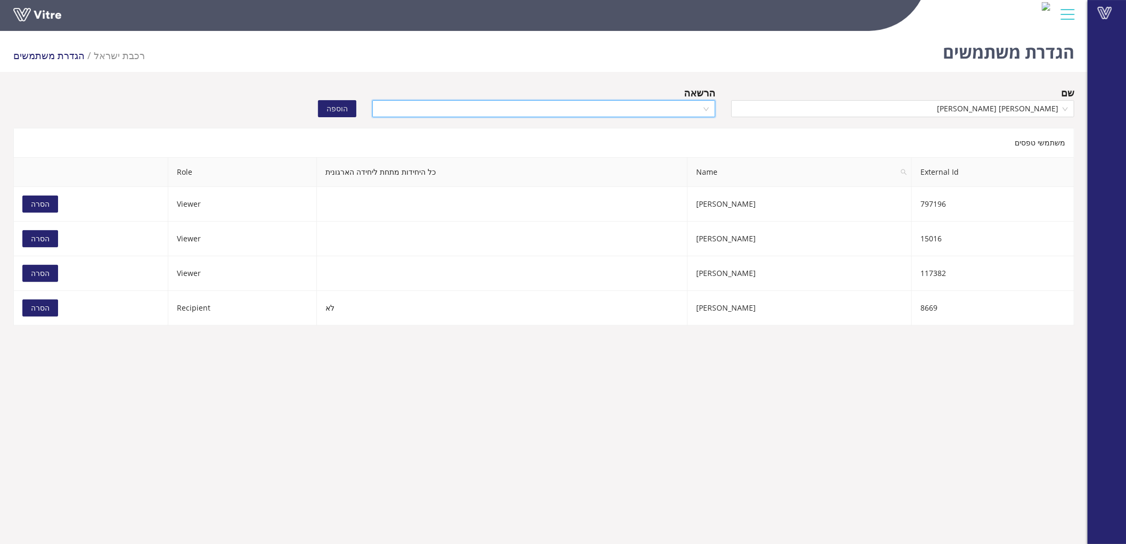
click at [658, 109] on input "search" at bounding box center [540, 109] width 323 height 16
click at [680, 142] on div "Recipient" at bounding box center [544, 147] width 330 height 12
click at [334, 110] on span "הוספה" at bounding box center [337, 109] width 21 height 12
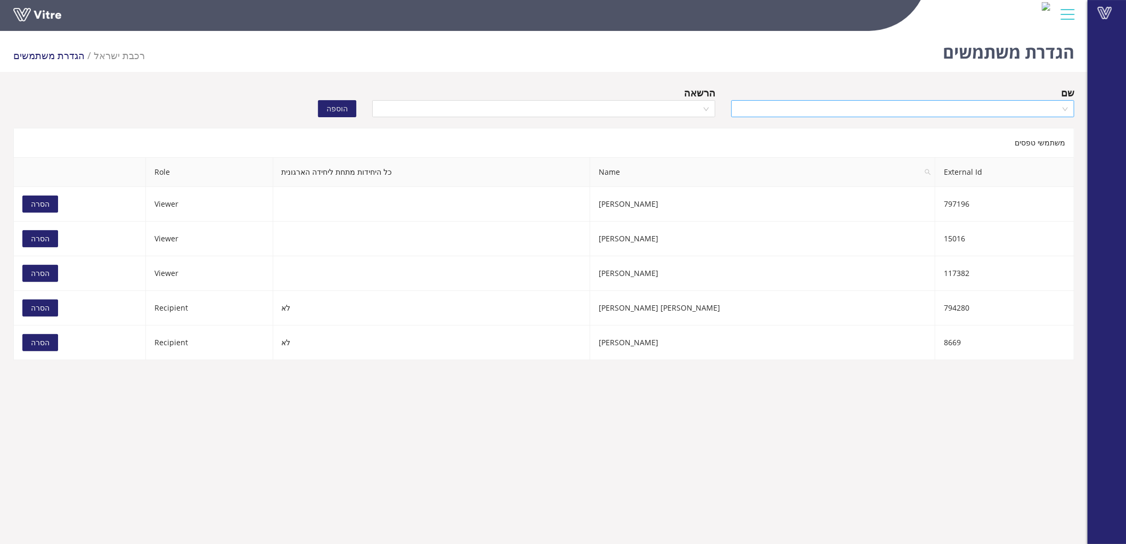
click at [858, 107] on input "search" at bounding box center [899, 109] width 323 height 16
type input "כוכבי נ"
click at [865, 129] on div "[PERSON_NAME]" at bounding box center [903, 130] width 330 height 12
click at [626, 104] on input "search" at bounding box center [540, 109] width 323 height 16
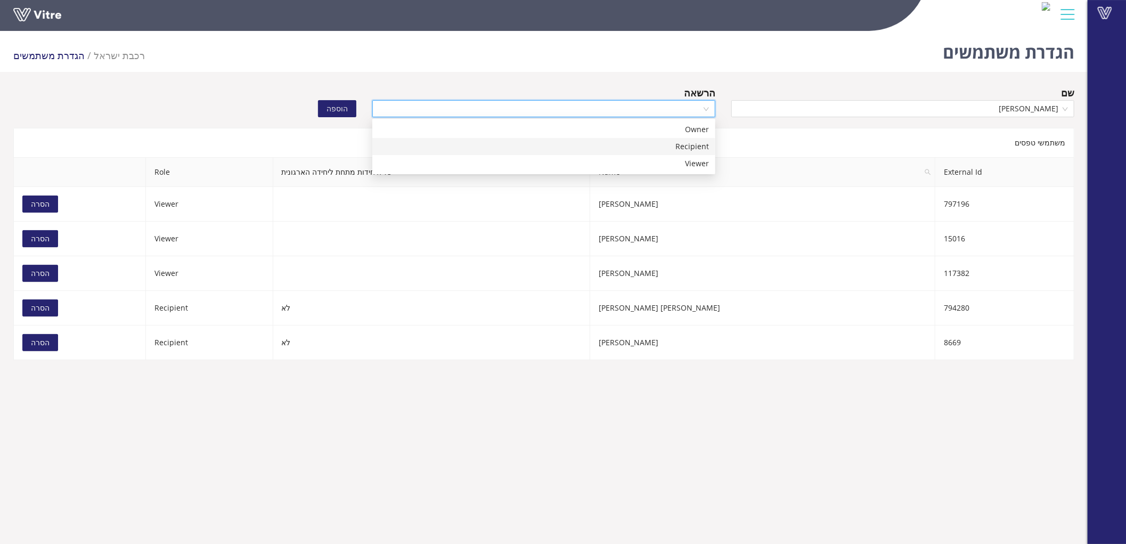
click at [674, 145] on div "Recipient" at bounding box center [544, 147] width 330 height 12
click at [348, 107] on button "הוספה" at bounding box center [337, 108] width 38 height 17
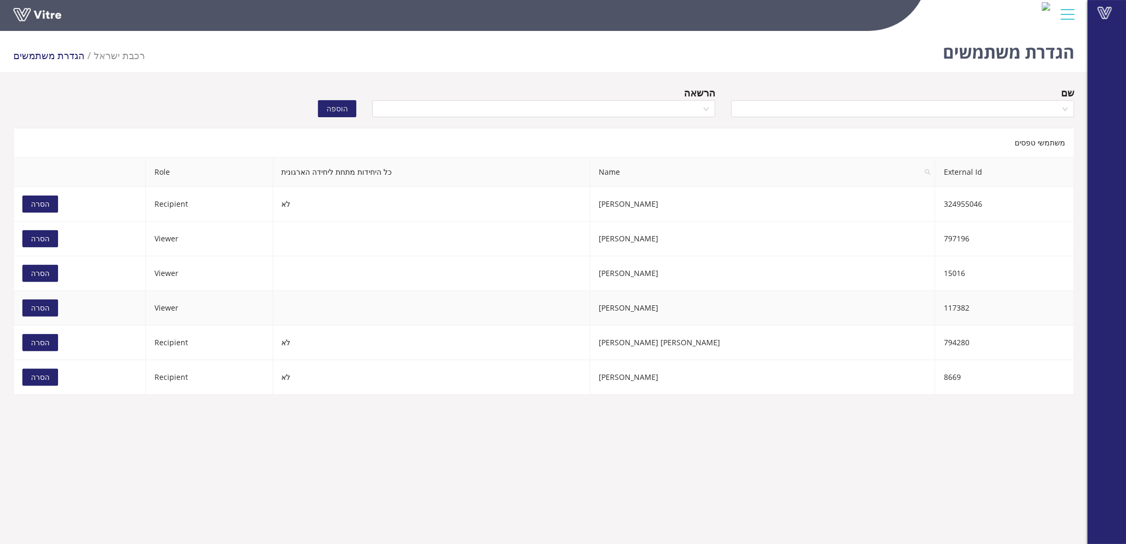
click at [50, 305] on button "הסרה" at bounding box center [40, 307] width 36 height 17
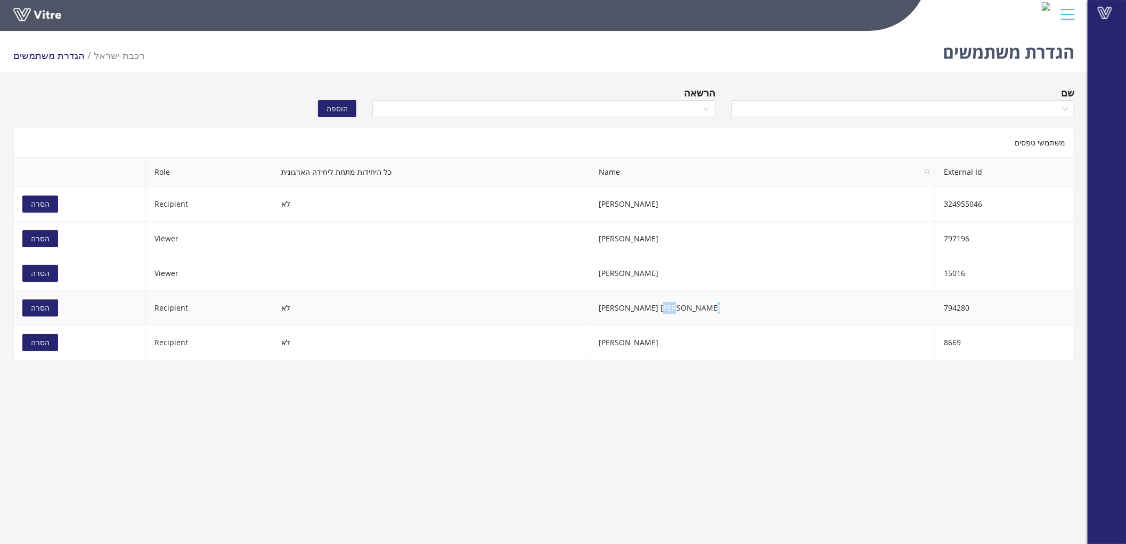
drag, startPoint x: 746, startPoint y: 306, endPoint x: 732, endPoint y: 306, distance: 13.8
click at [732, 306] on td "[PERSON_NAME] [PERSON_NAME]" at bounding box center [762, 308] width 345 height 35
drag, startPoint x: 703, startPoint y: 311, endPoint x: 695, endPoint y: 311, distance: 8.0
click at [695, 311] on td "[PERSON_NAME] [PERSON_NAME]" at bounding box center [762, 308] width 345 height 35
